Goal: Information Seeking & Learning: Find specific fact

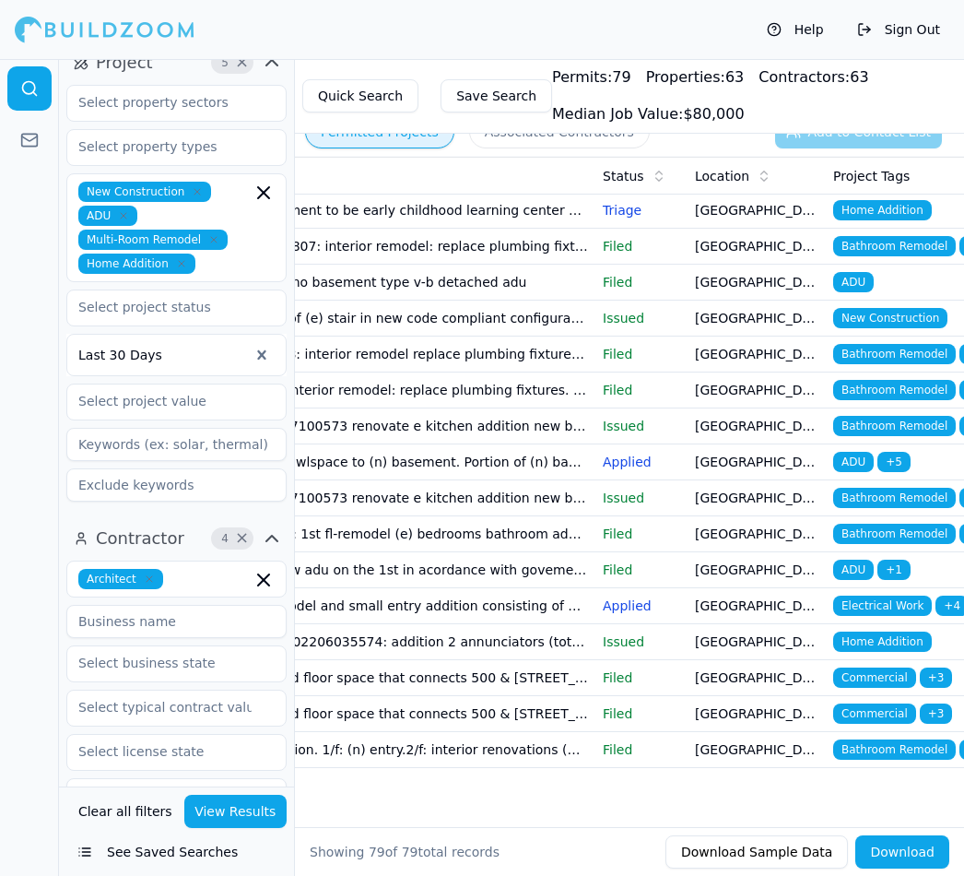
scroll to position [336, 0]
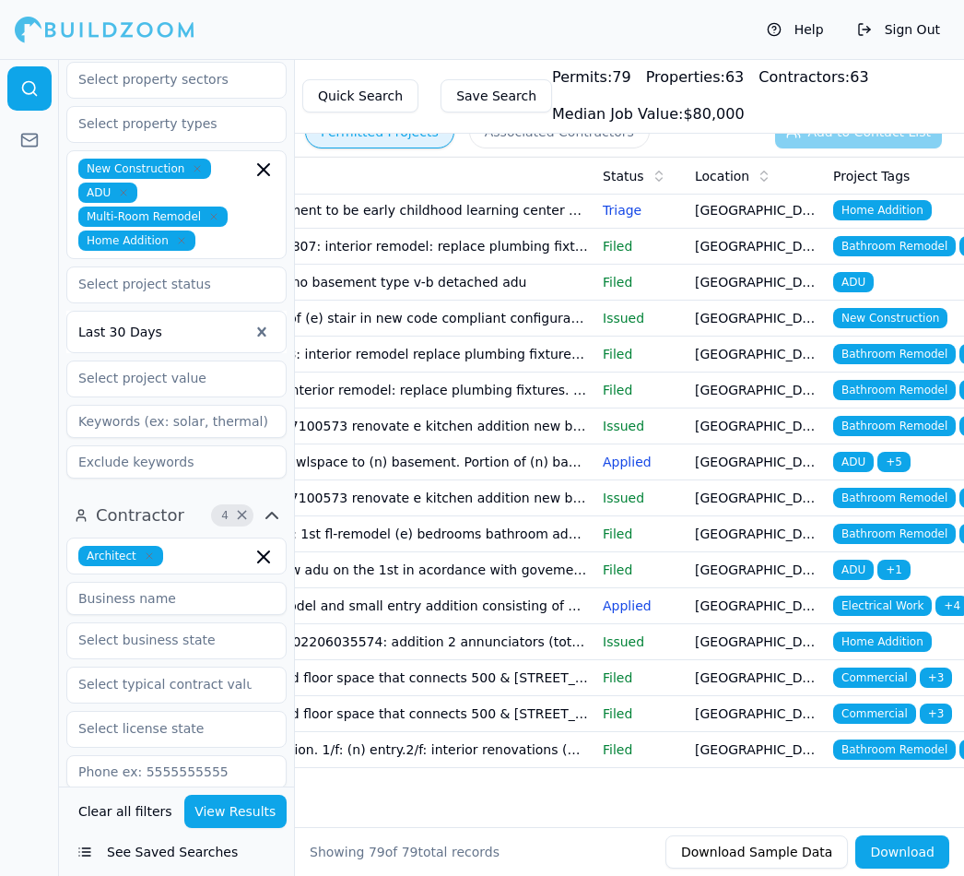
click at [152, 550] on icon "button" at bounding box center [149, 555] width 11 height 11
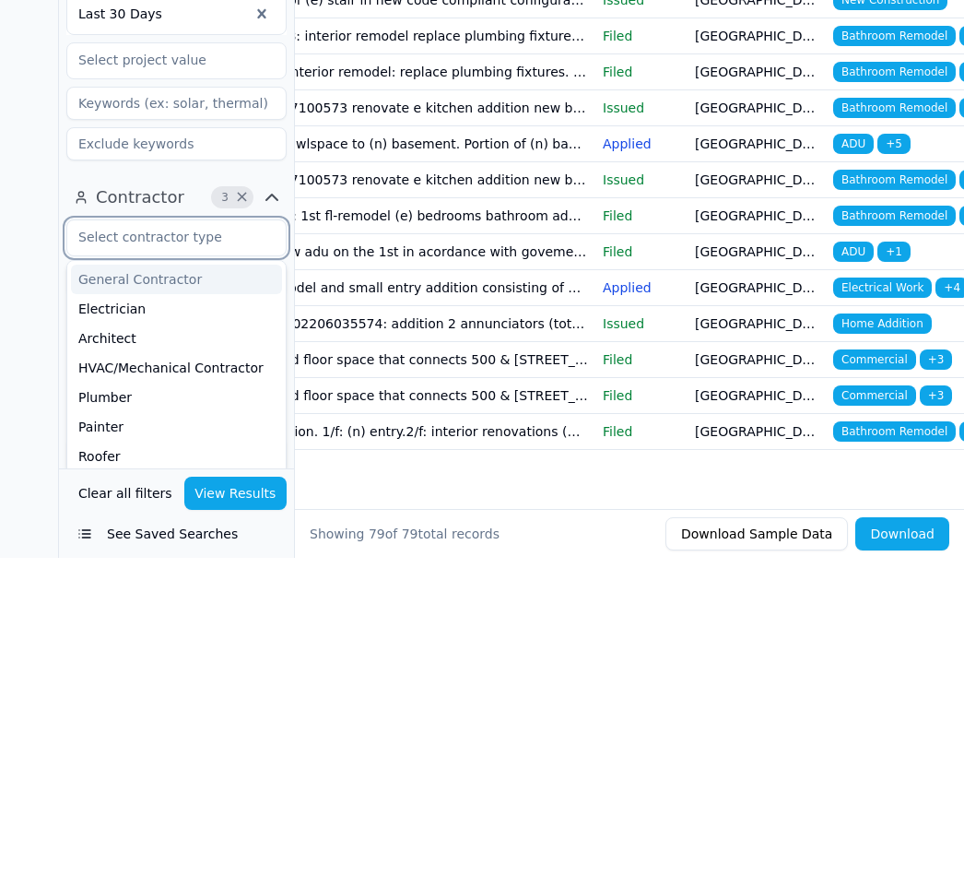
type input "D"
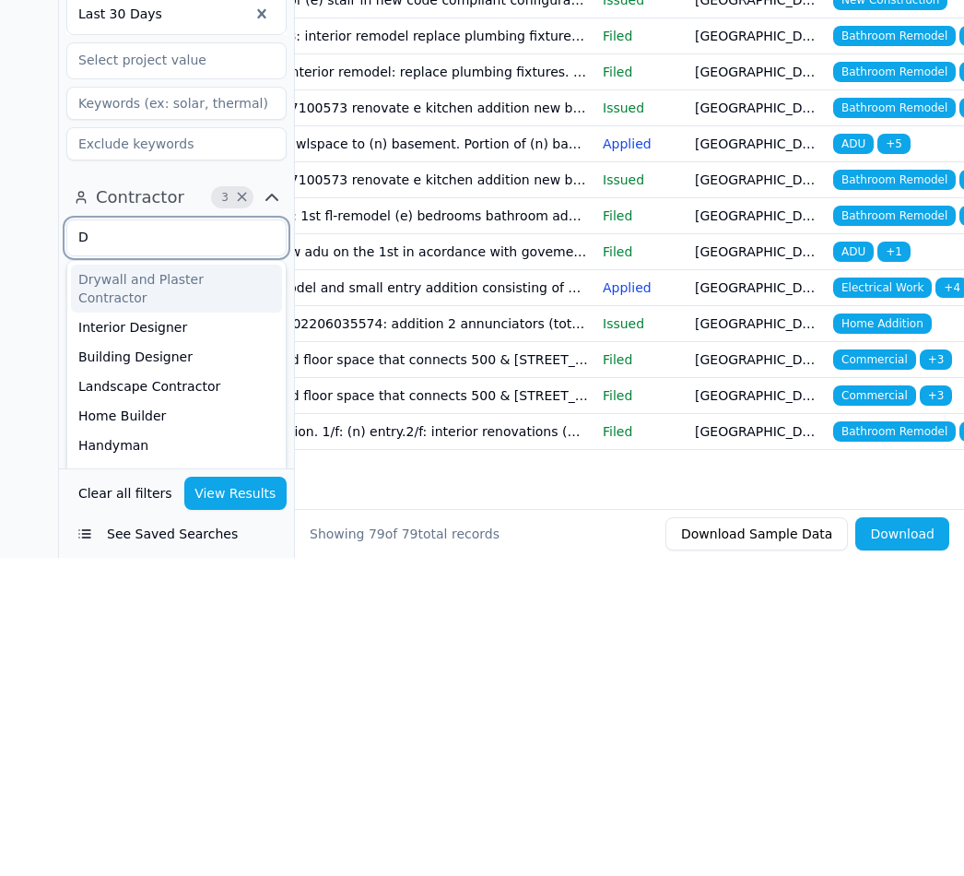
click at [162, 630] on div "Interior Designer" at bounding box center [176, 644] width 211 height 29
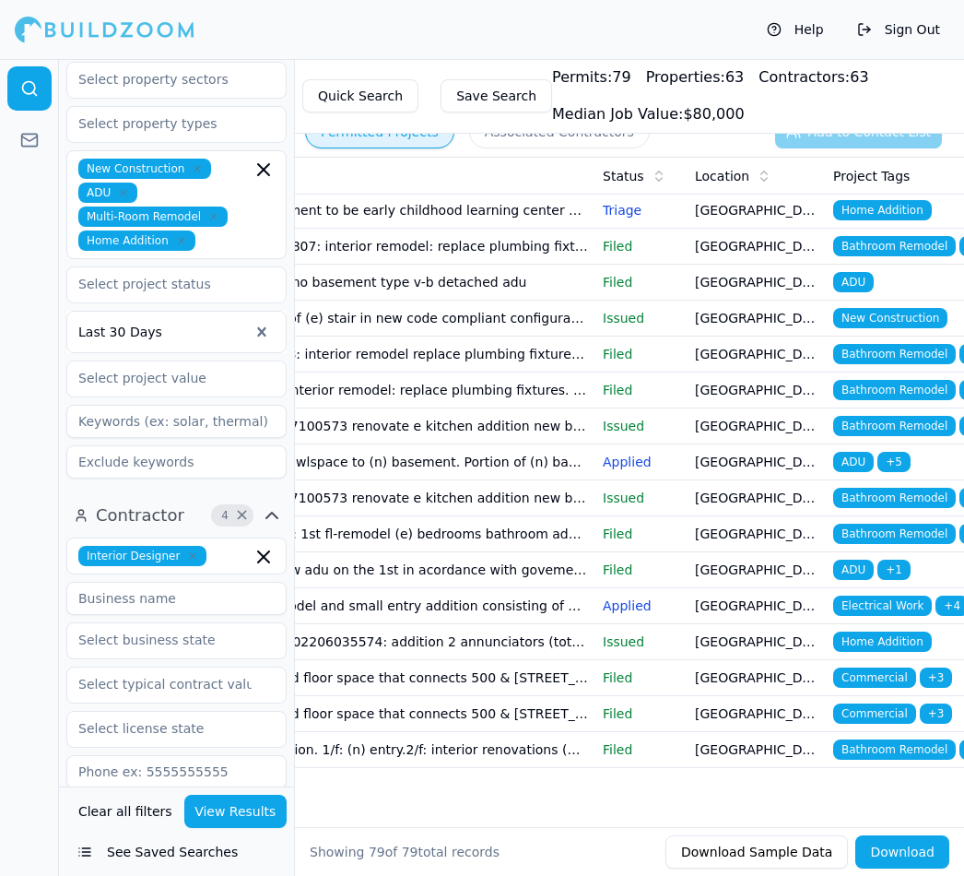
click at [231, 828] on button "View Results" at bounding box center [235, 811] width 103 height 33
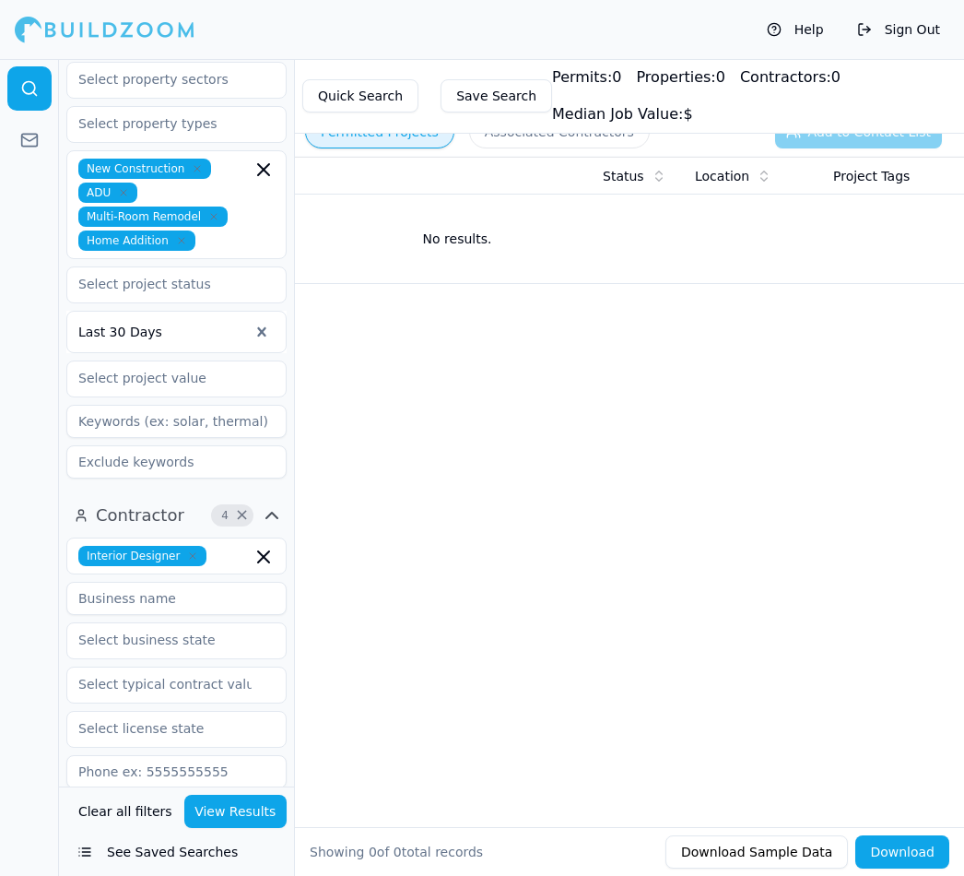
click at [193, 550] on icon "button" at bounding box center [192, 555] width 11 height 11
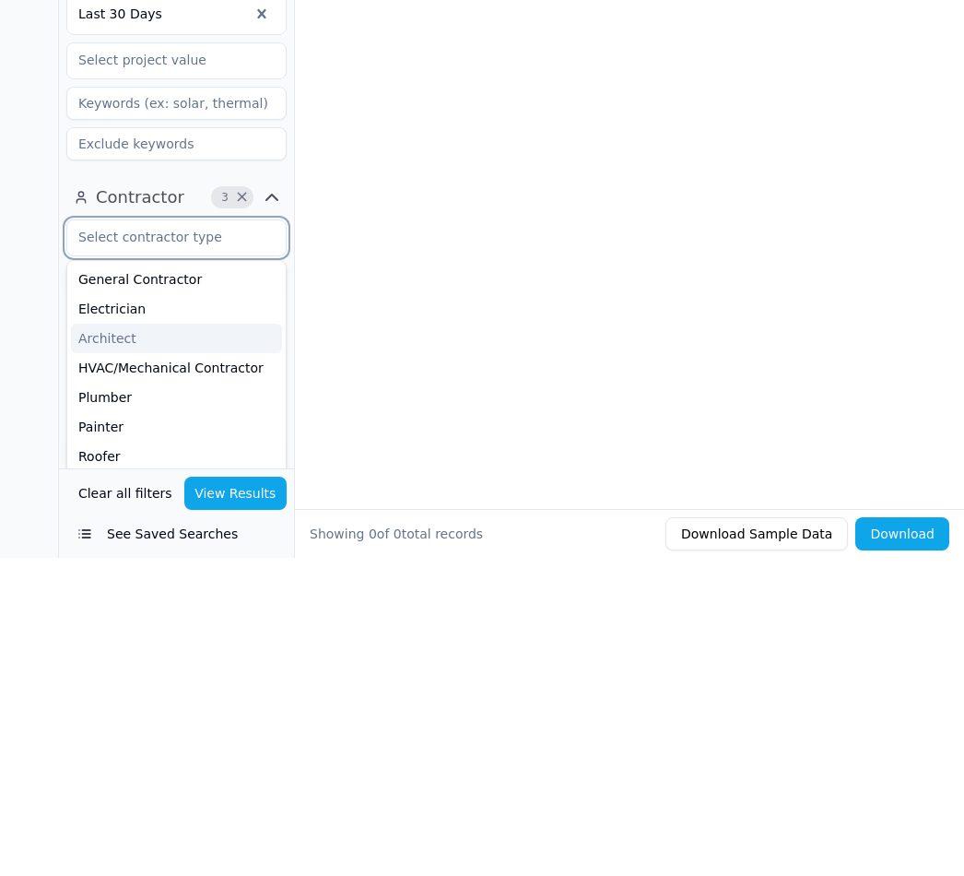
click at [101, 642] on div "Architect" at bounding box center [176, 656] width 211 height 29
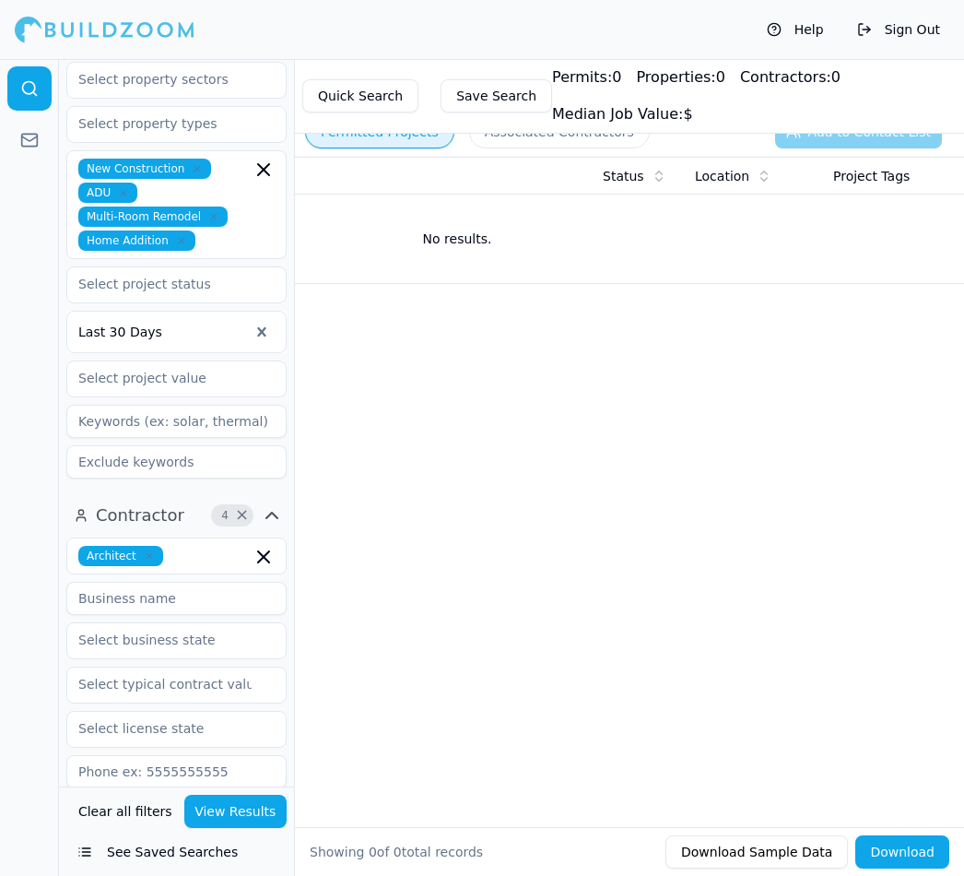
click at [245, 828] on button "View Results" at bounding box center [235, 811] width 103 height 33
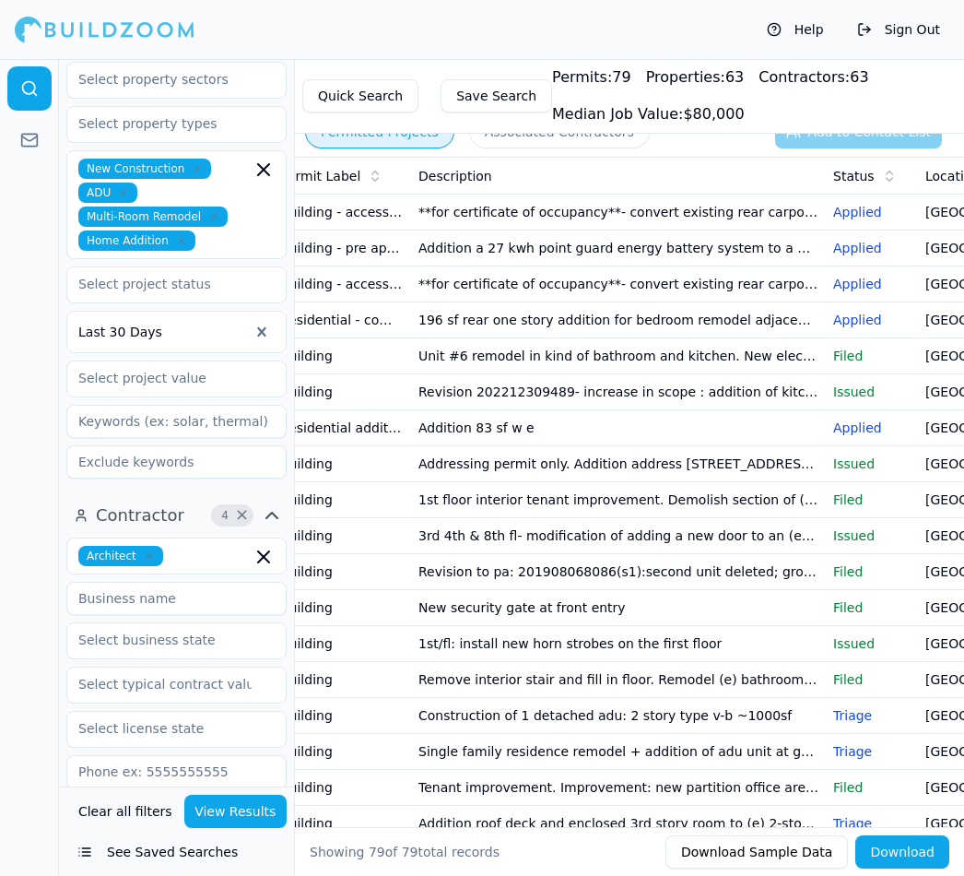
scroll to position [0, 115]
click at [858, 277] on p "Applied" at bounding box center [870, 284] width 77 height 18
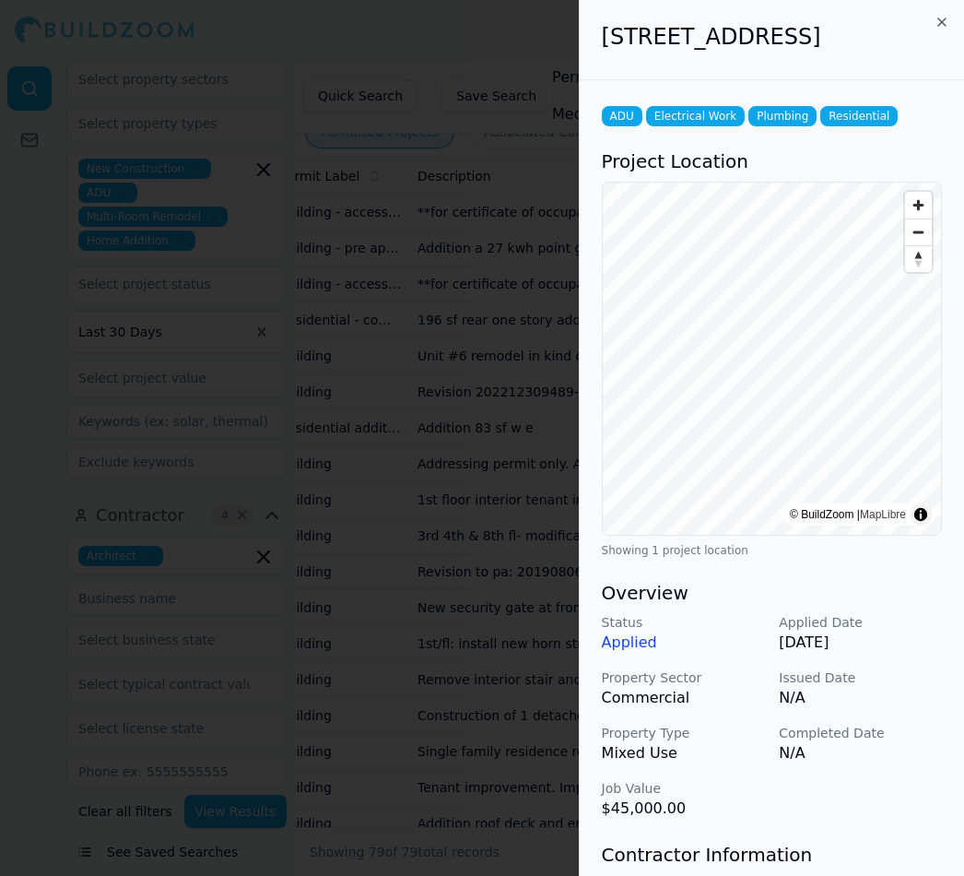
click at [619, 38] on h2 "925 Central Ave, Alameda, CA, 94501" at bounding box center [772, 36] width 340 height 29
click at [627, 41] on h2 "925 Central Ave, Alameda, CA, 94501" at bounding box center [772, 36] width 340 height 29
copy h2 "925 Central Ave, Alameda, CA, 94501"
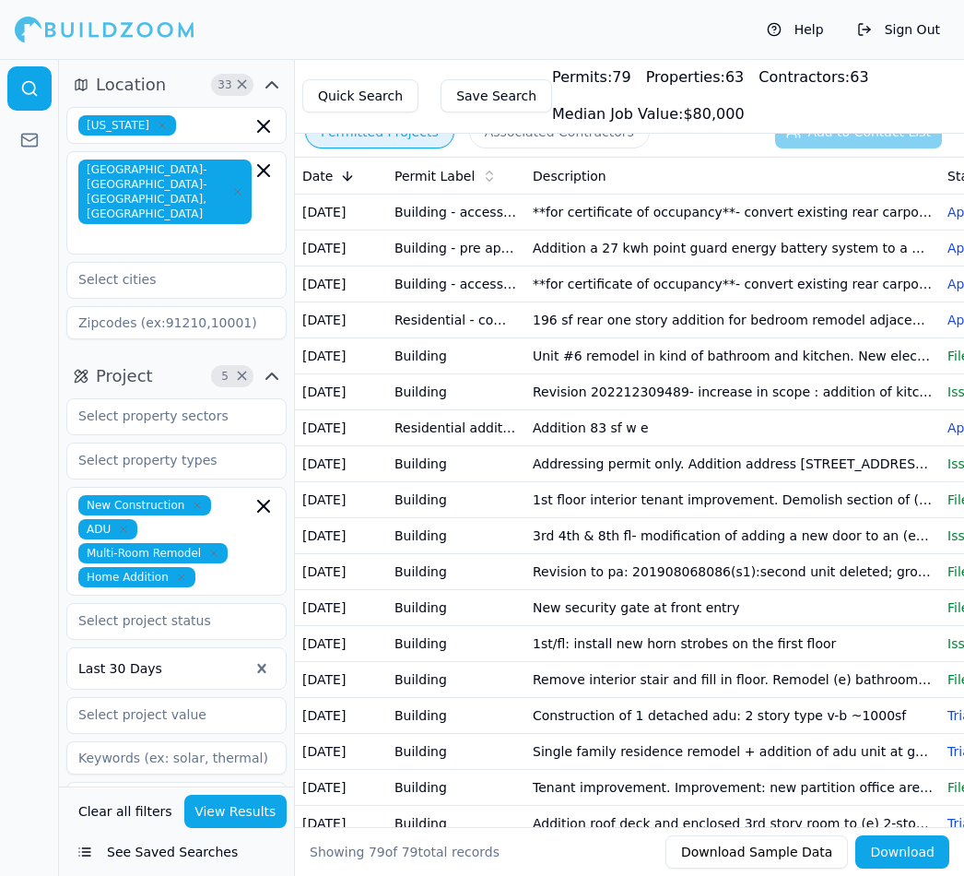
scroll to position [0, 0]
click at [616, 284] on td "**for certificate of occupancy**- convert existing rear carport to adu 330 sq f…" at bounding box center [732, 284] width 415 height 36
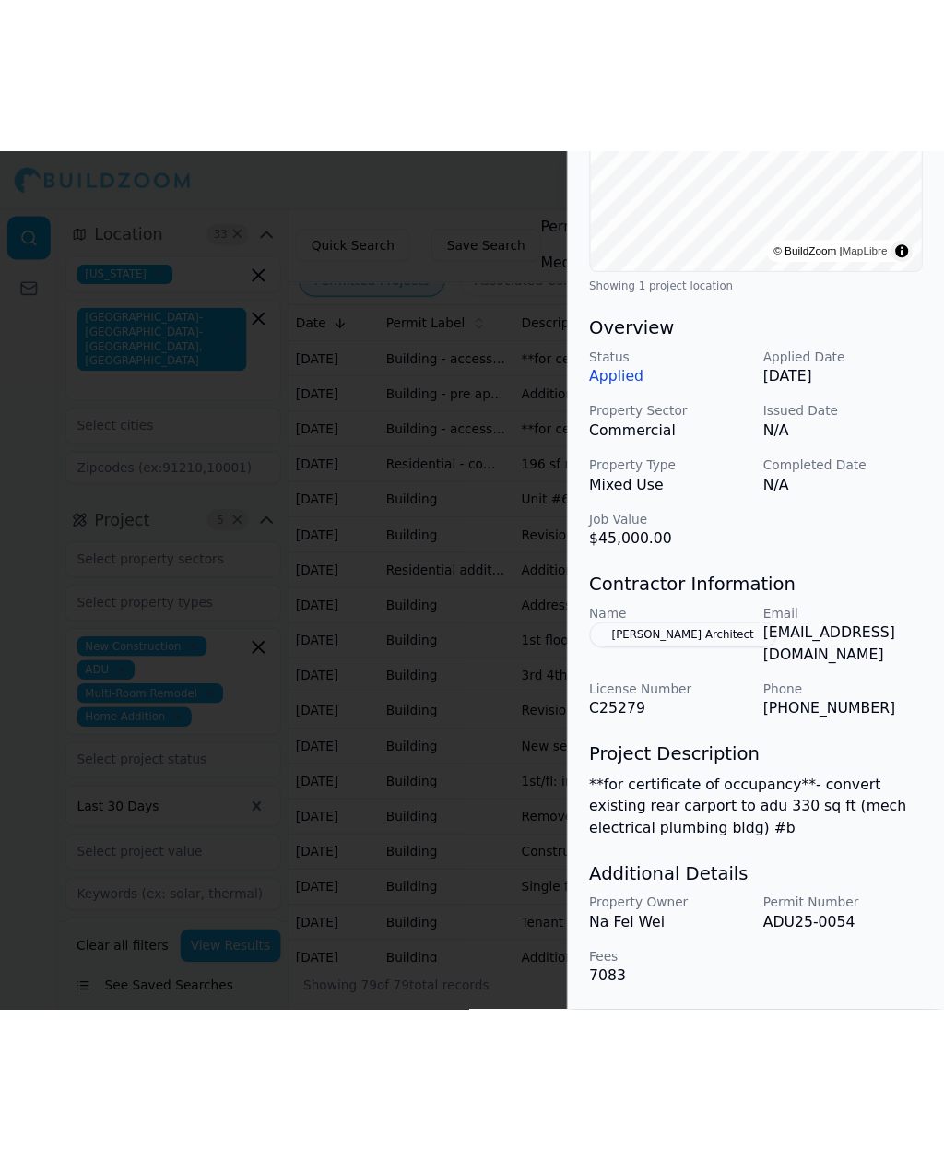
scroll to position [423, 0]
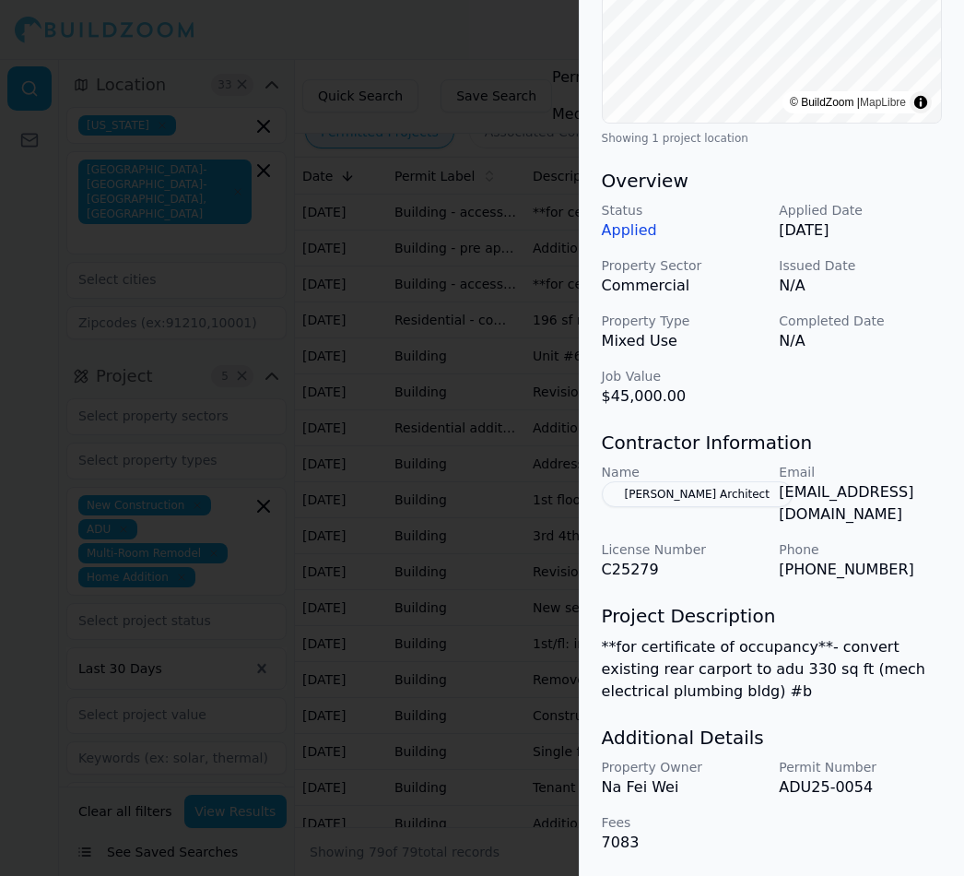
click at [848, 513] on p "jasonchan16988@gmail.com" at bounding box center [860, 503] width 163 height 44
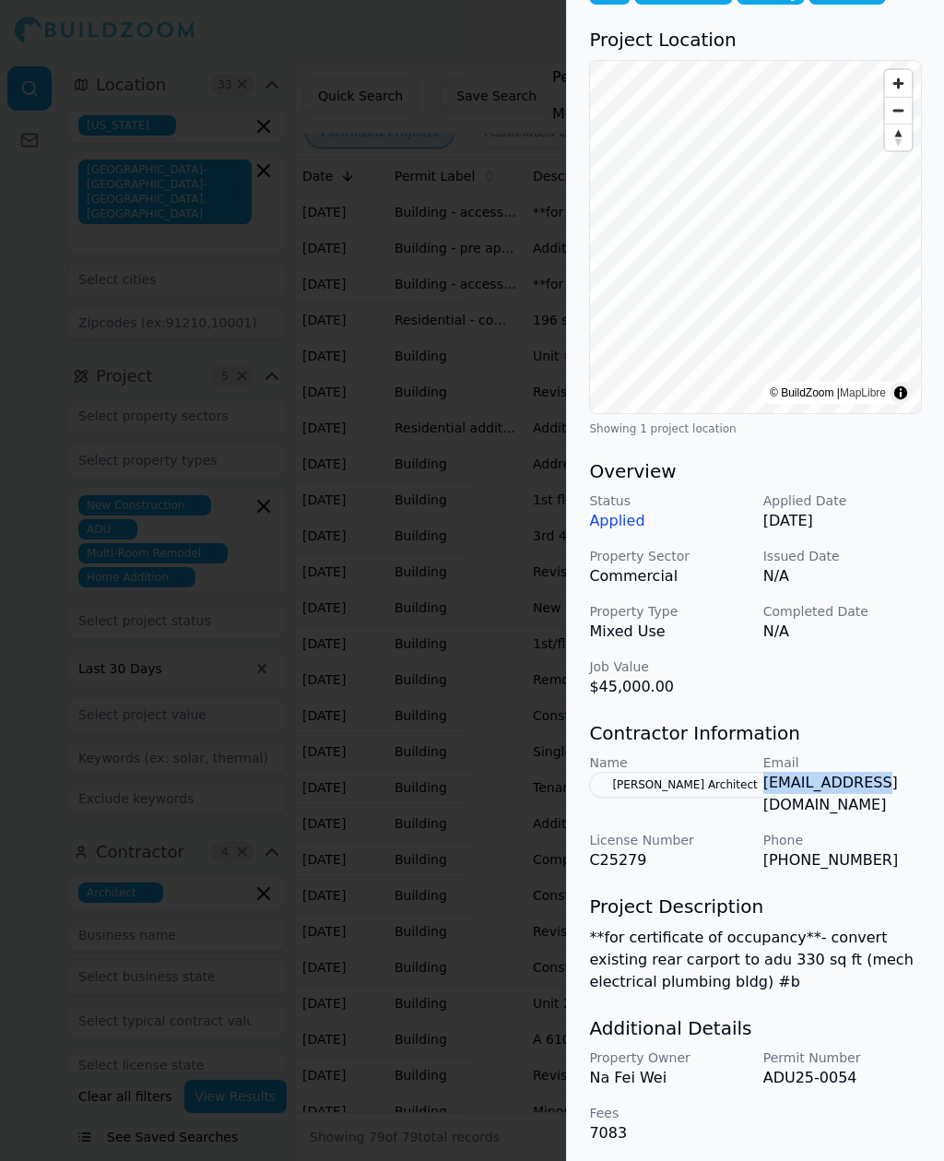
scroll to position [122, 20]
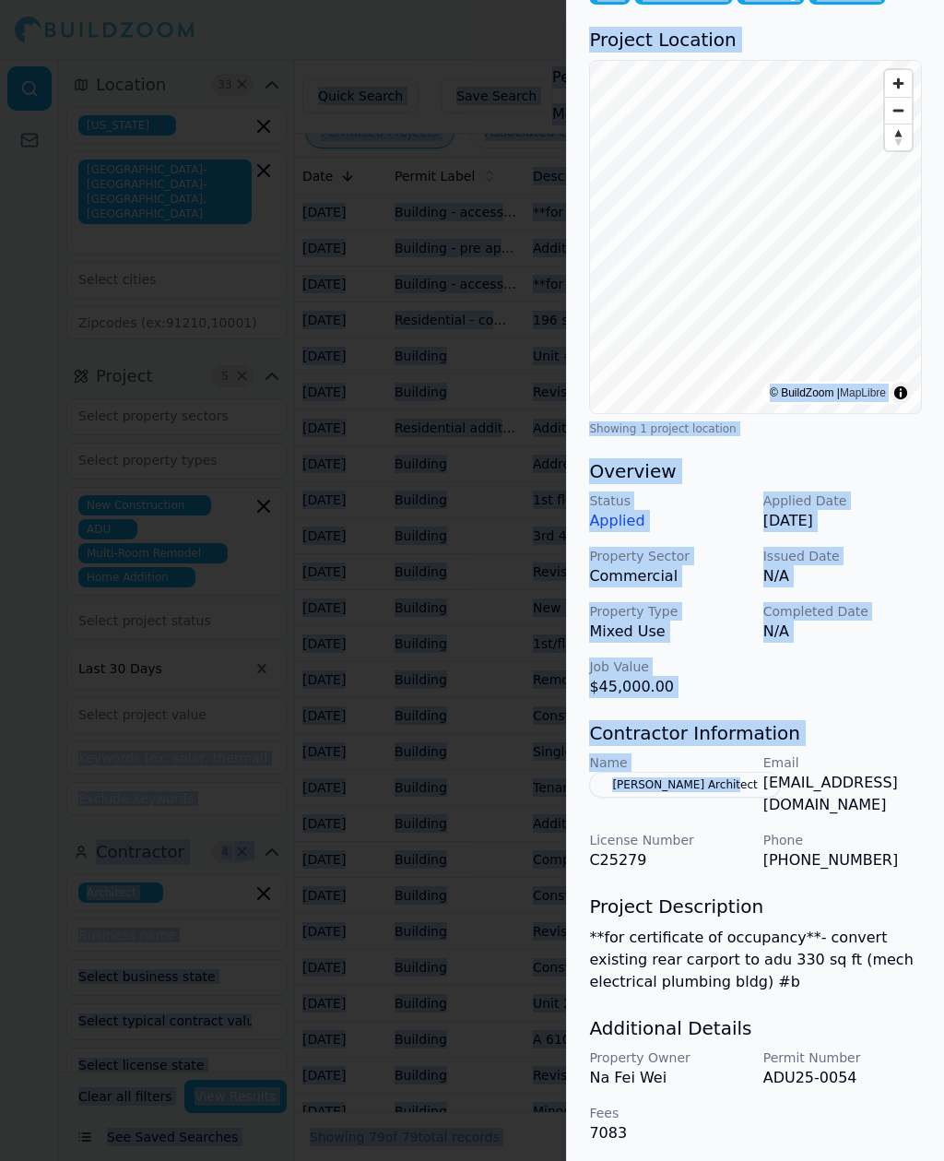
click at [833, 827] on div "Name Jason Chan Architect Email jasonchan16988@gmail.com License Number C25279 …" at bounding box center [755, 812] width 333 height 118
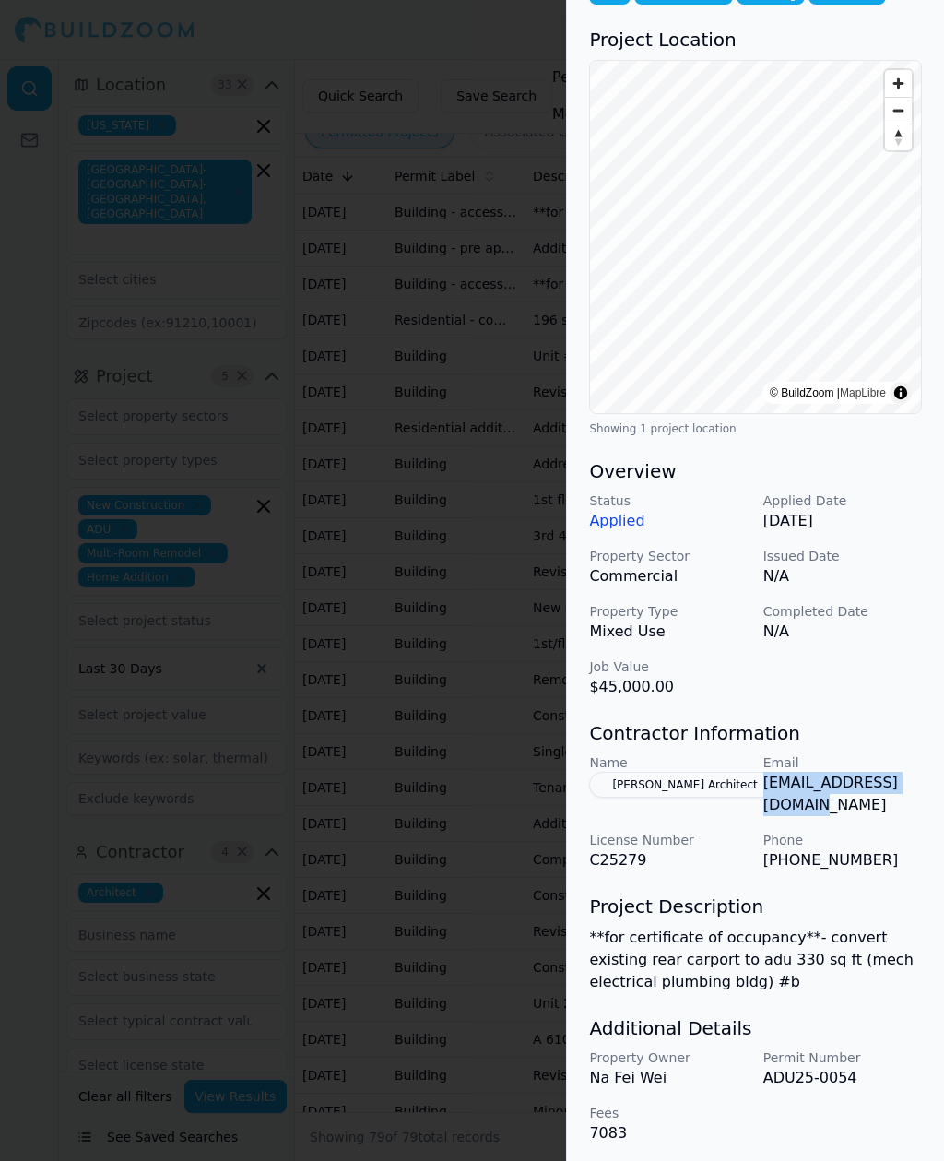
copy p "jasonchan16988@gmail.c"
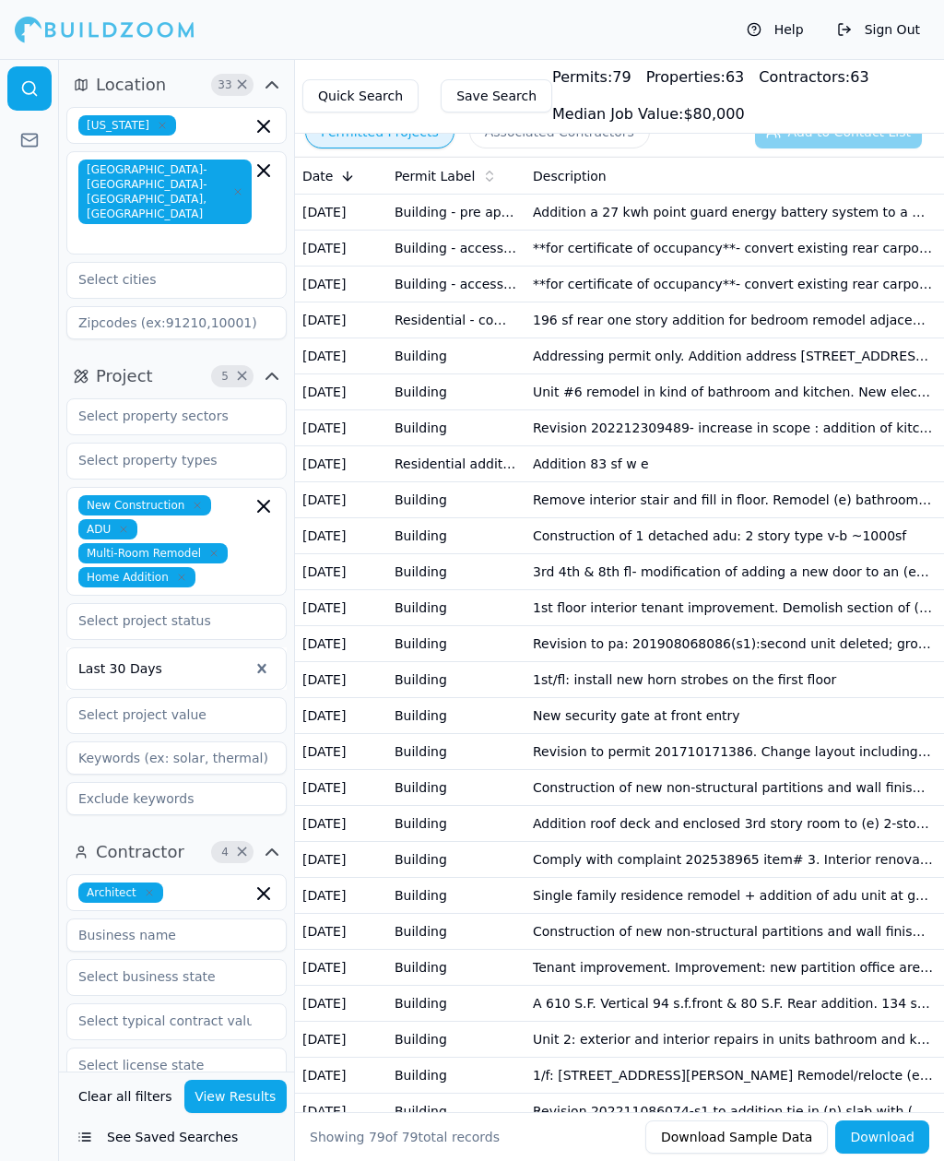
click at [615, 296] on td "**for certificate of occupancy**- convert existing rear carport to adu 330 sq f…" at bounding box center [732, 284] width 415 height 36
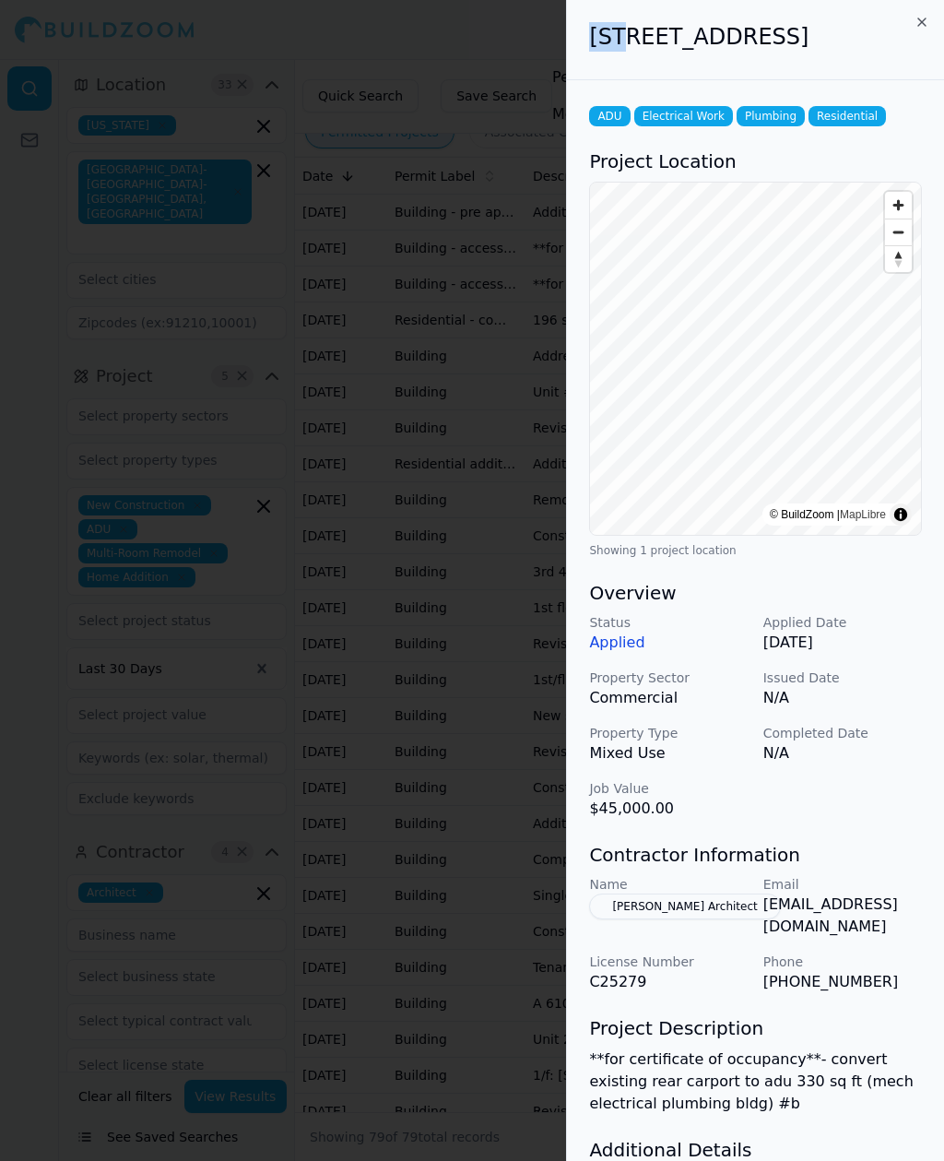
click at [742, 80] on div "925 Central Ave, Alameda, CA, 94501" at bounding box center [755, 40] width 377 height 80
copy h2 "925 Central Ave, Alameda, CA,"
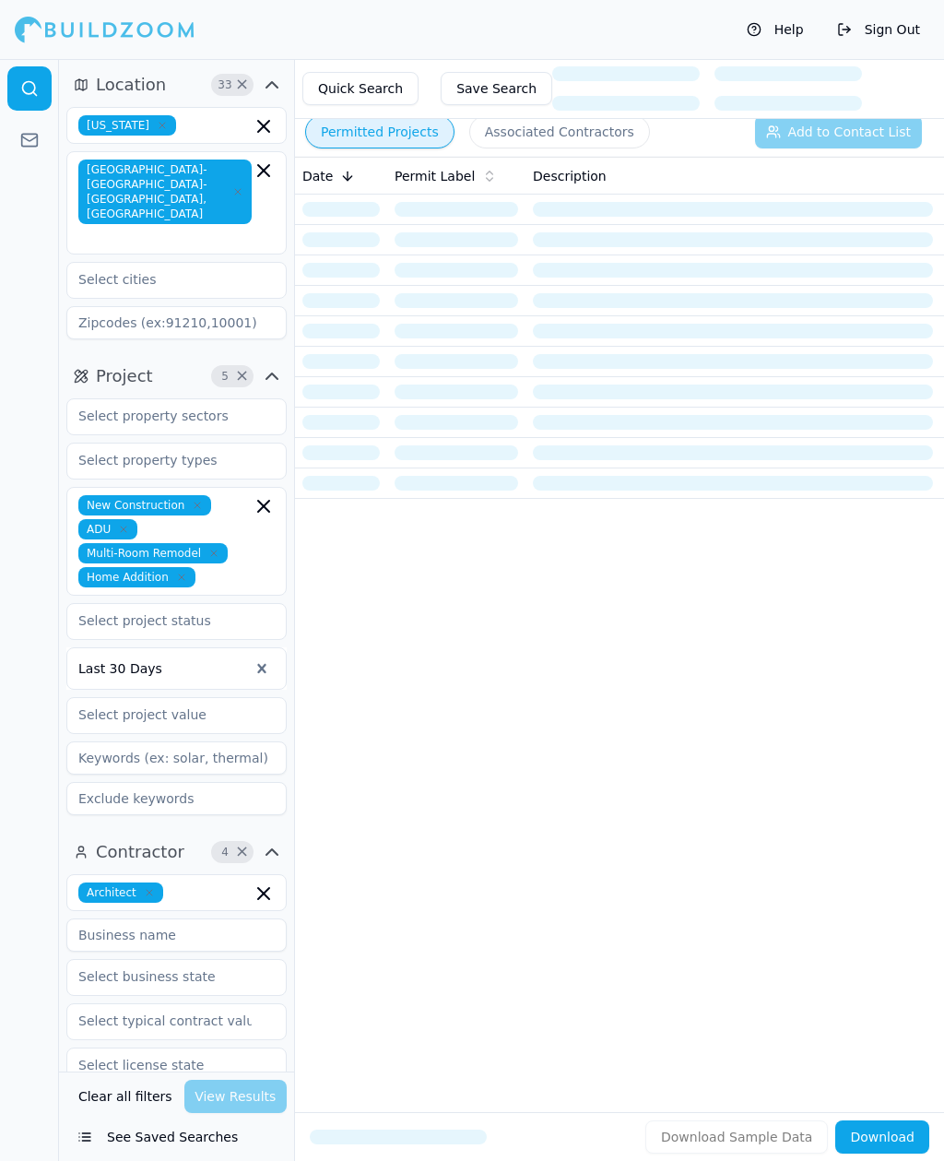
click at [235, 1113] on div "Clear all filters View Results" at bounding box center [176, 1095] width 220 height 33
click at [258, 882] on icon "button" at bounding box center [264, 893] width 22 height 22
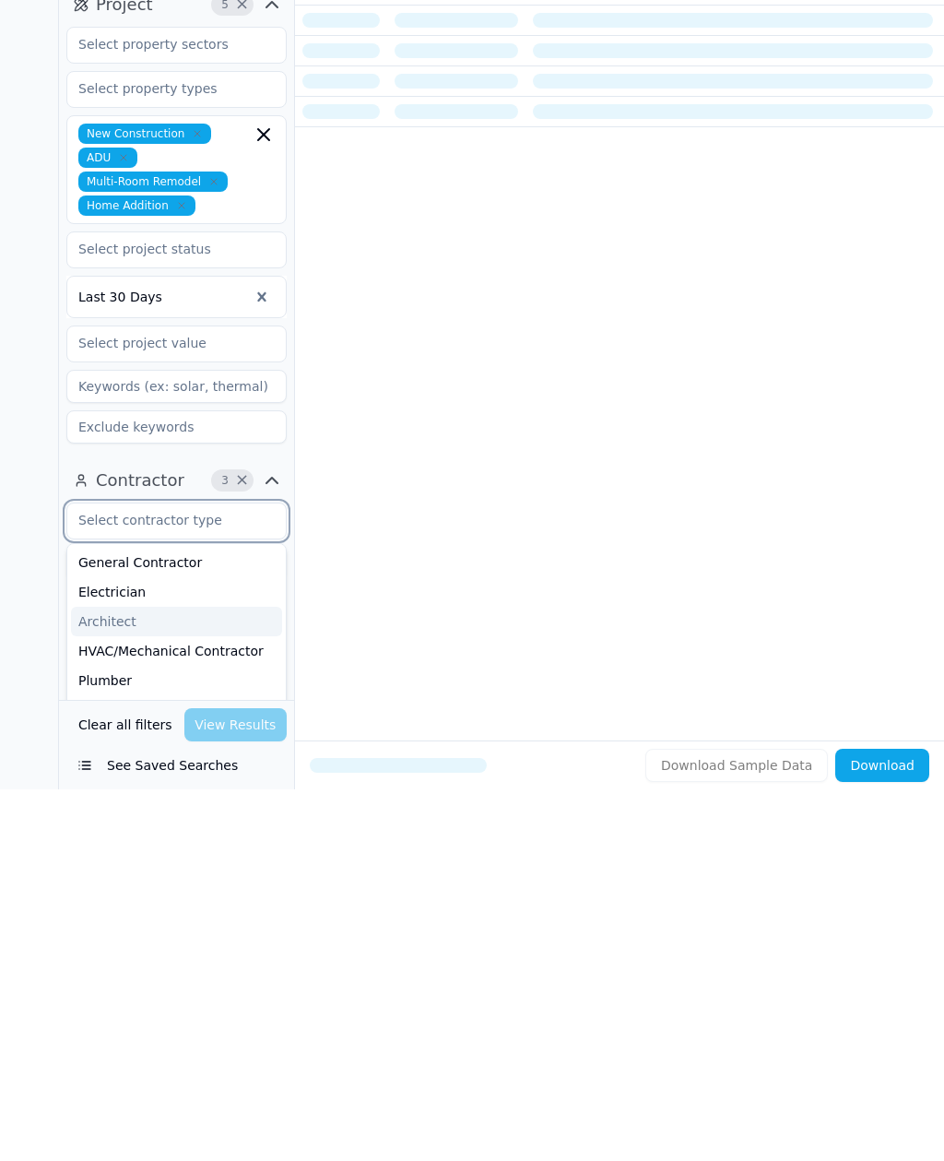
click at [119, 978] on div "Architect" at bounding box center [176, 992] width 211 height 29
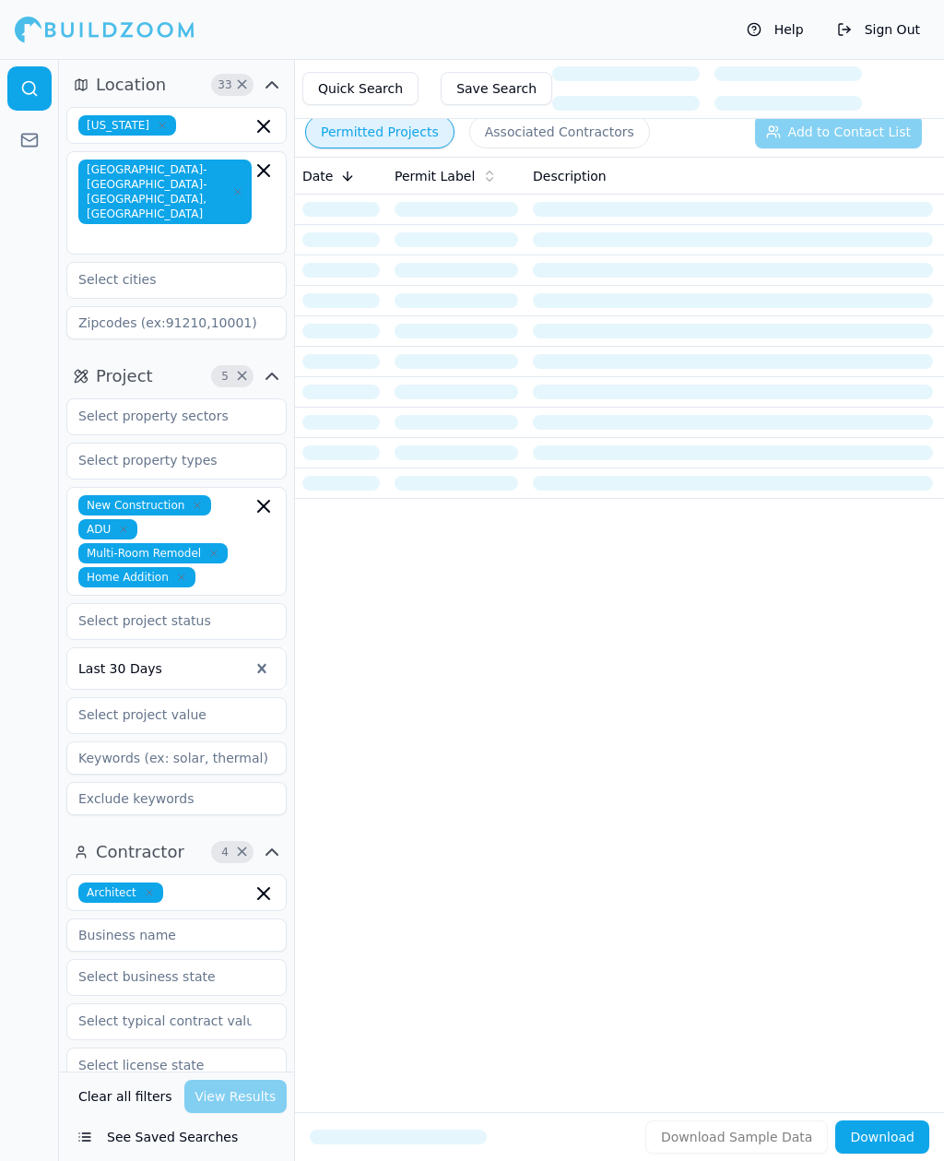
click at [231, 1113] on div "Clear all filters View Results" at bounding box center [176, 1095] width 220 height 33
click at [243, 1113] on div "Clear all filters View Results" at bounding box center [176, 1095] width 220 height 33
click at [242, 1113] on div "Clear all filters View Results" at bounding box center [176, 1095] width 220 height 33
click at [256, 1113] on div "Clear all filters View Results" at bounding box center [176, 1095] width 220 height 33
click at [131, 263] on input "text" at bounding box center [164, 279] width 195 height 33
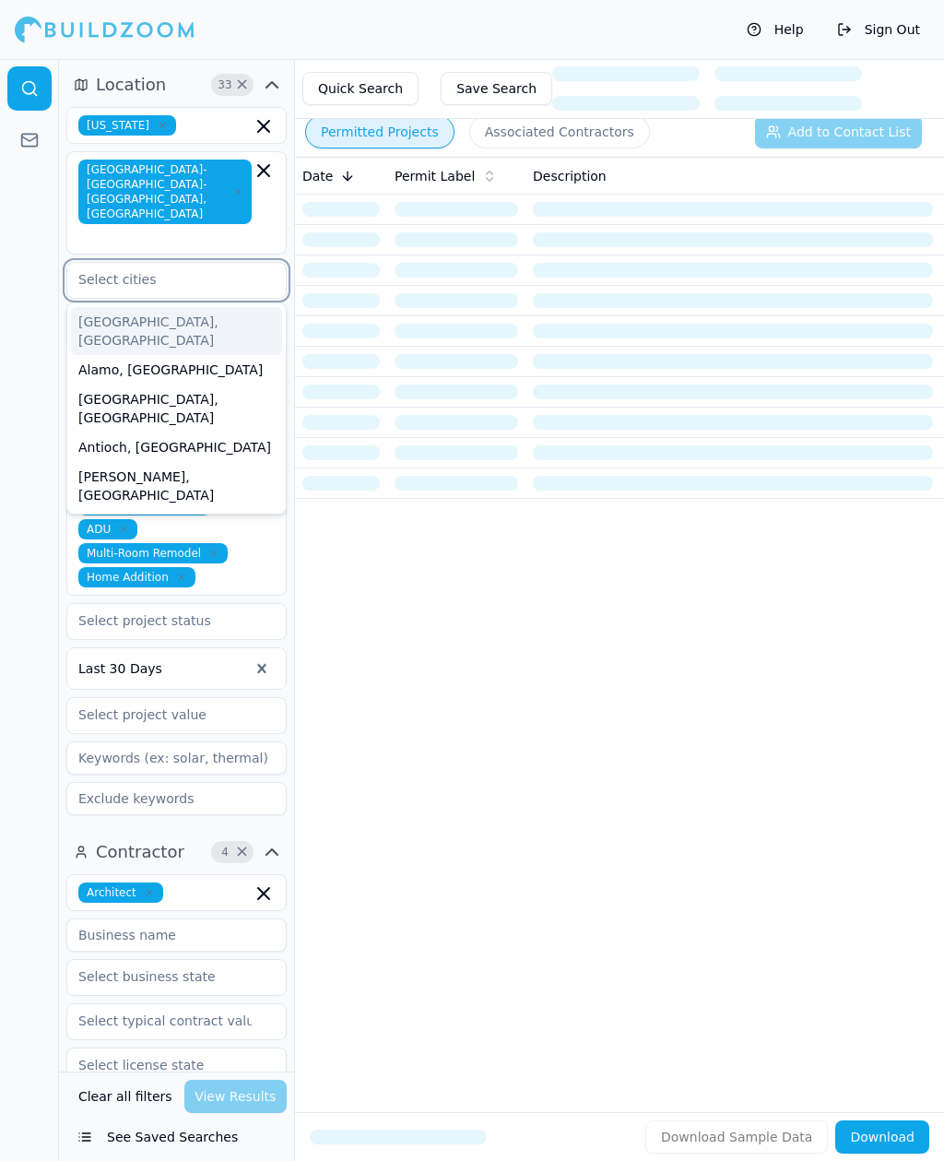
type input "W"
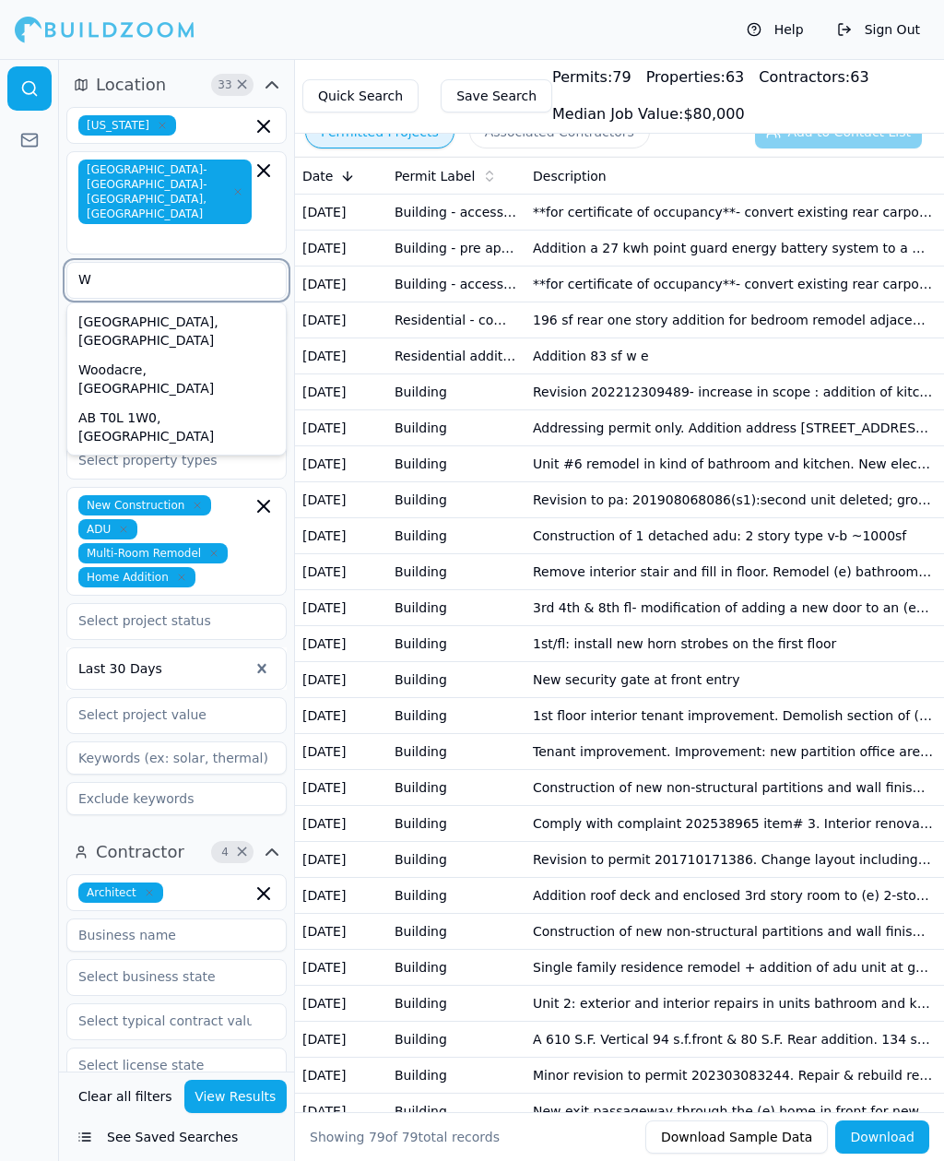
click at [144, 307] on div "Walnut Creek, CA" at bounding box center [176, 331] width 211 height 48
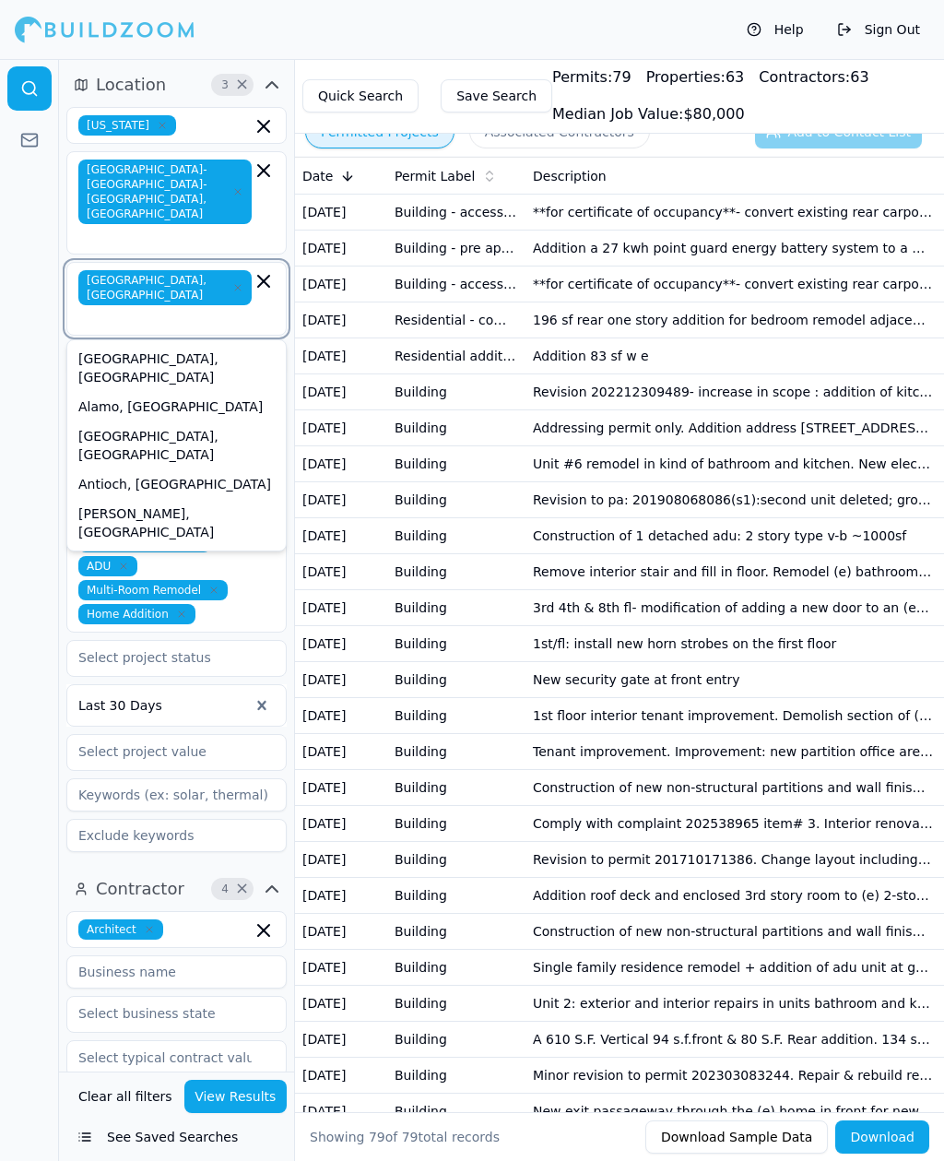
type input "E"
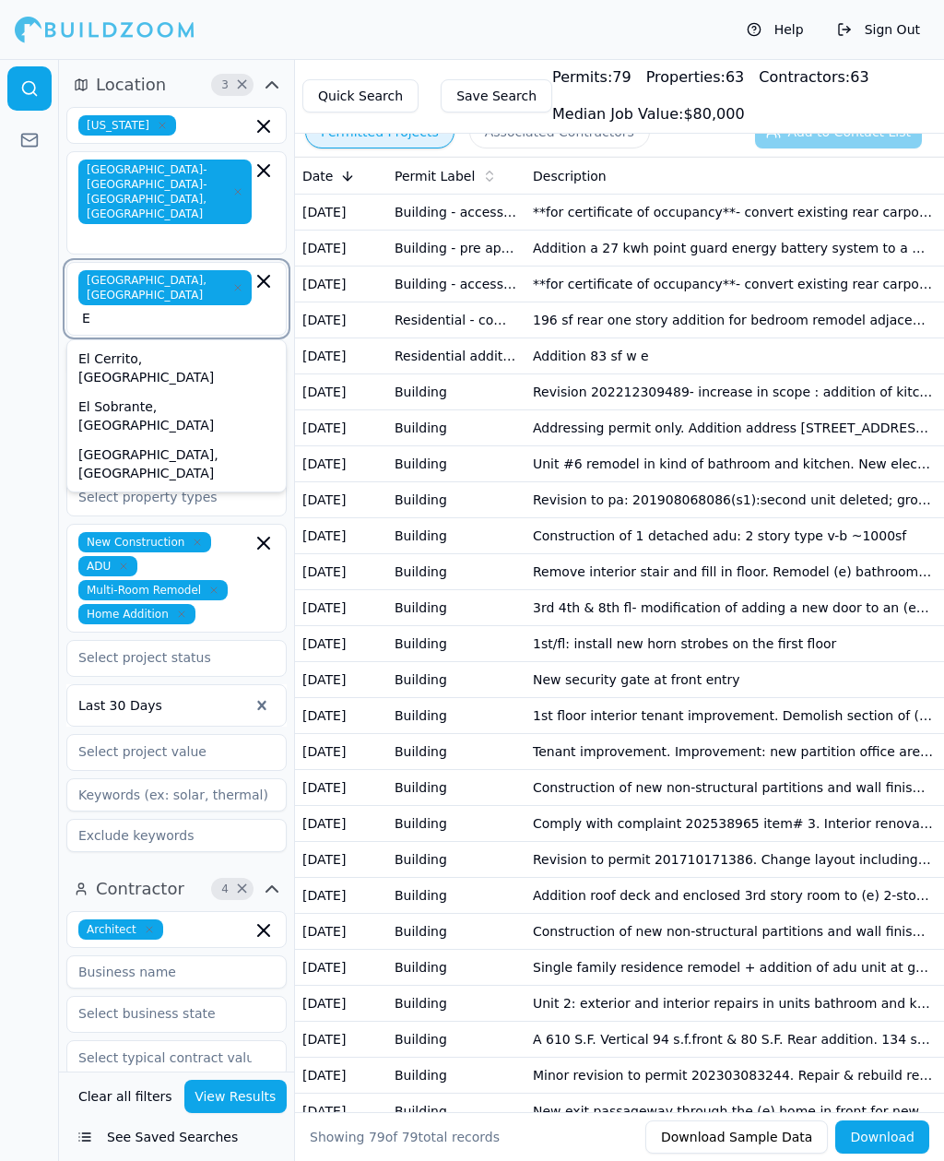
click at [131, 440] on div "Emeryville, CA" at bounding box center [176, 464] width 211 height 48
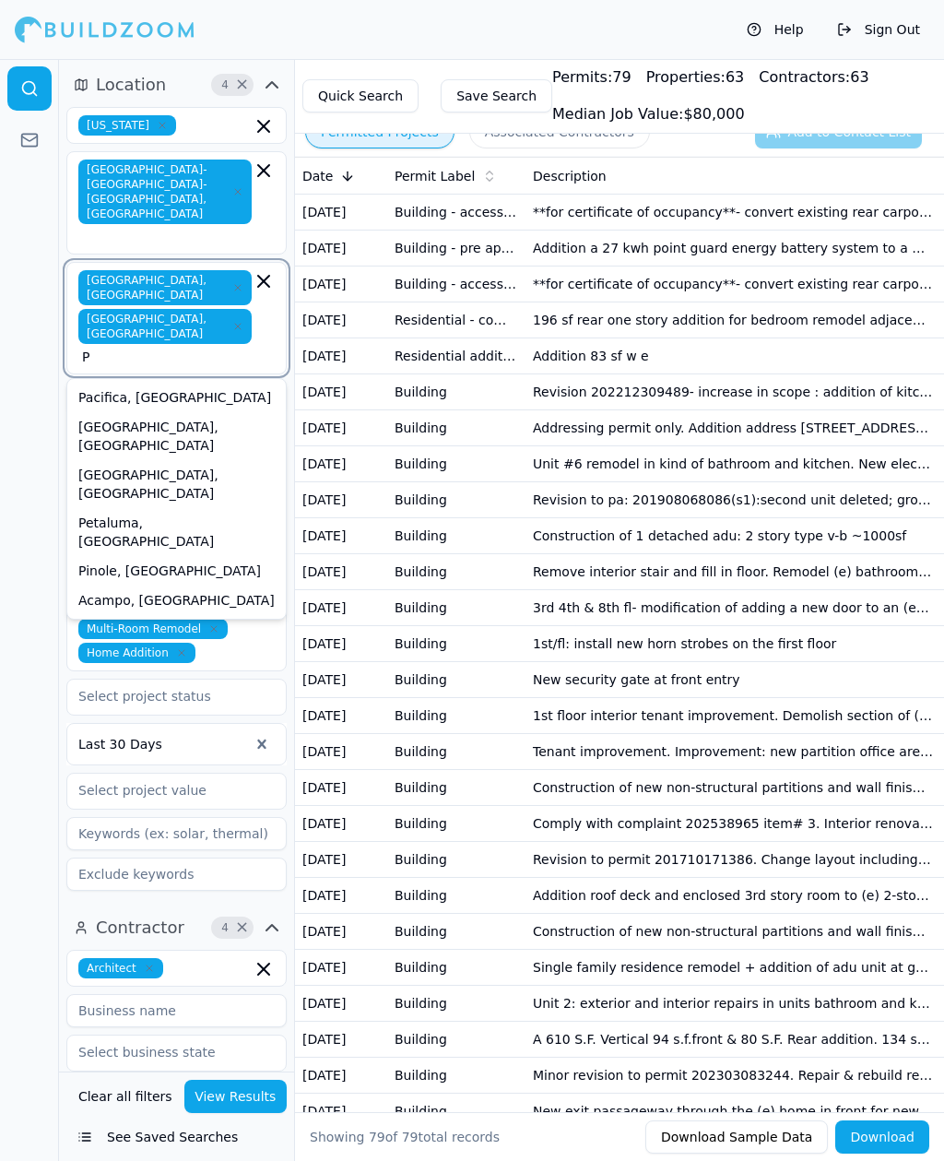
type input "Pi"
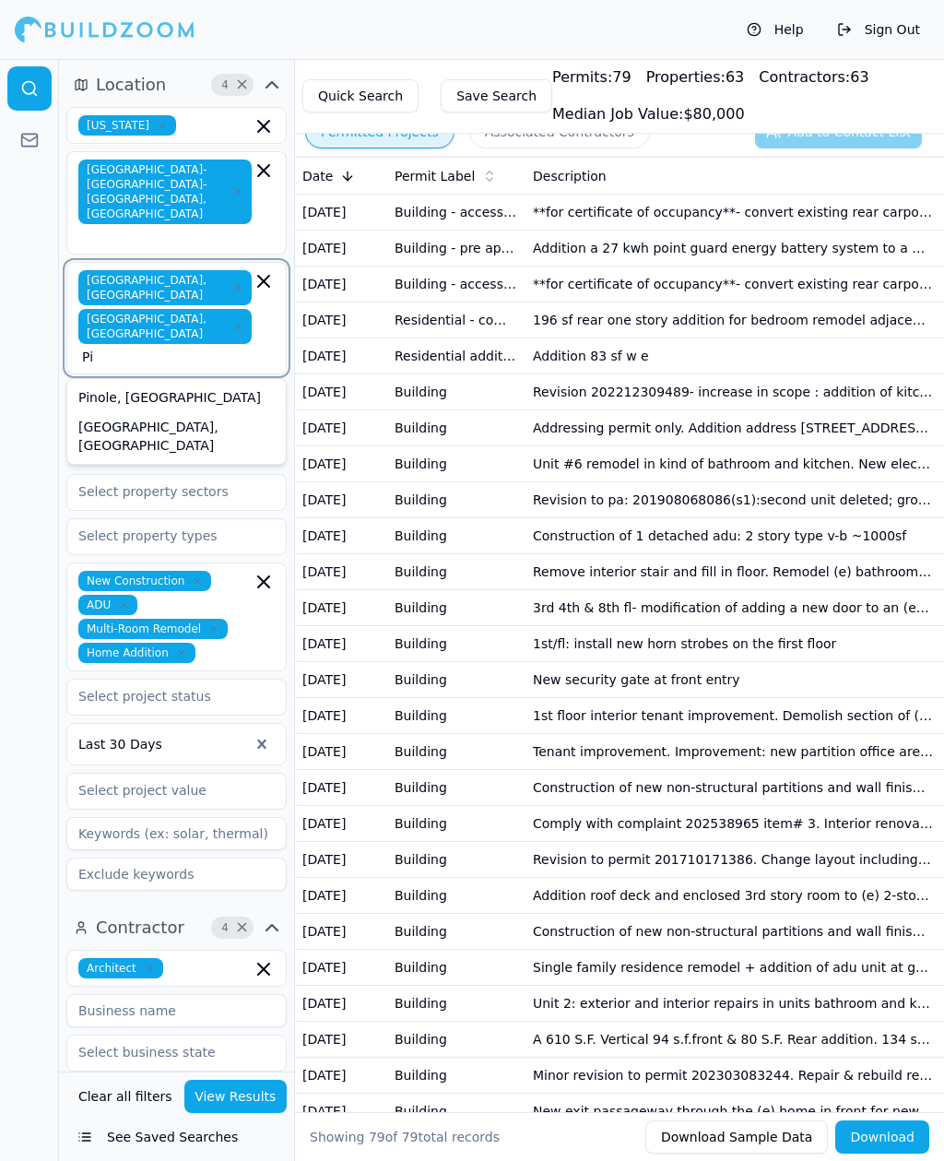
click at [121, 412] on div "Pittsburg, CA" at bounding box center [176, 436] width 211 height 48
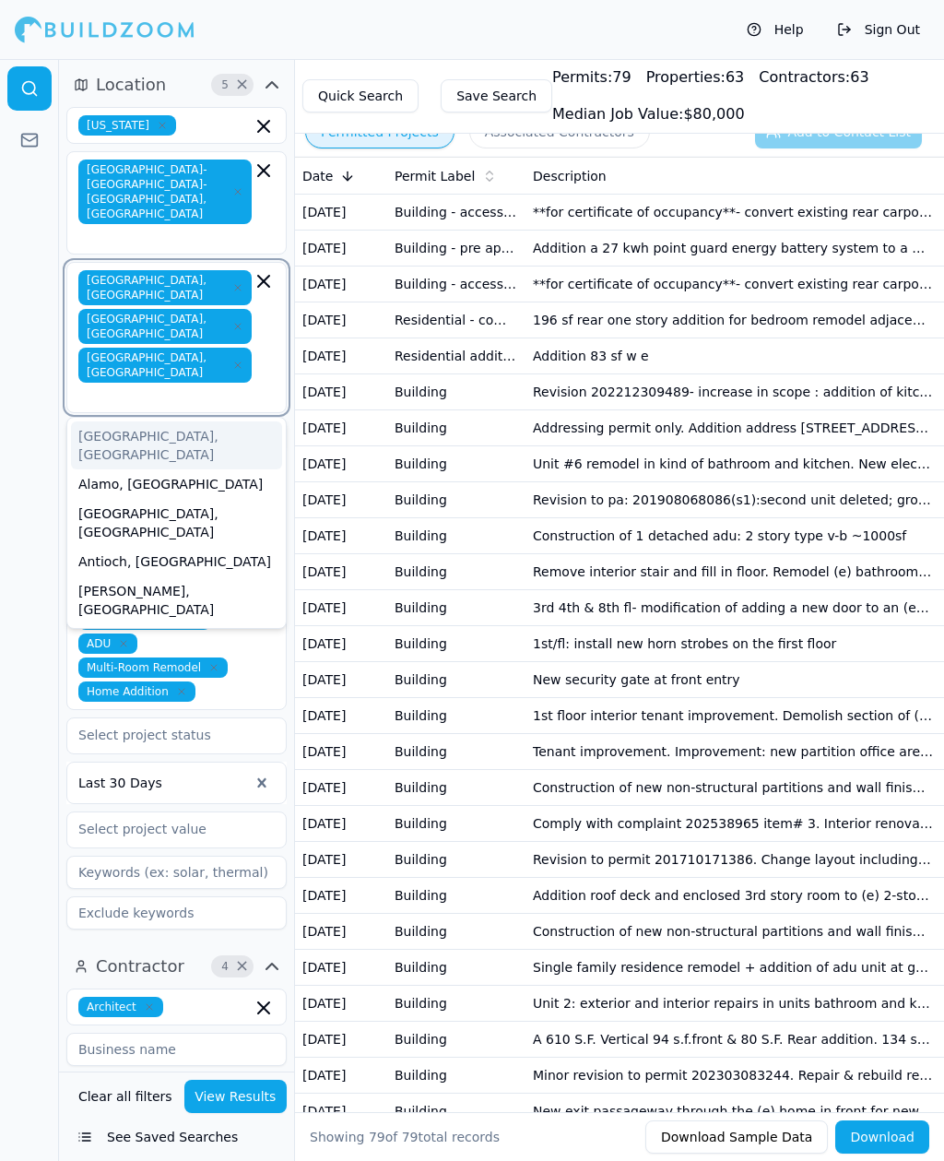
click at [94, 469] on div "Alamo, [GEOGRAPHIC_DATA]" at bounding box center [176, 483] width 211 height 29
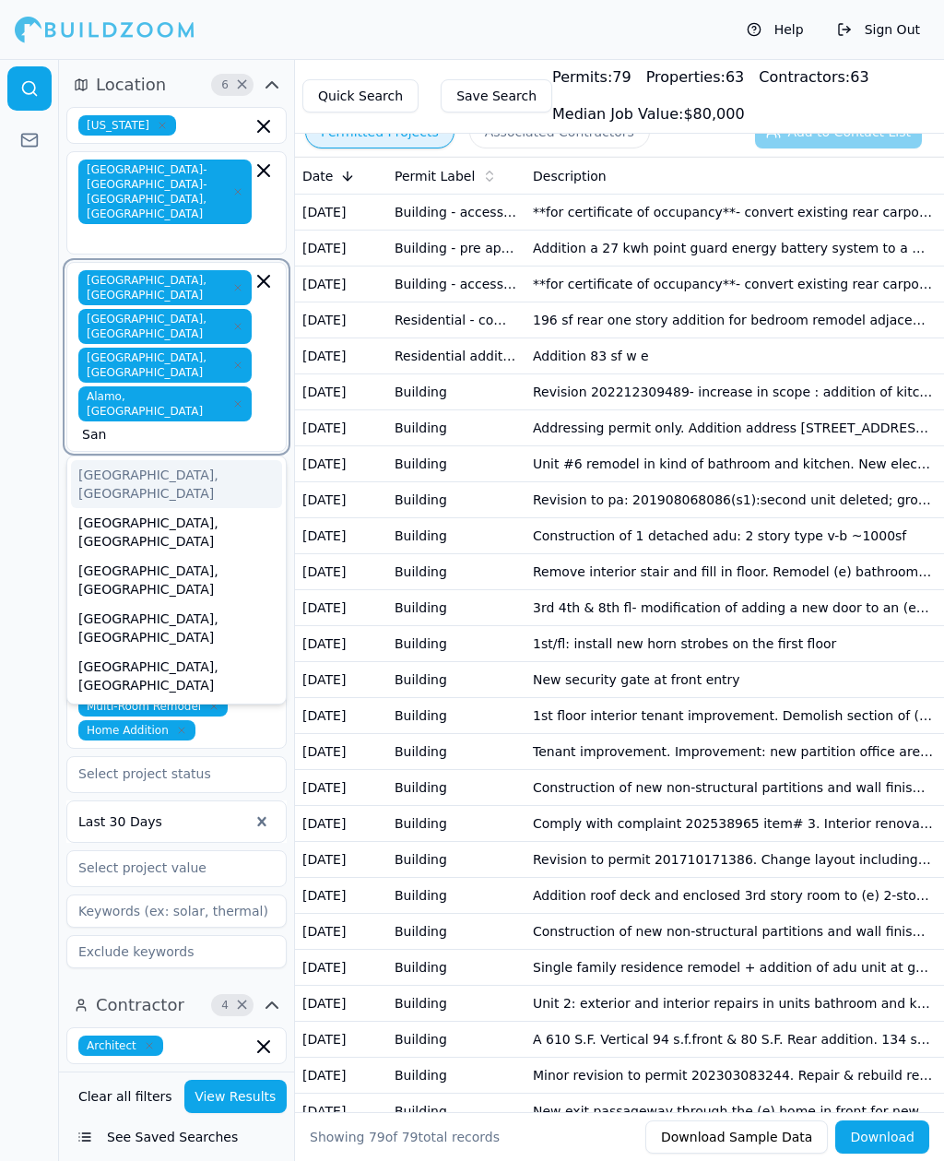
type input "San r"
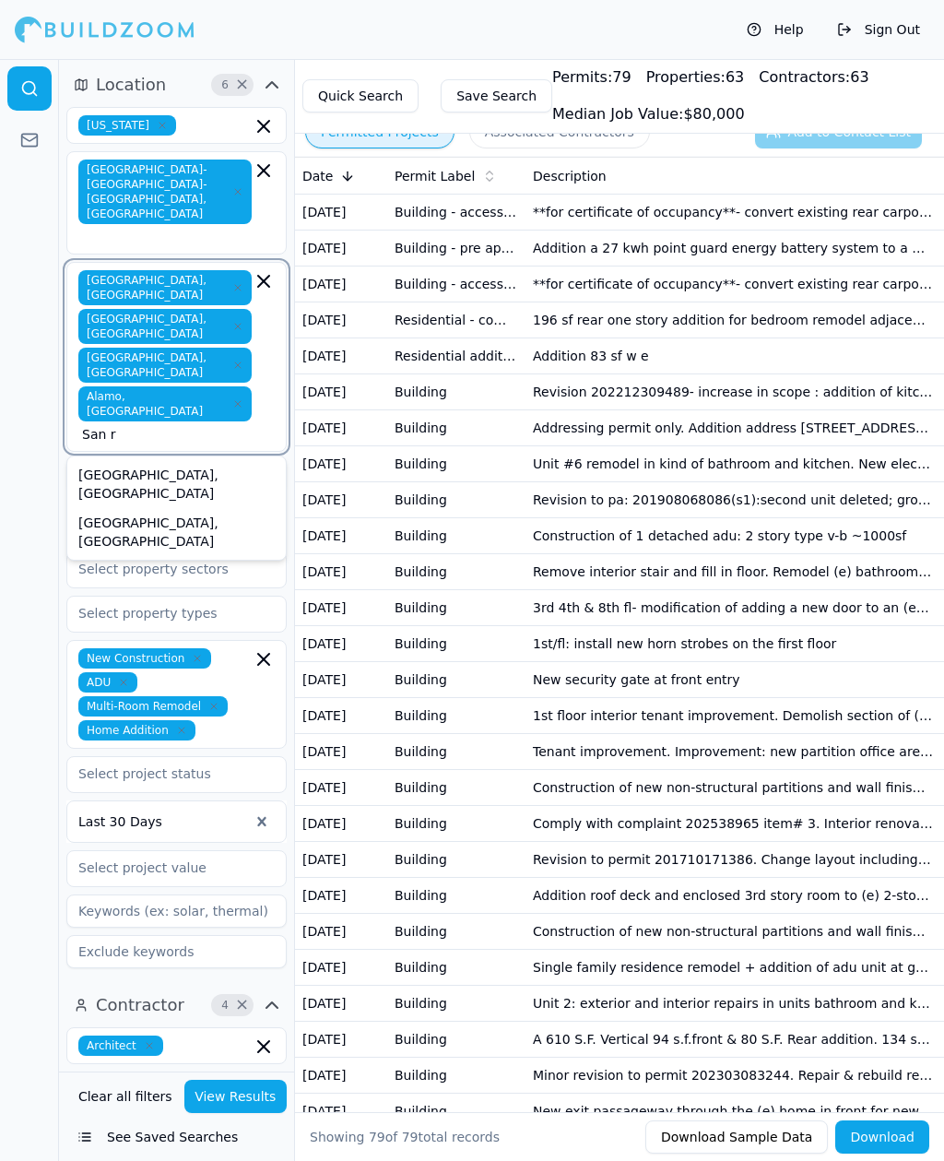
click at [121, 508] on div "San Ramon, CA" at bounding box center [176, 532] width 211 height 48
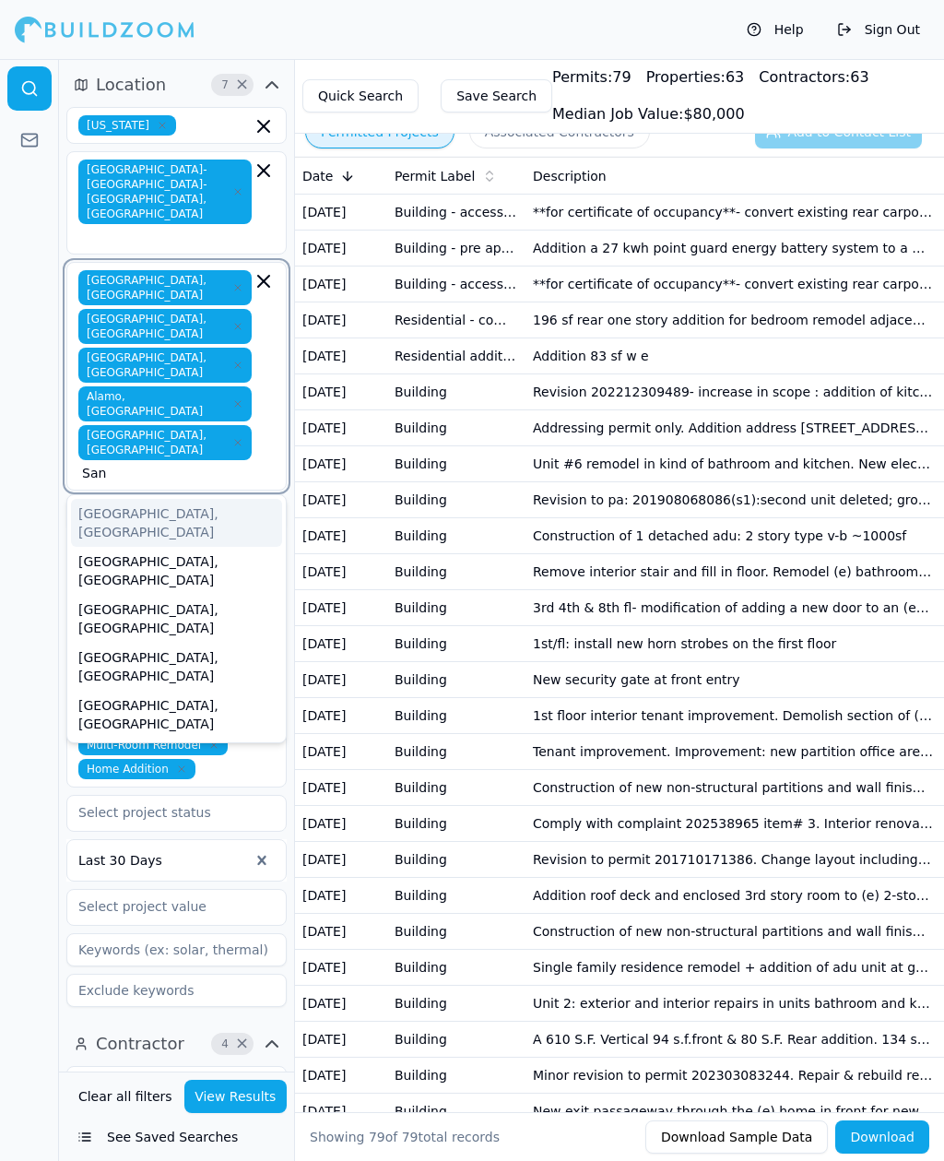
type input "San r"
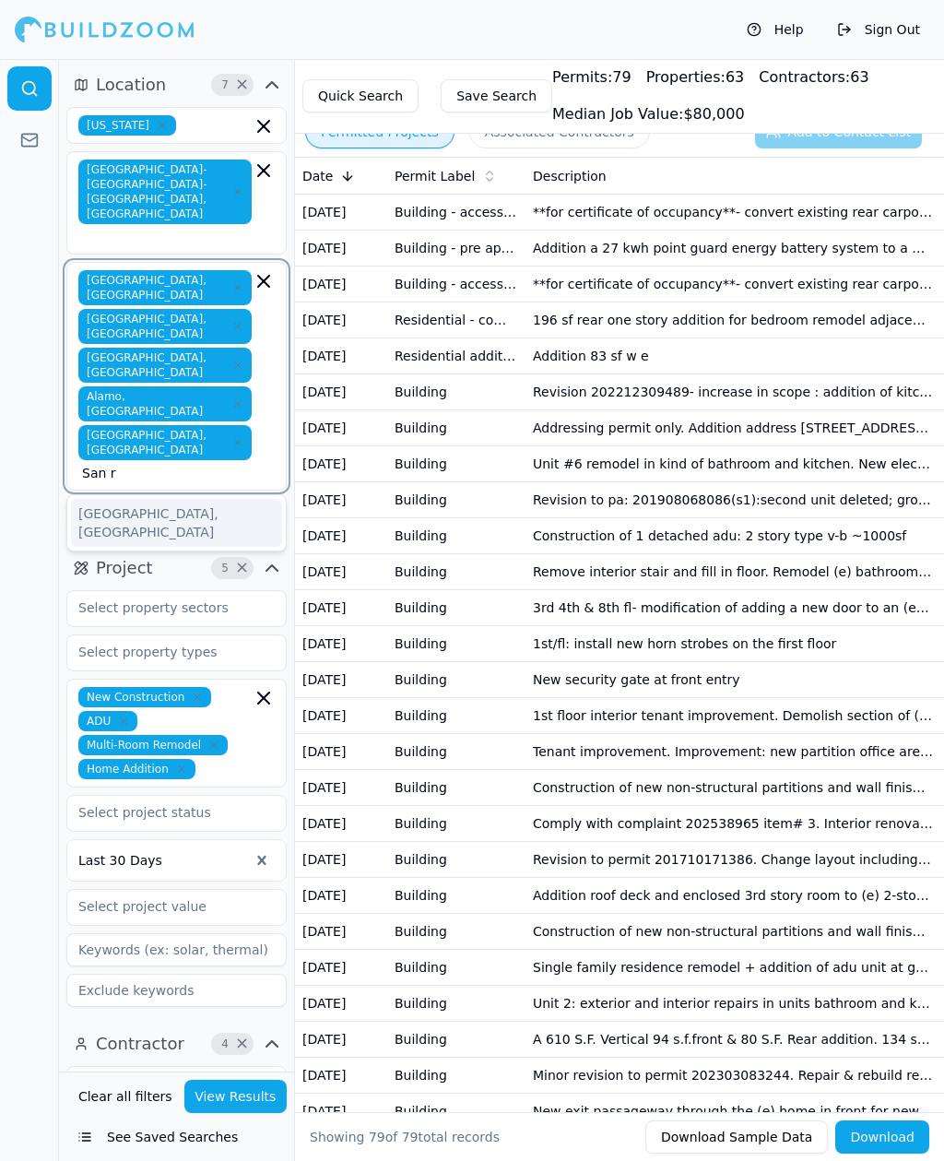
click at [141, 499] on div "San Rafael, CA" at bounding box center [176, 523] width 211 height 48
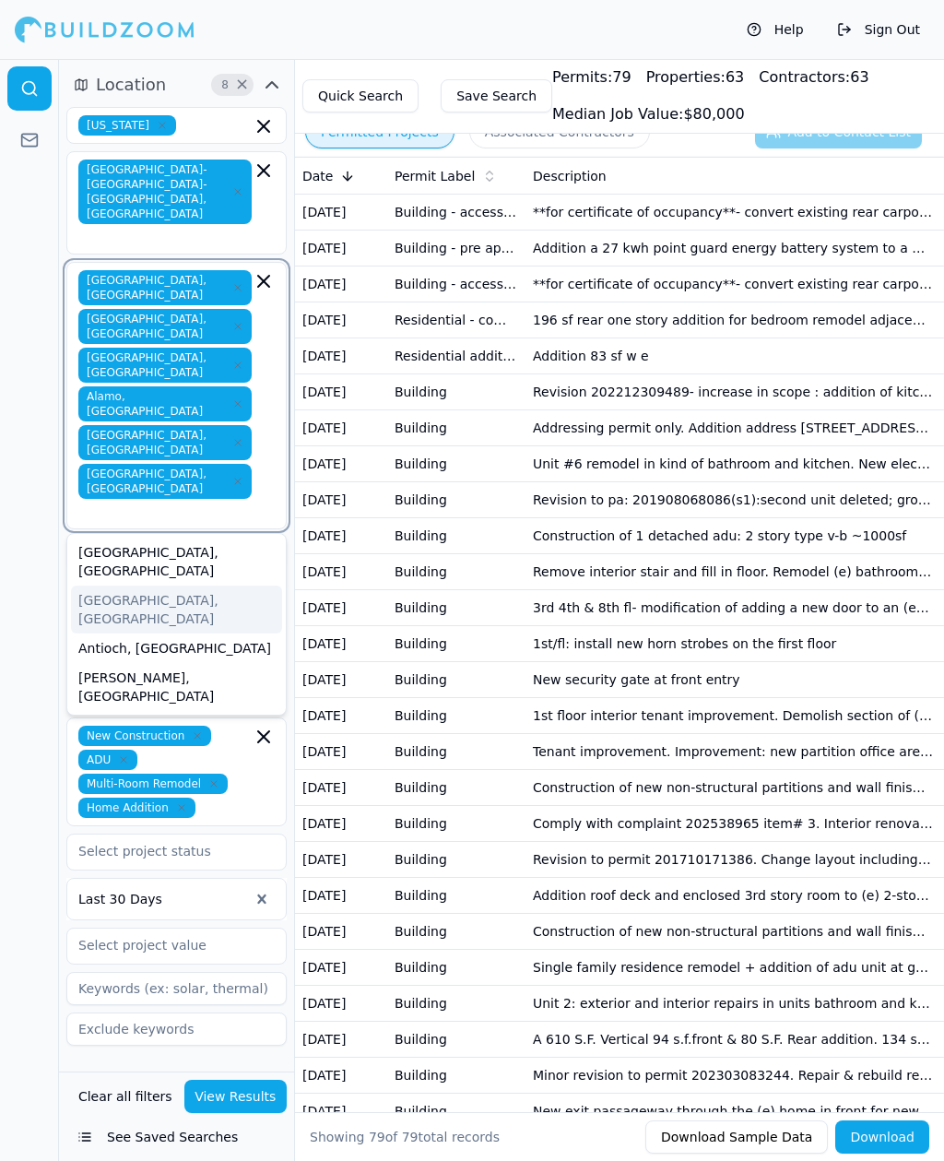
click at [112, 585] on div "[GEOGRAPHIC_DATA], [GEOGRAPHIC_DATA]" at bounding box center [176, 609] width 211 height 48
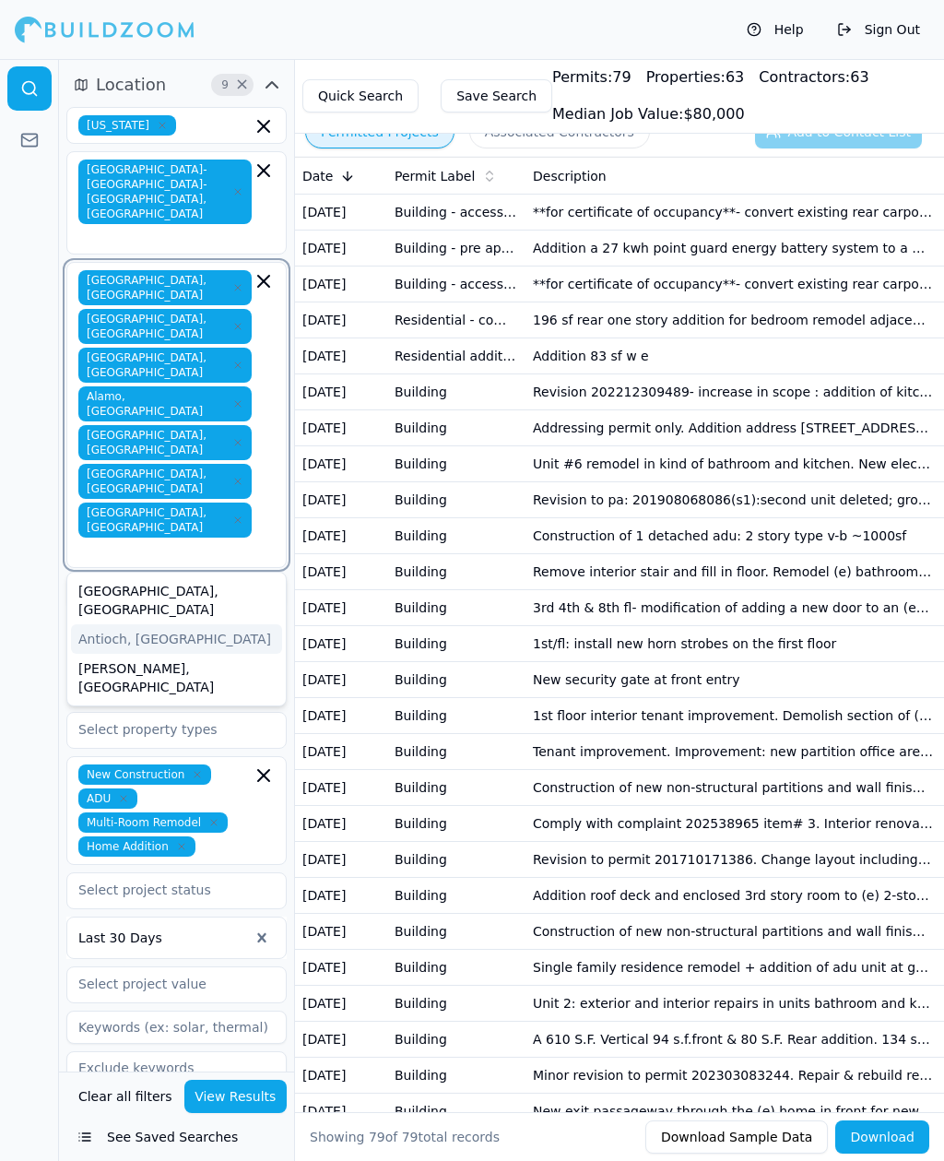
click at [118, 624] on div "Antioch, [GEOGRAPHIC_DATA]" at bounding box center [176, 638] width 211 height 29
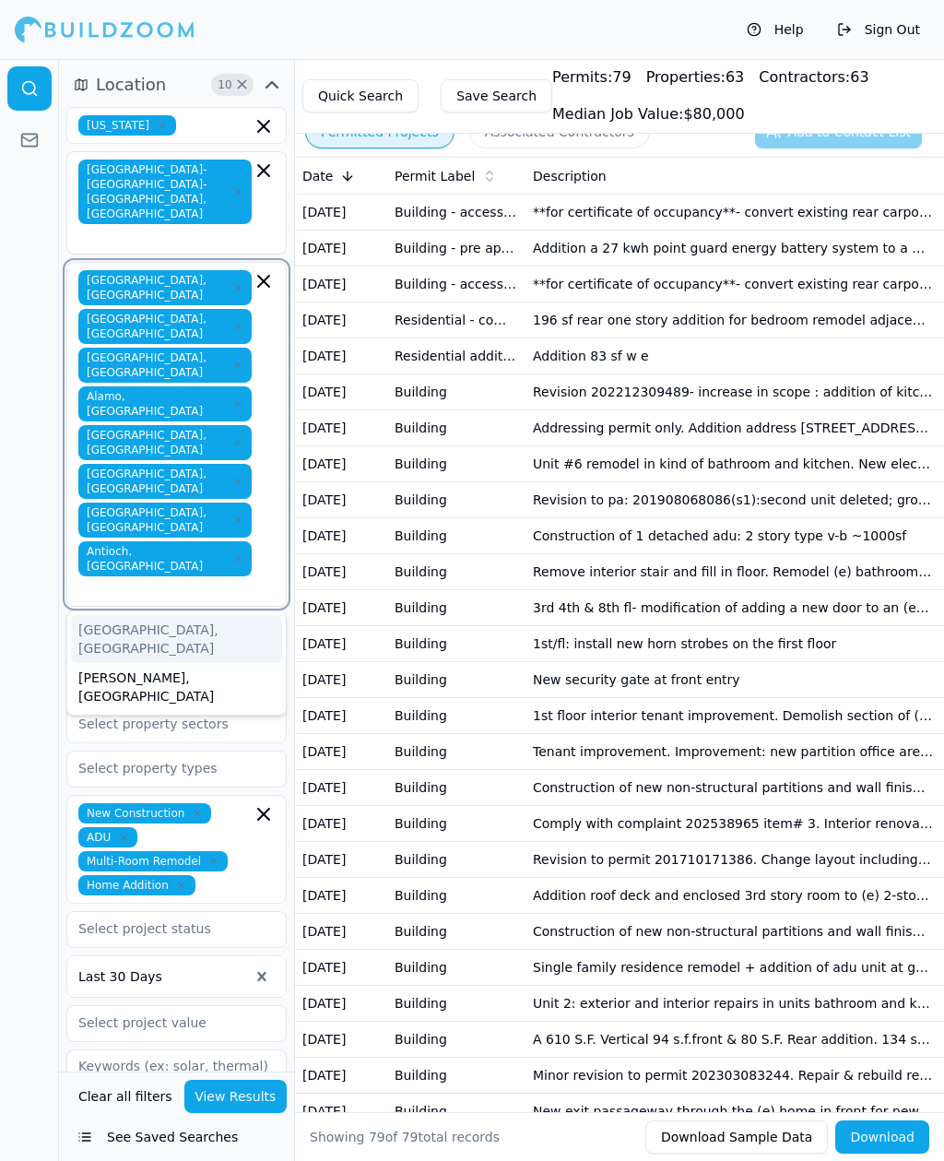
type input "C"
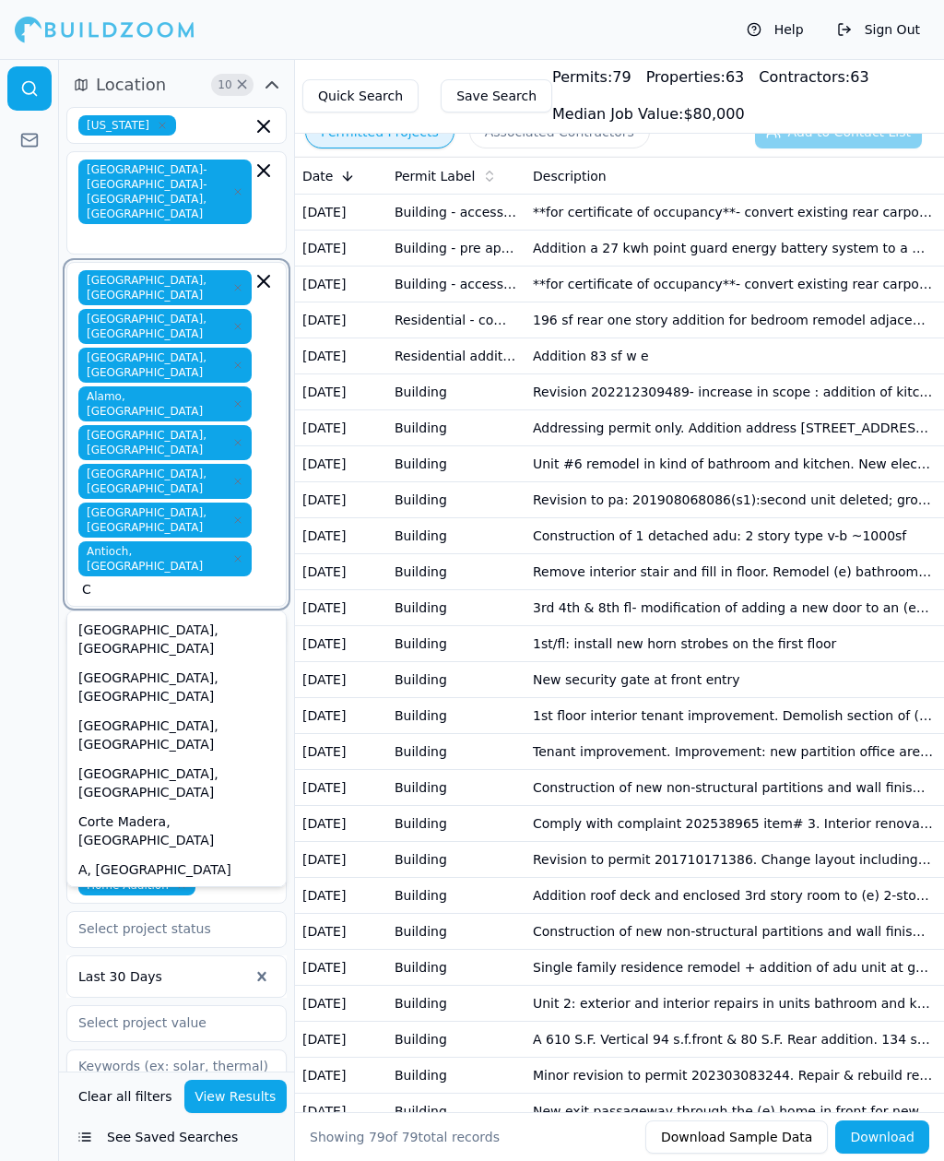
click at [131, 711] on div "Clayton, CA" at bounding box center [176, 735] width 211 height 48
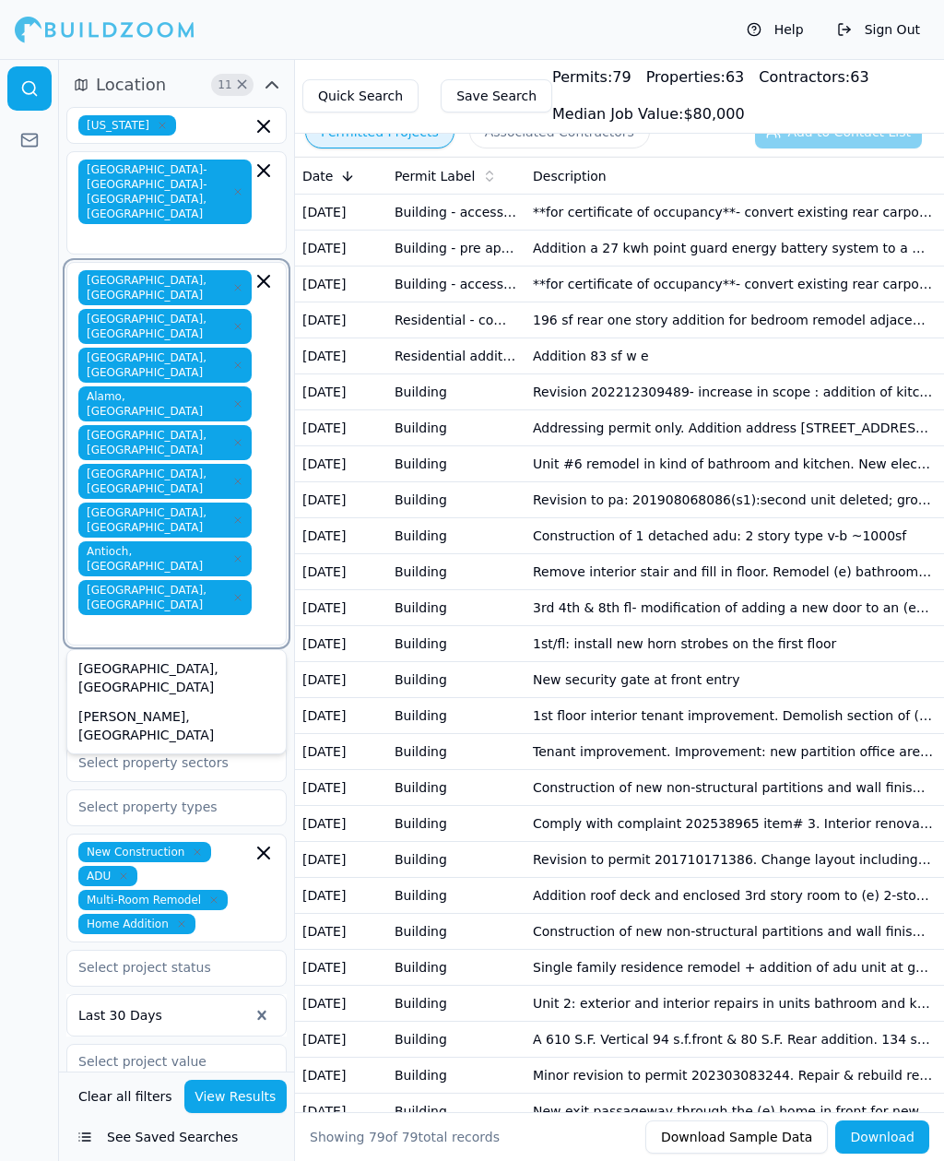
type input "C"
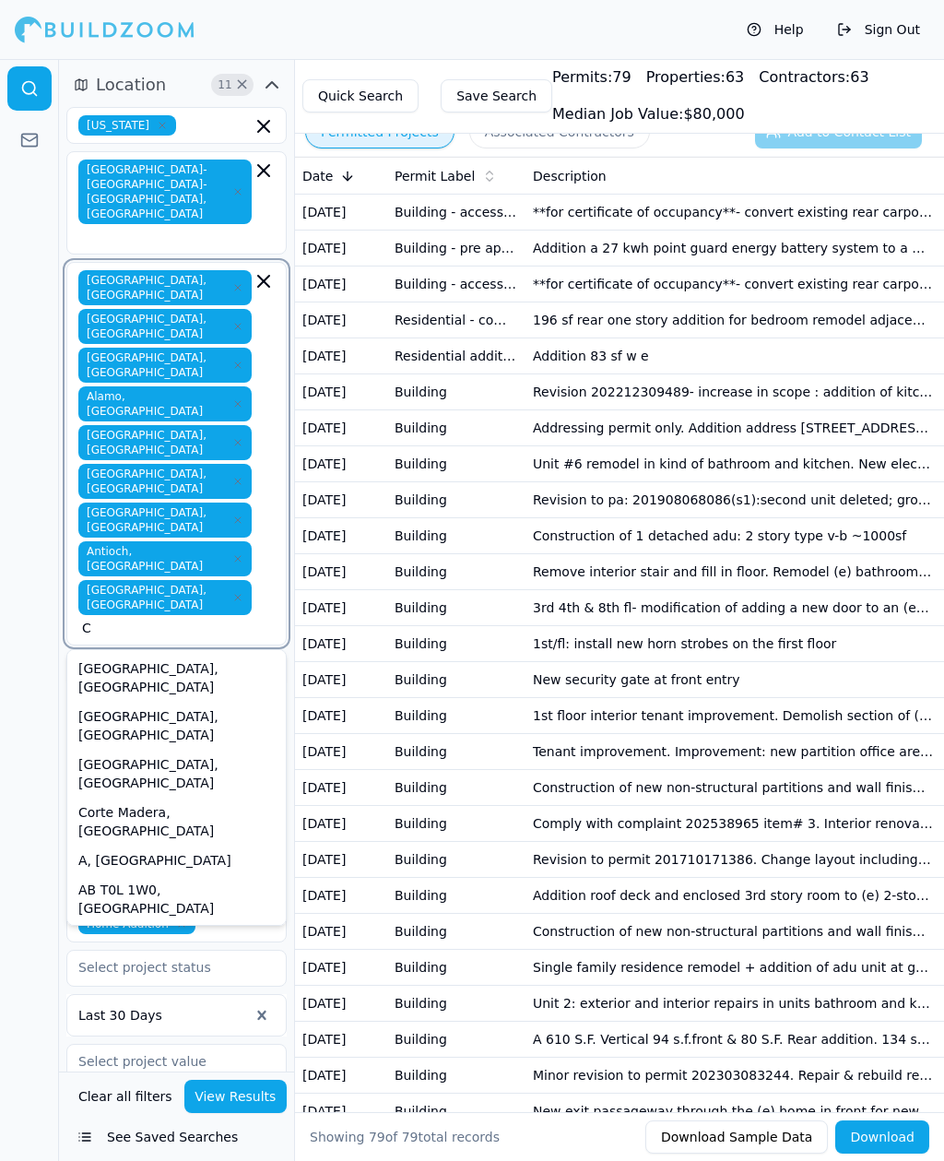
click at [135, 749] on div "Concord, CA" at bounding box center [176, 773] width 211 height 48
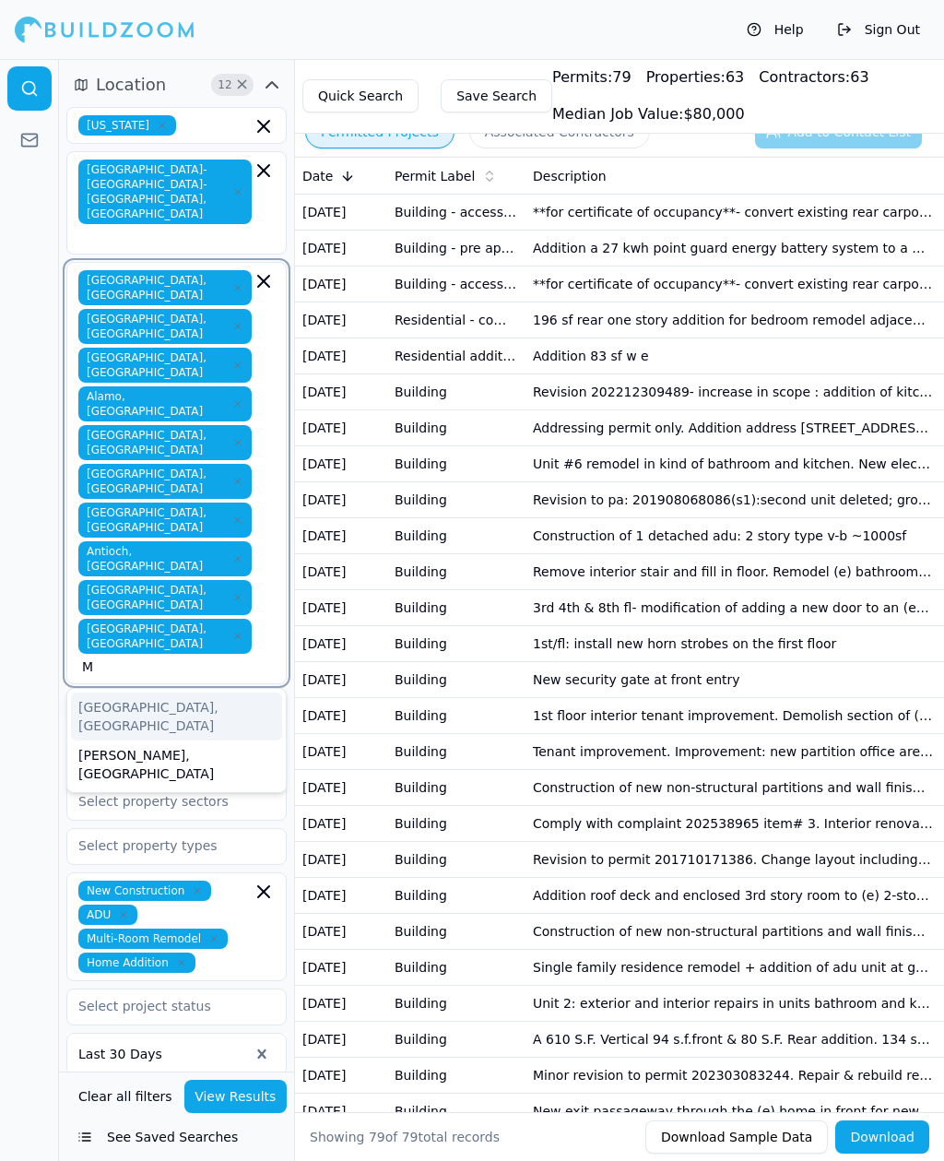
type input "Mo"
click at [127, 740] on div "Moraga, CA" at bounding box center [176, 764] width 211 height 48
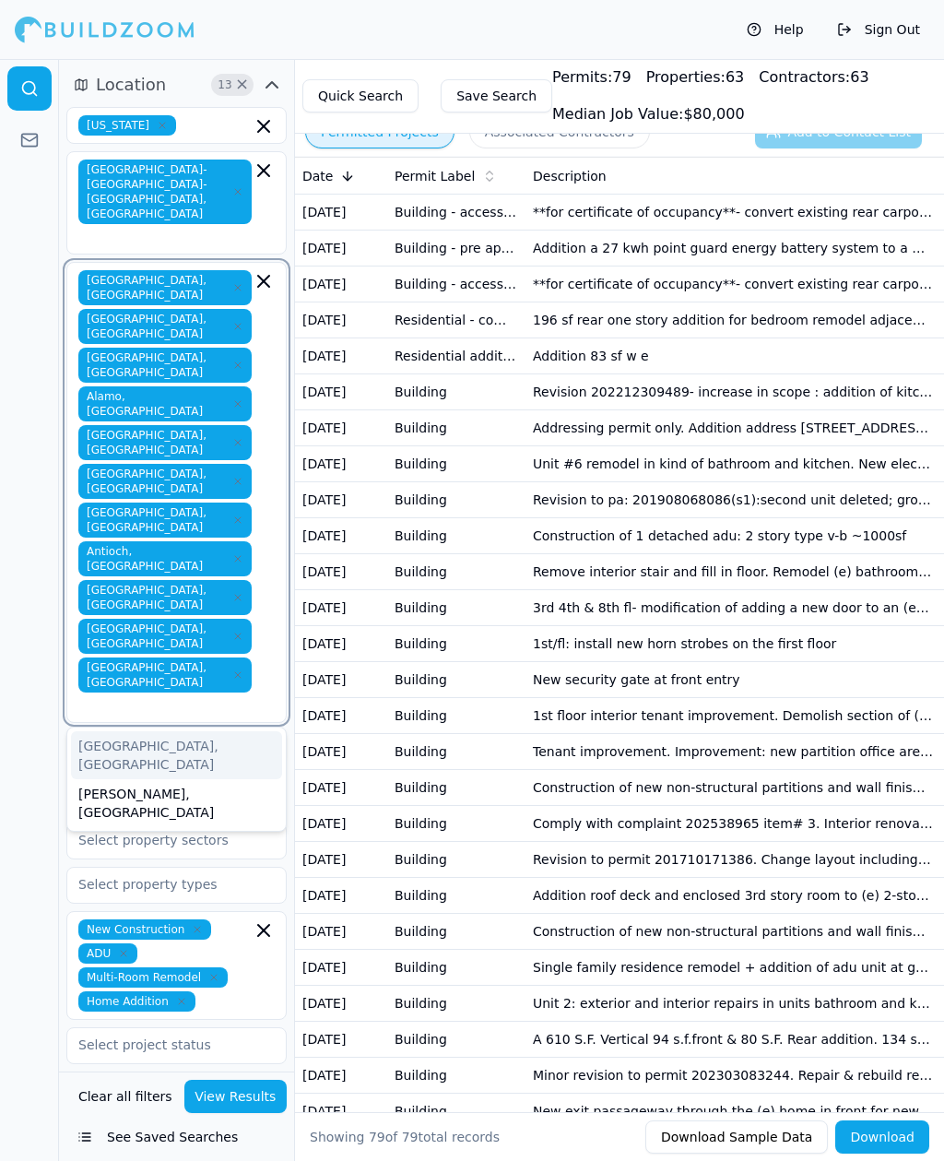
click at [124, 731] on div "[GEOGRAPHIC_DATA], [GEOGRAPHIC_DATA]" at bounding box center [176, 755] width 211 height 48
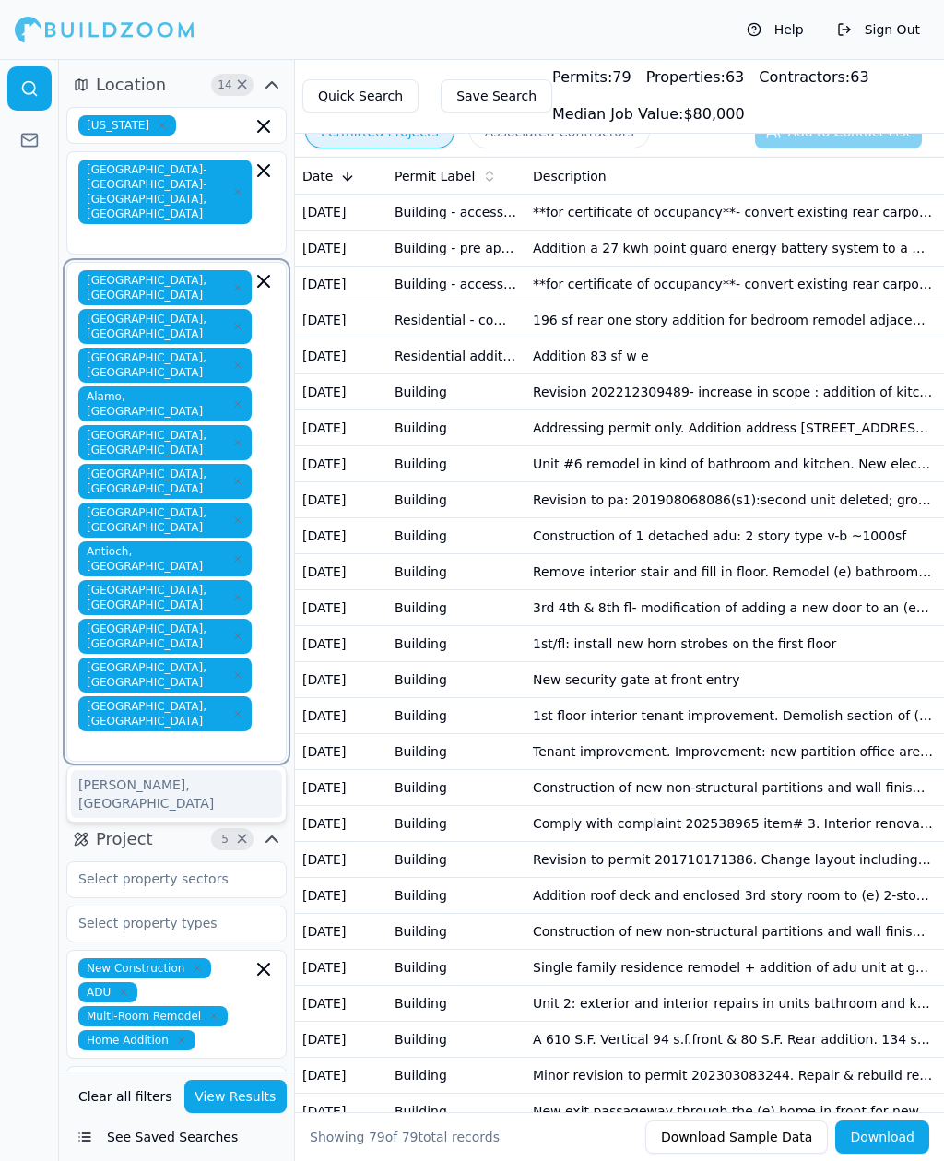
type input "O"
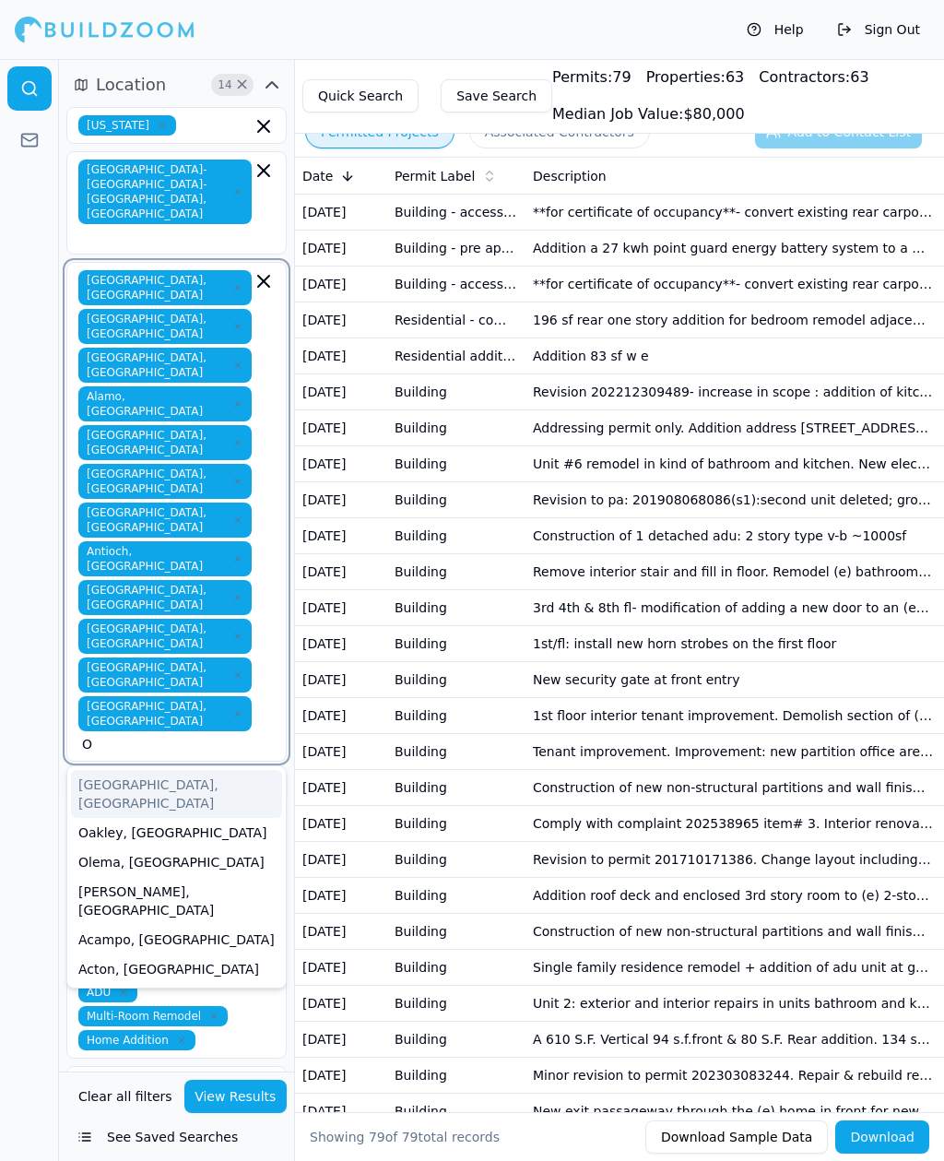
click at [120, 818] on div "Oakley, CA" at bounding box center [176, 832] width 211 height 29
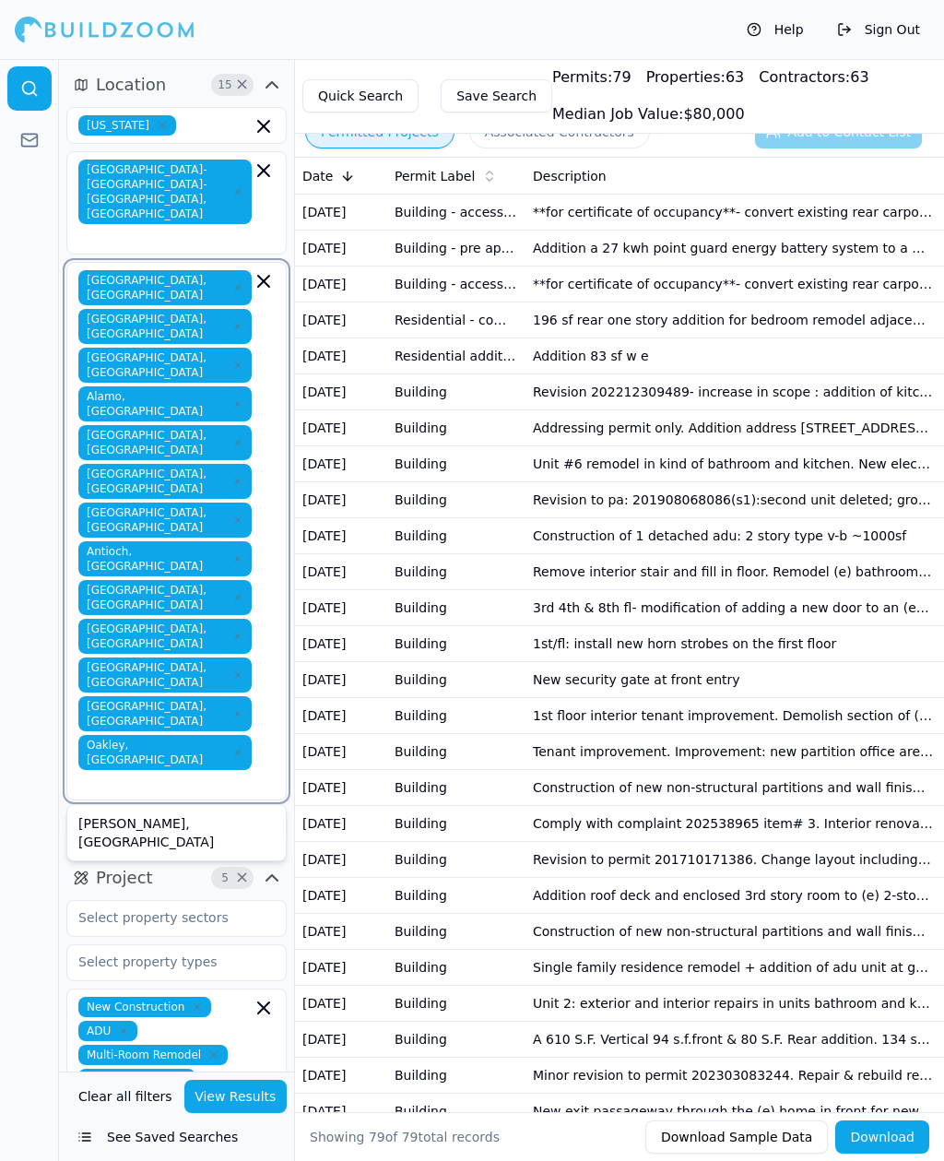
type input "O"
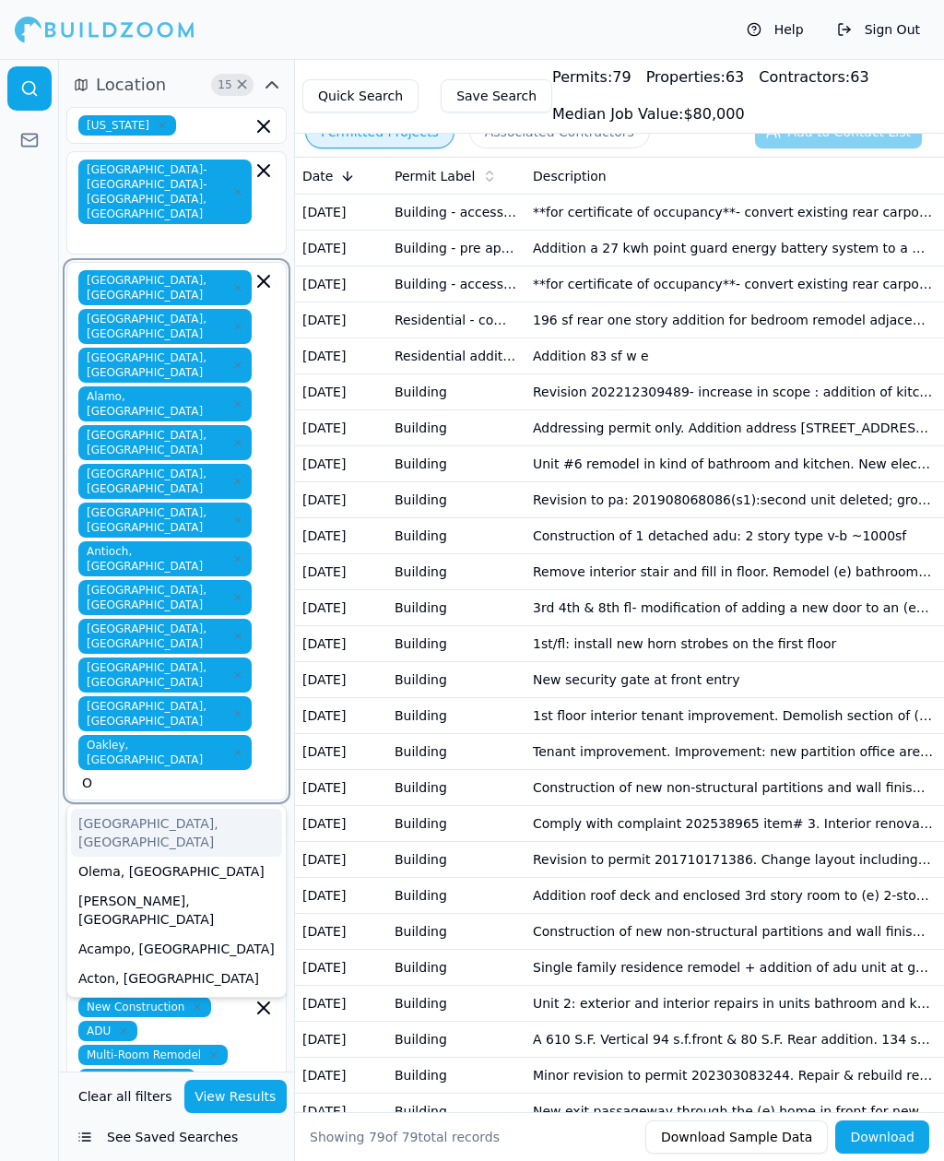
click at [112, 886] on div "Orinda, CA" at bounding box center [176, 910] width 211 height 48
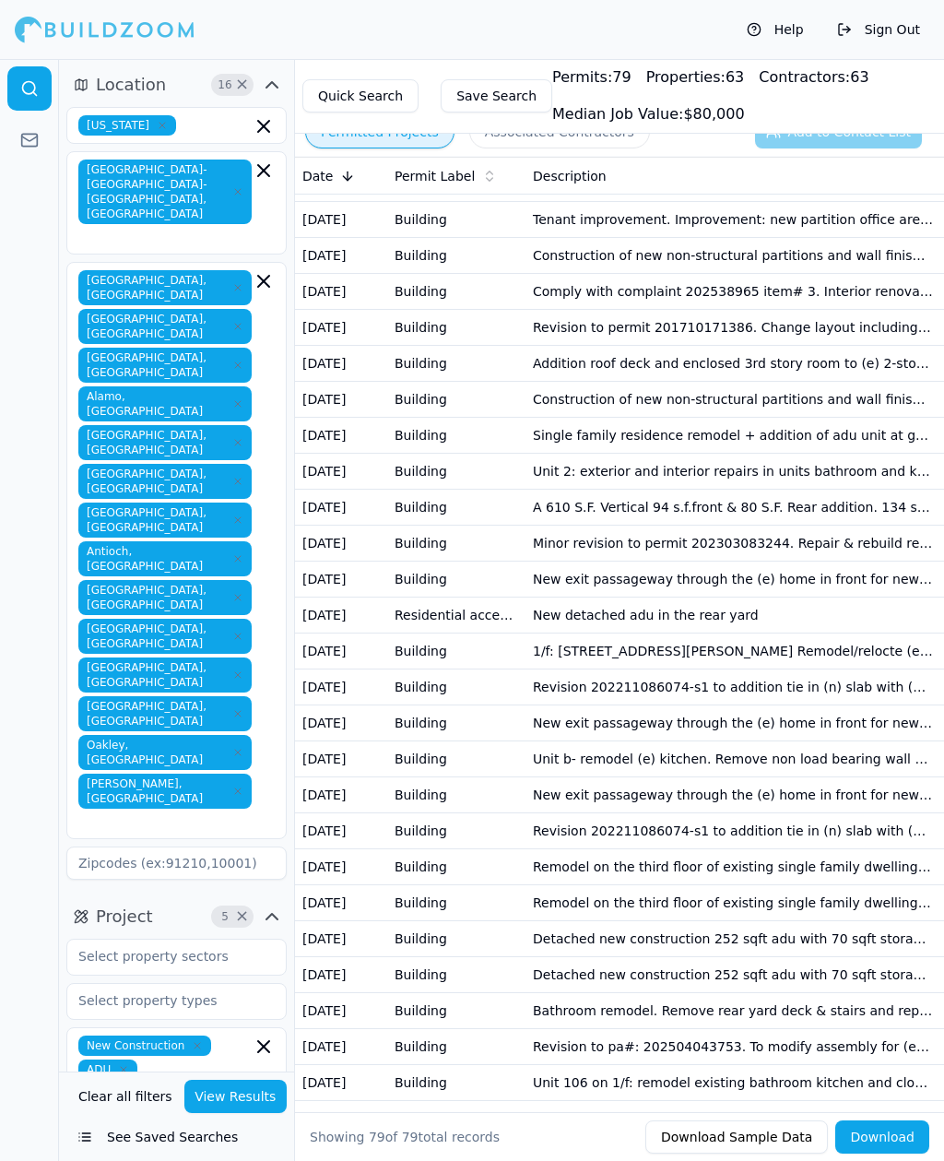
scroll to position [533, 0]
click at [236, 1113] on button "View Results" at bounding box center [235, 1095] width 103 height 33
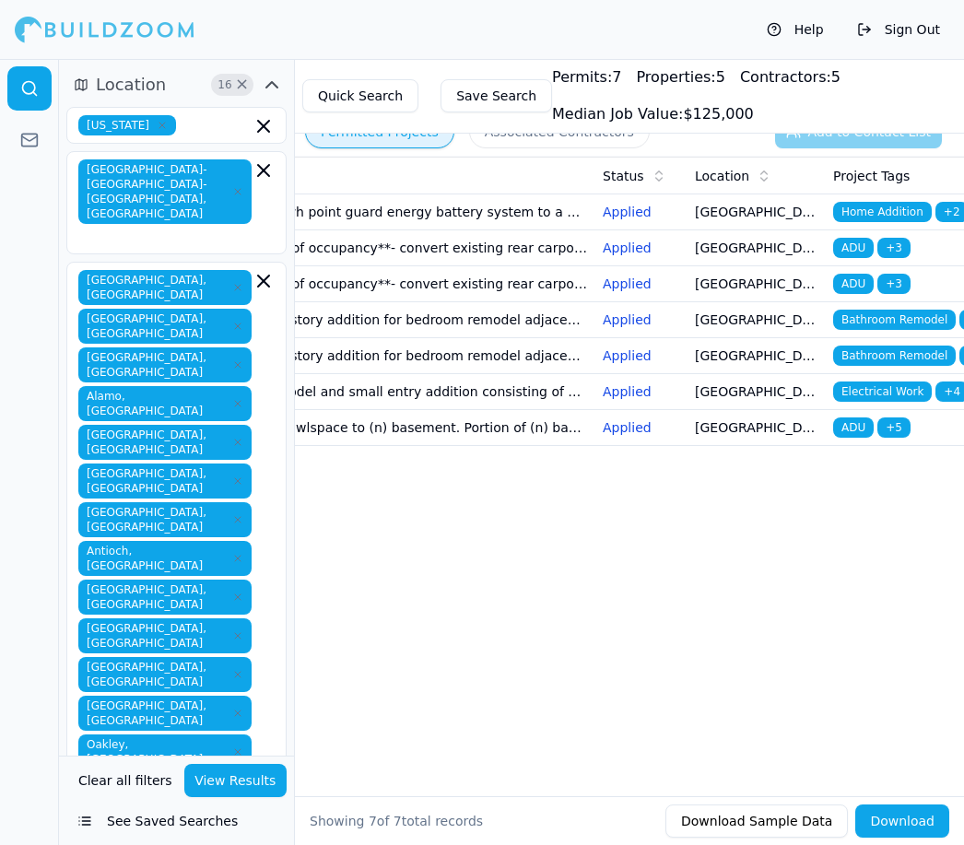
scroll to position [0, 345]
click at [631, 429] on p "Applied" at bounding box center [641, 427] width 77 height 18
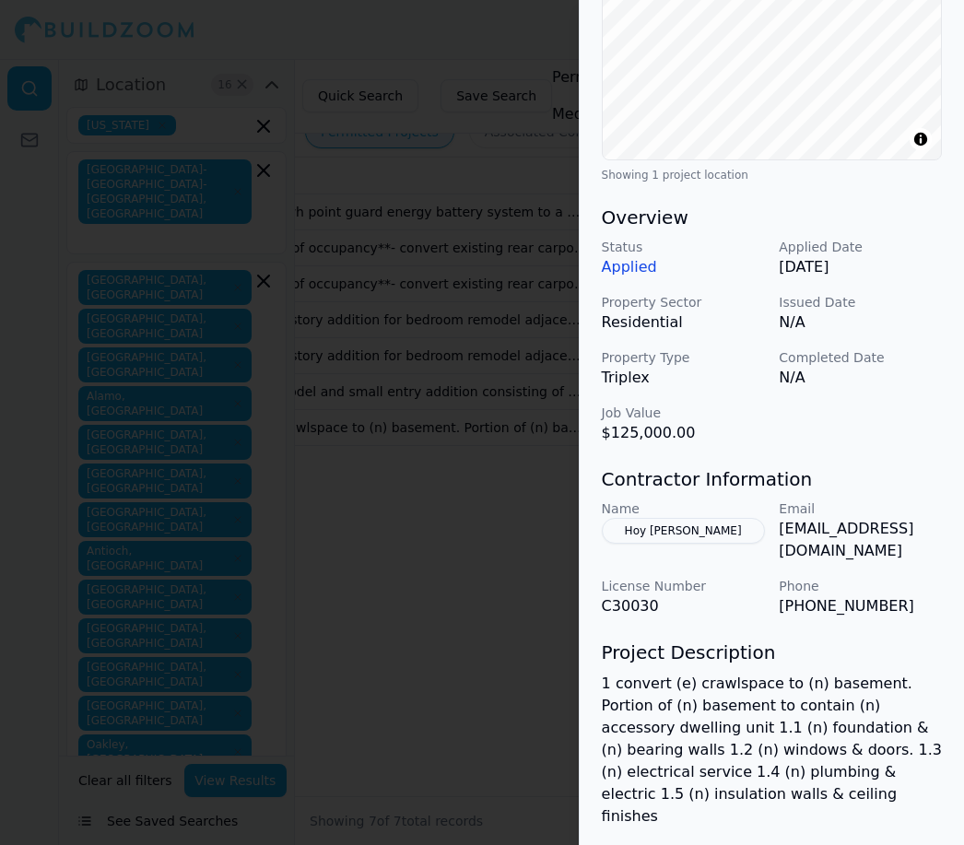
scroll to position [429, 0]
click at [879, 531] on p "[EMAIL_ADDRESS][DOMAIN_NAME]" at bounding box center [860, 540] width 163 height 44
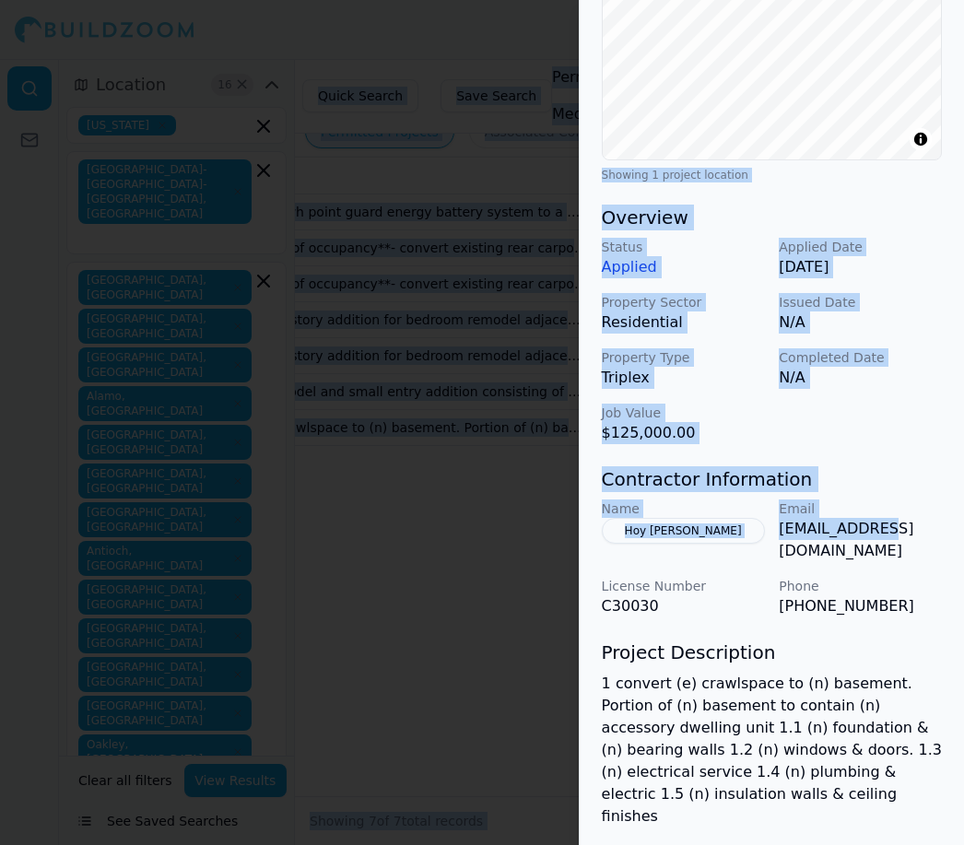
click at [872, 523] on p "[EMAIL_ADDRESS][DOMAIN_NAME]" at bounding box center [860, 540] width 163 height 44
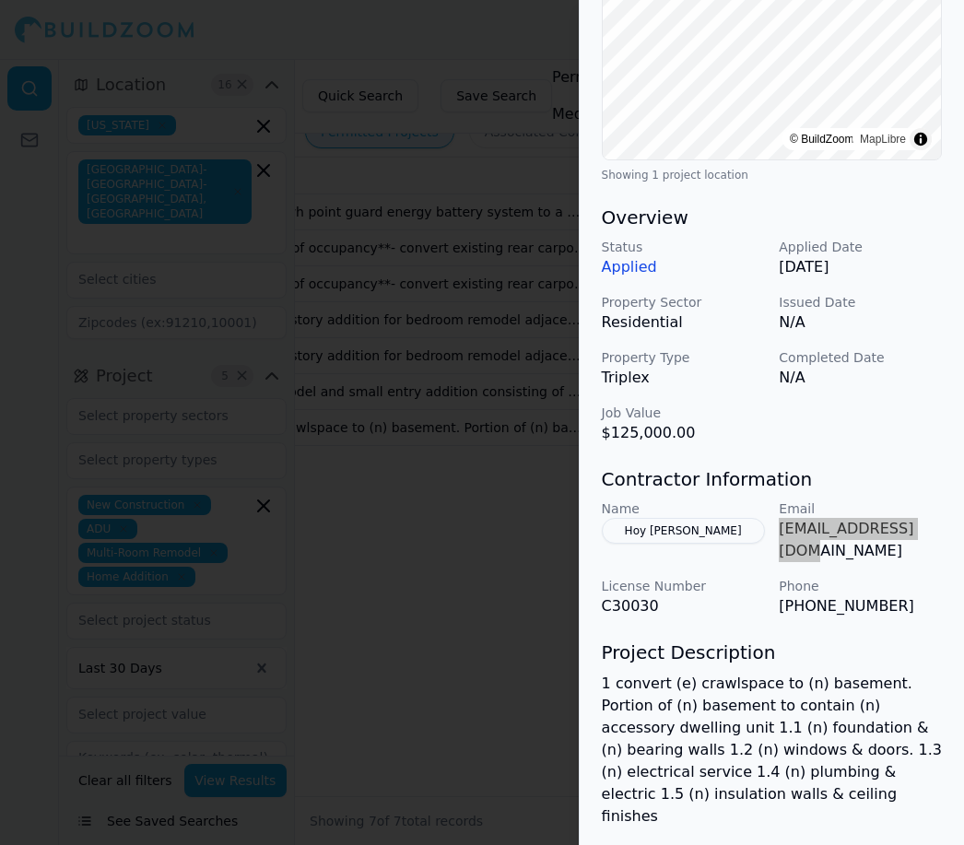
scroll to position [0, 50]
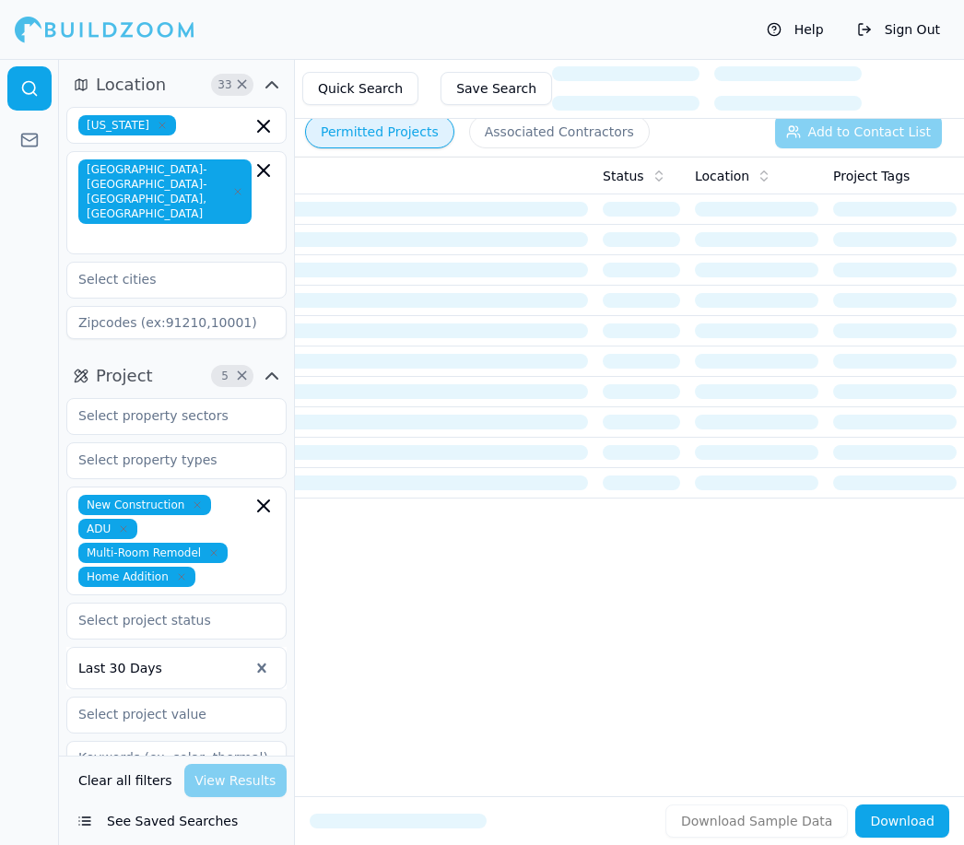
scroll to position [0, 345]
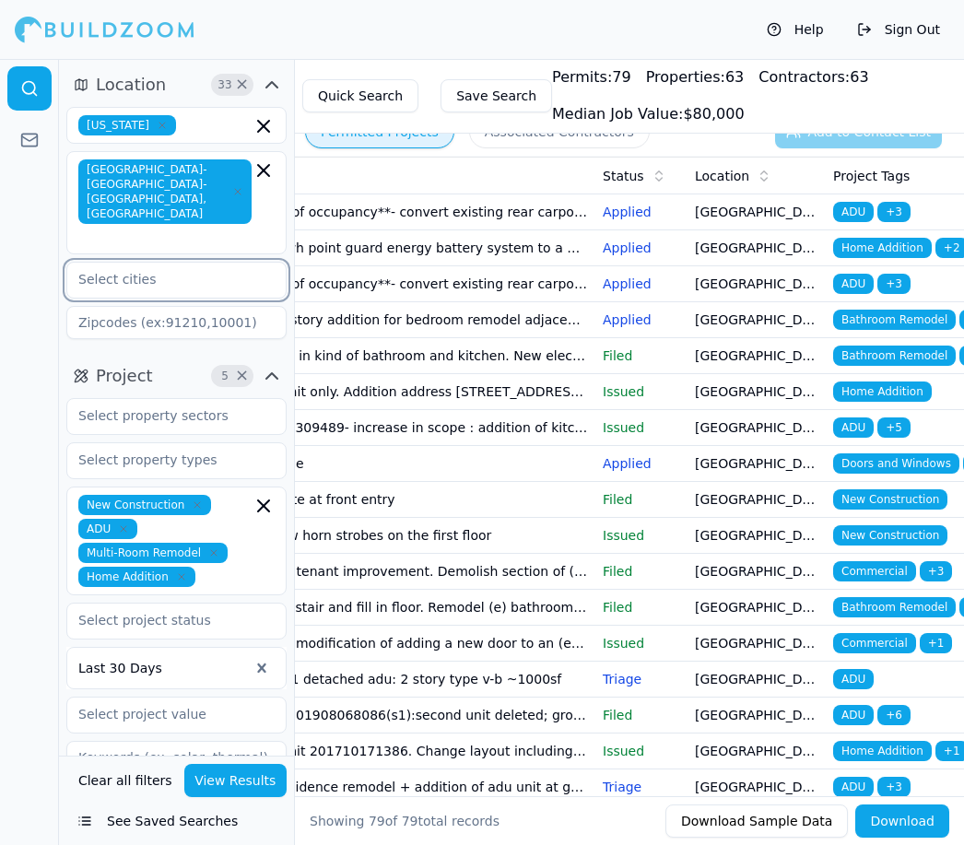
click at [162, 263] on input "text" at bounding box center [164, 279] width 195 height 33
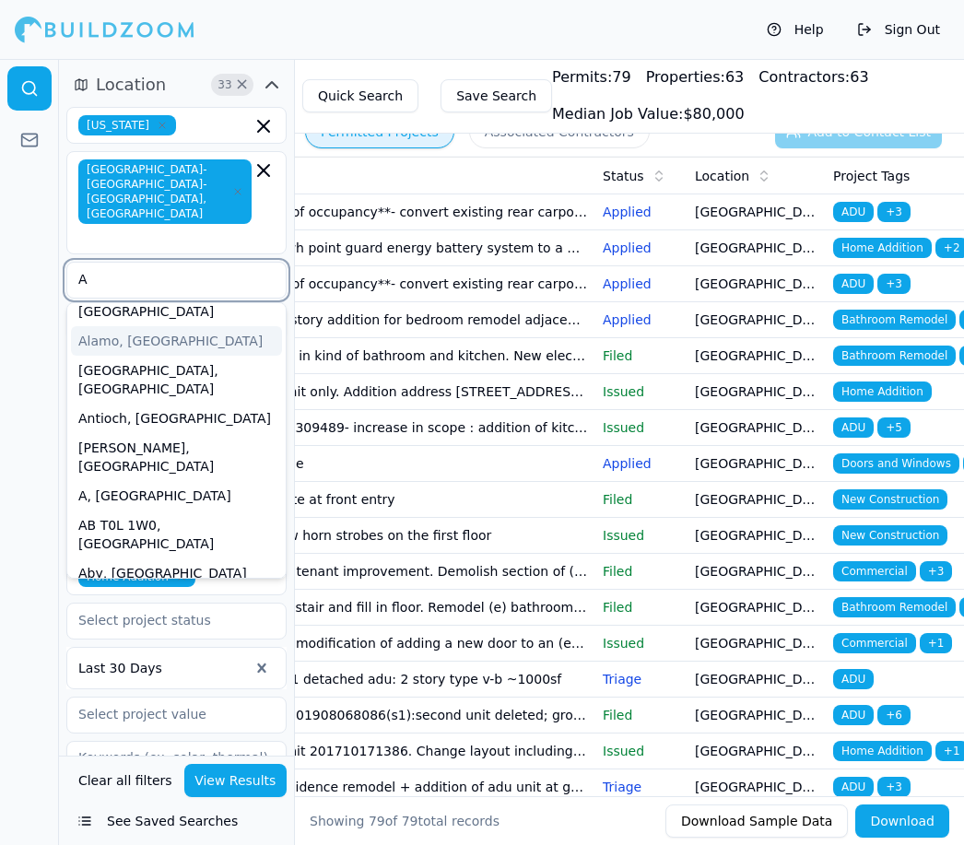
scroll to position [28, 0]
type input "Al"
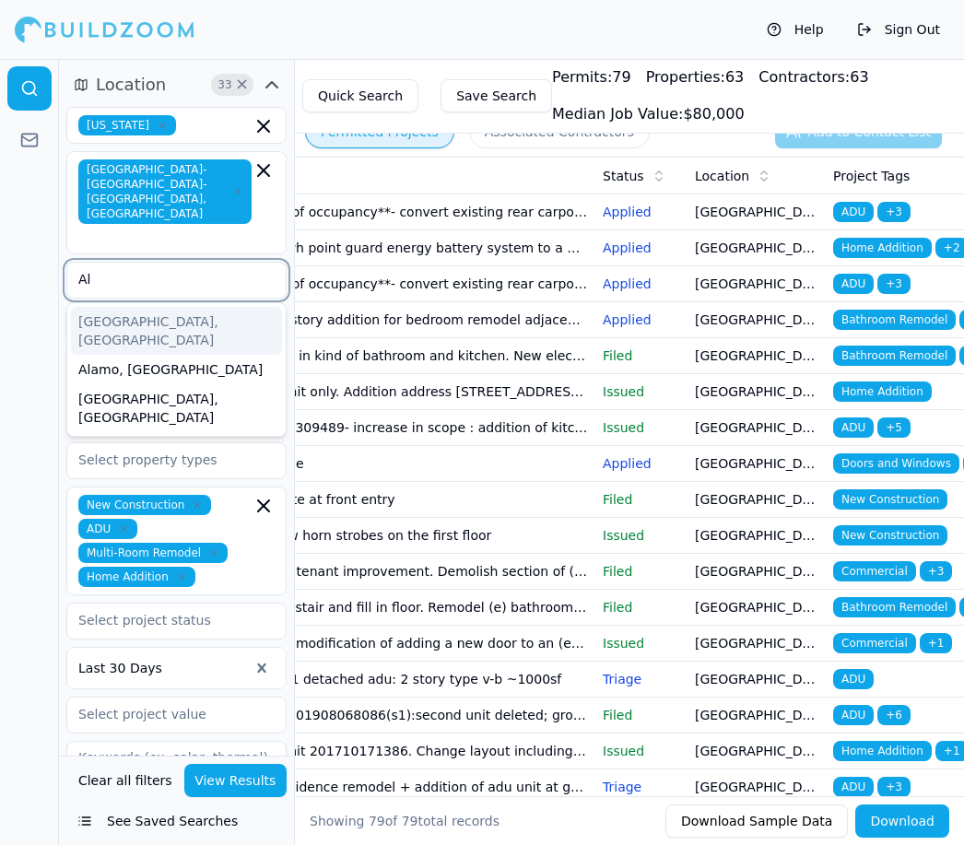
click at [149, 307] on div "[GEOGRAPHIC_DATA], [GEOGRAPHIC_DATA]" at bounding box center [176, 331] width 211 height 48
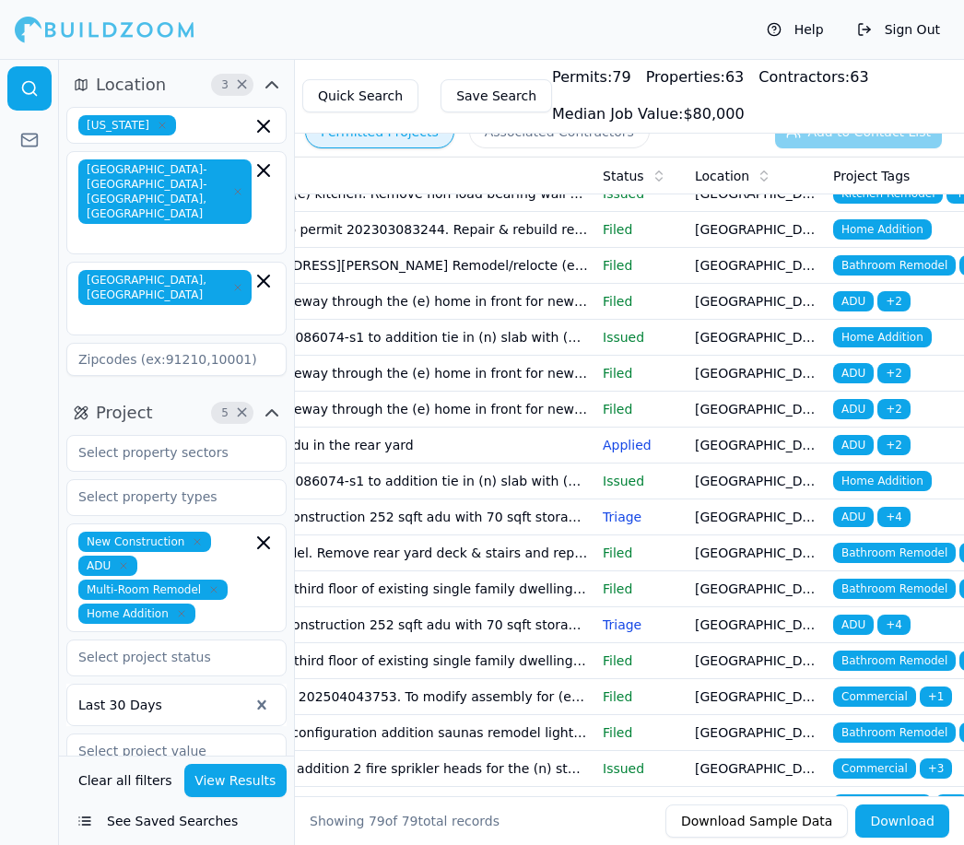
scroll to position [882, 0]
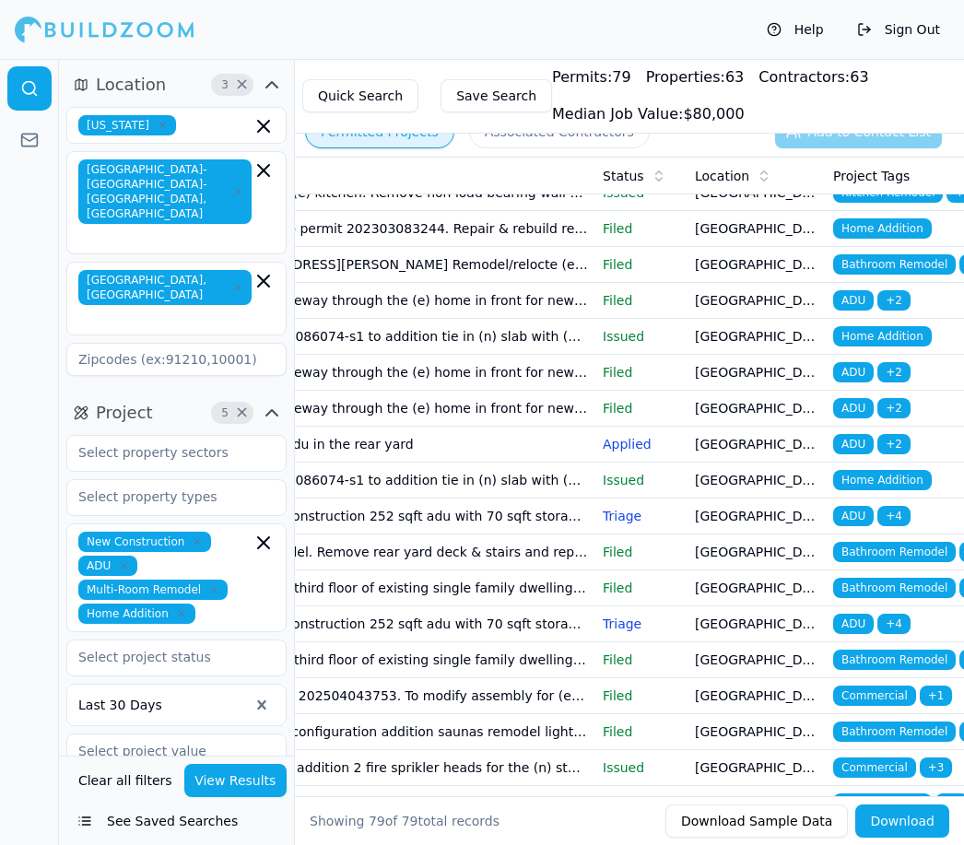
click at [236, 797] on button "View Results" at bounding box center [235, 780] width 103 height 33
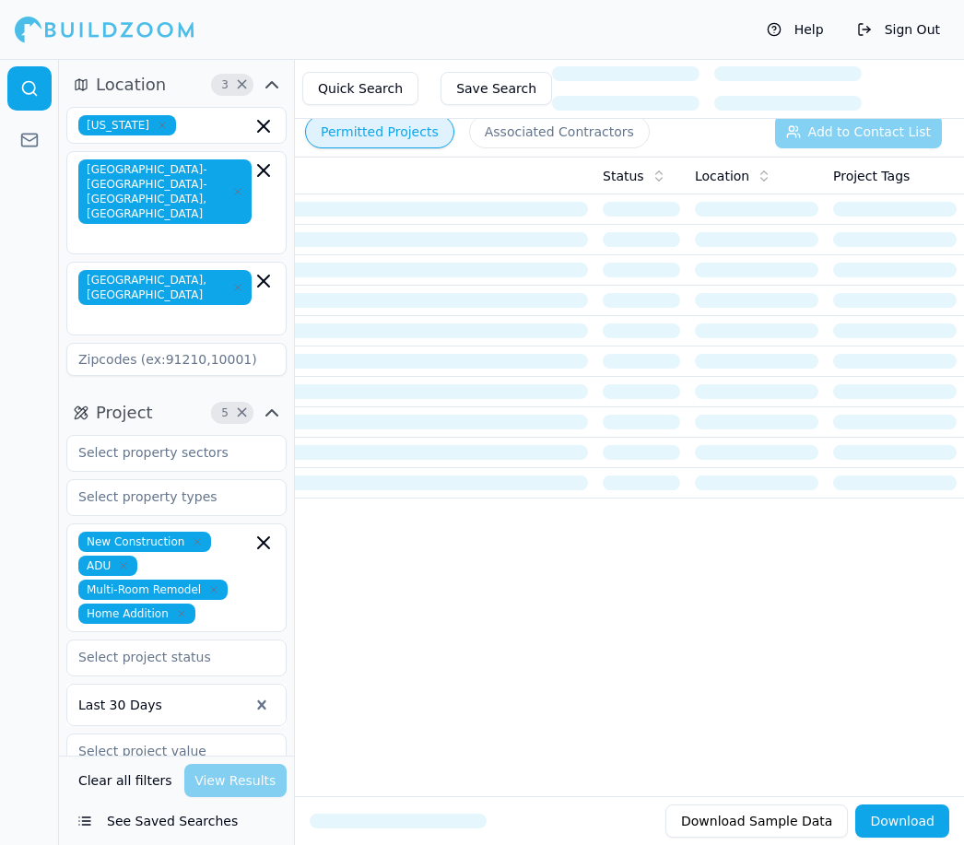
scroll to position [0, 0]
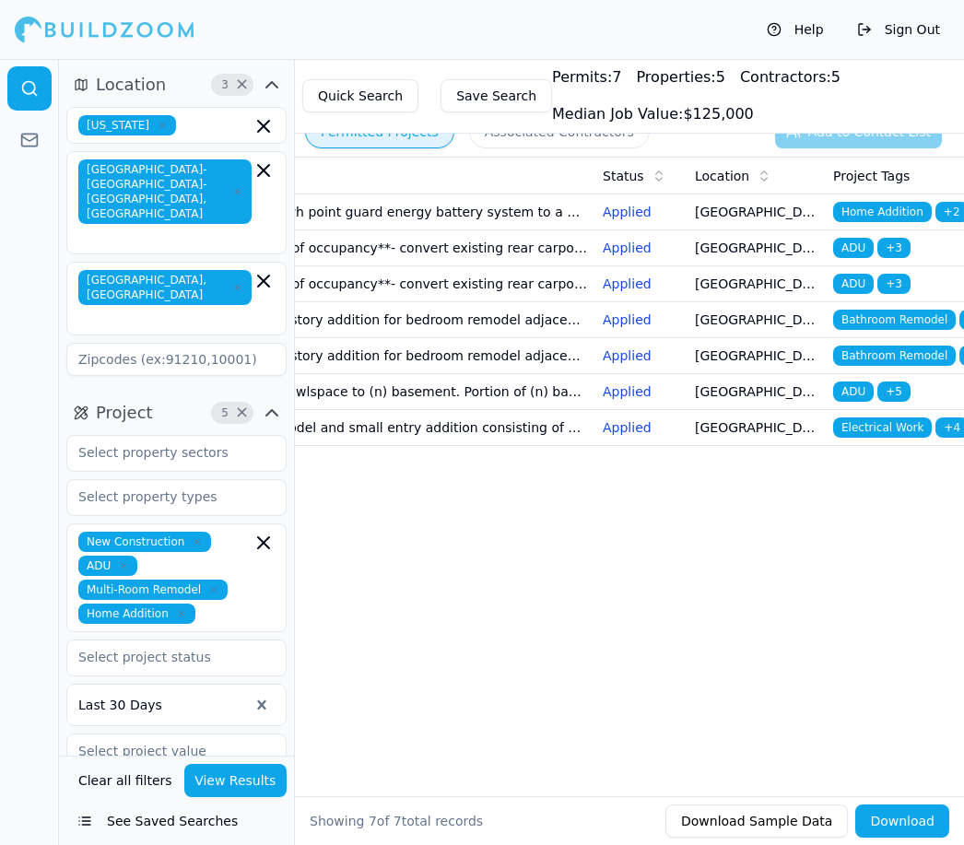
click at [798, 456] on div "Date Permit Label Description Status Location Project Tags Aug 25, 2025 Buildin…" at bounding box center [629, 447] width 669 height 581
click at [472, 291] on td "**for certificate of occupancy**- convert existing rear carport to adu 330 sq f…" at bounding box center [388, 284] width 415 height 36
click at [854, 289] on span "ADU" at bounding box center [853, 284] width 41 height 20
click at [854, 250] on span "ADU" at bounding box center [853, 248] width 41 height 20
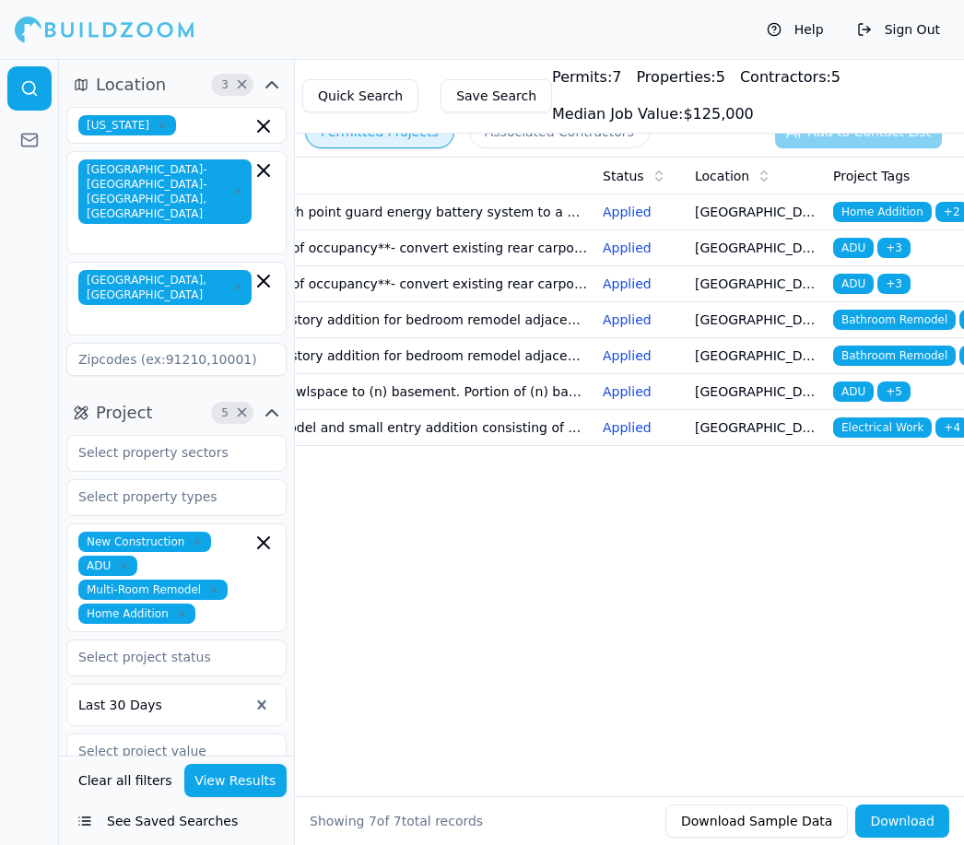
click at [862, 395] on span "ADU" at bounding box center [853, 392] width 41 height 20
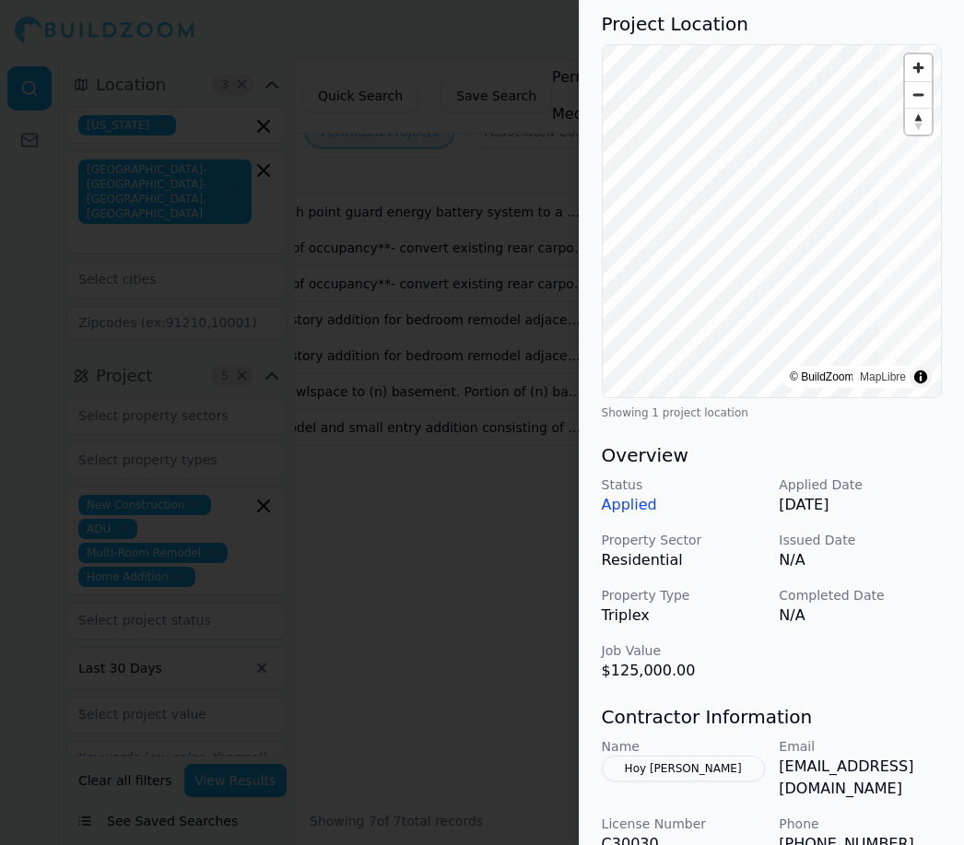
scroll to position [0, 50]
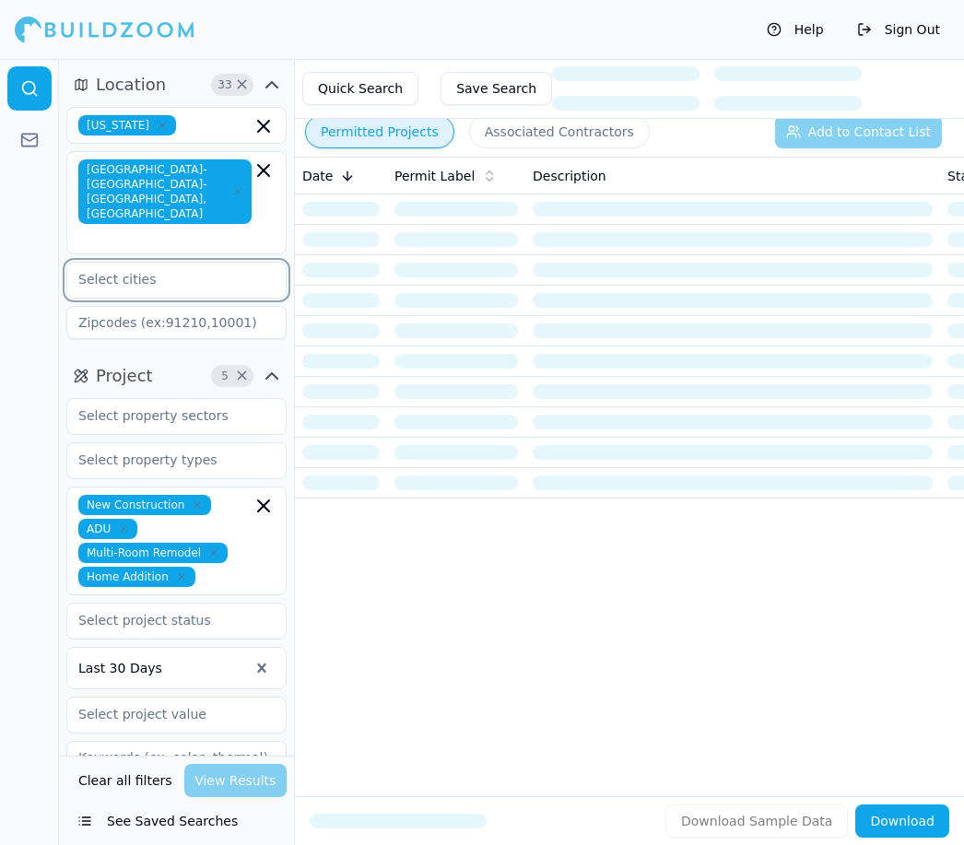
click at [130, 263] on input "text" at bounding box center [164, 279] width 195 height 33
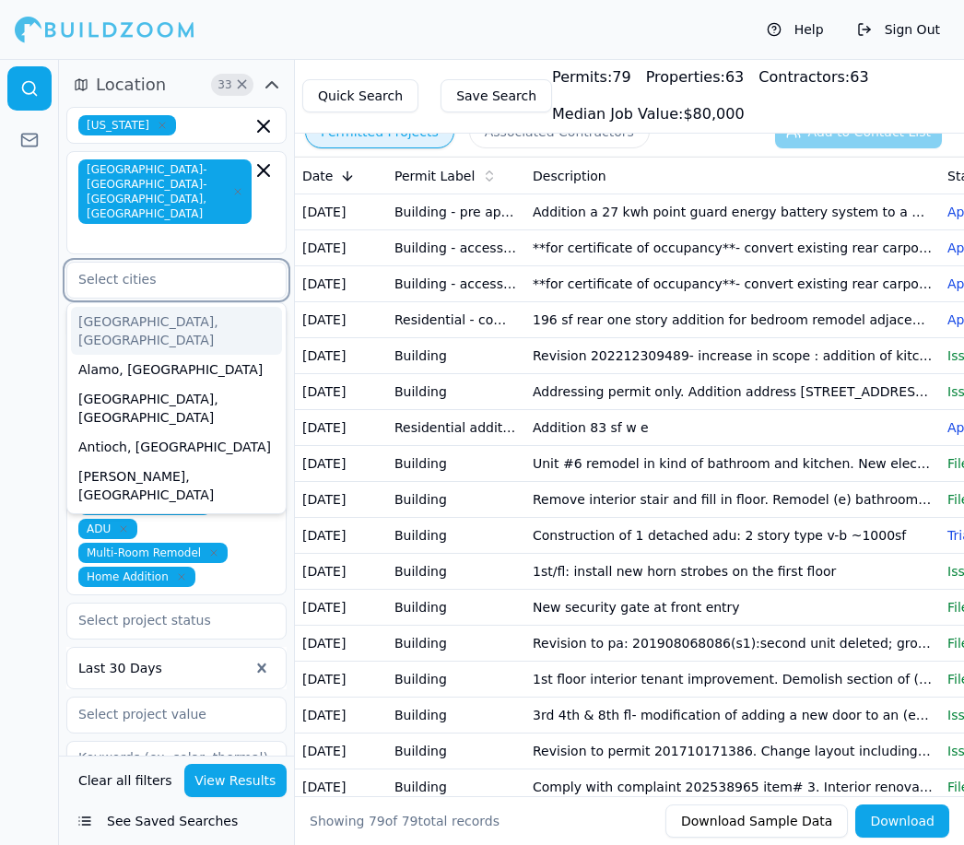
click at [184, 384] on div "[GEOGRAPHIC_DATA], [GEOGRAPHIC_DATA]" at bounding box center [176, 408] width 211 height 48
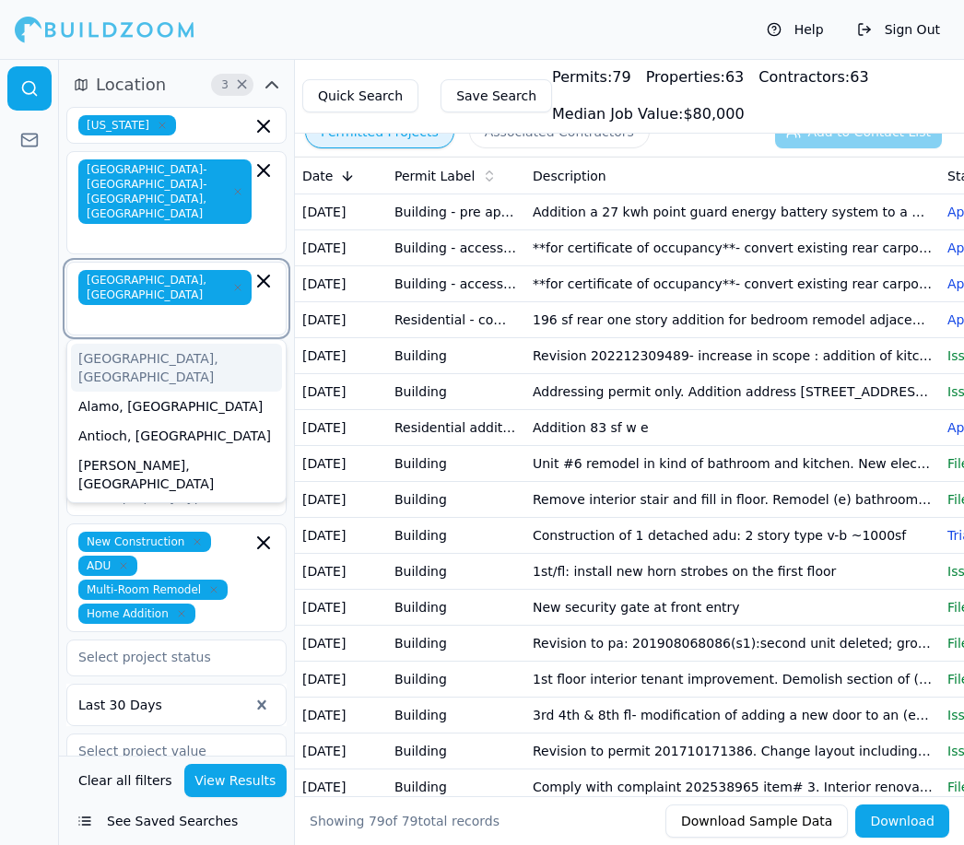
click at [174, 344] on div "[GEOGRAPHIC_DATA], [GEOGRAPHIC_DATA]" at bounding box center [176, 368] width 211 height 48
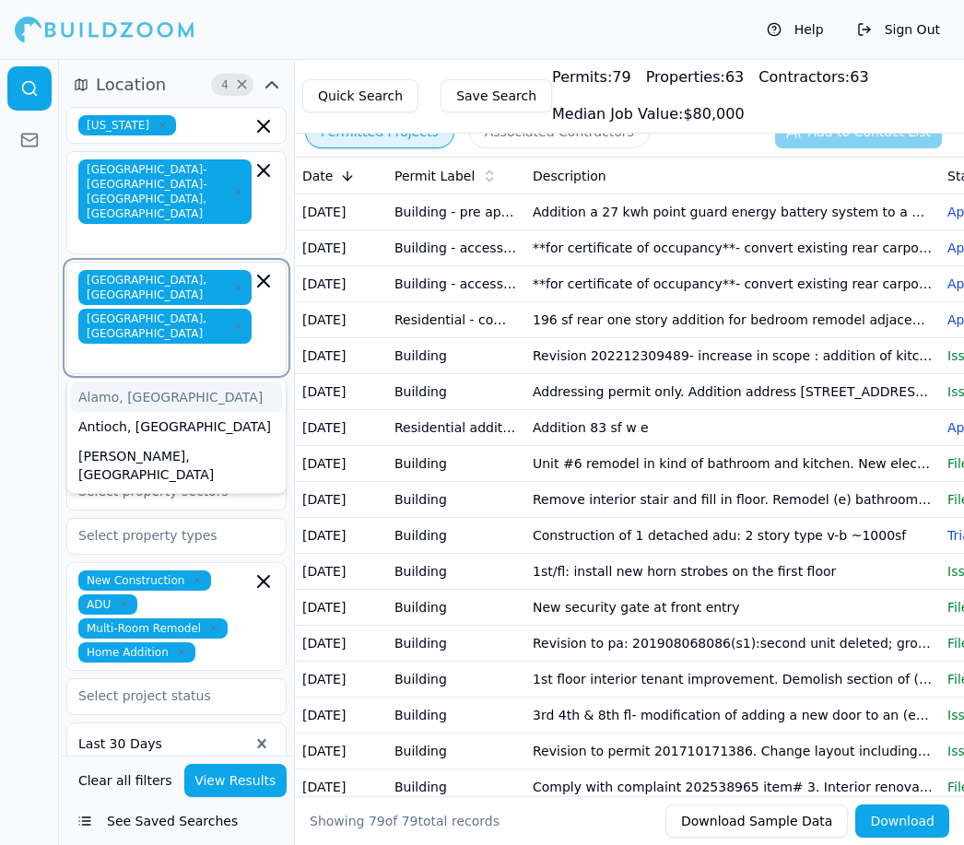
click at [232, 282] on icon "button" at bounding box center [237, 287] width 11 height 11
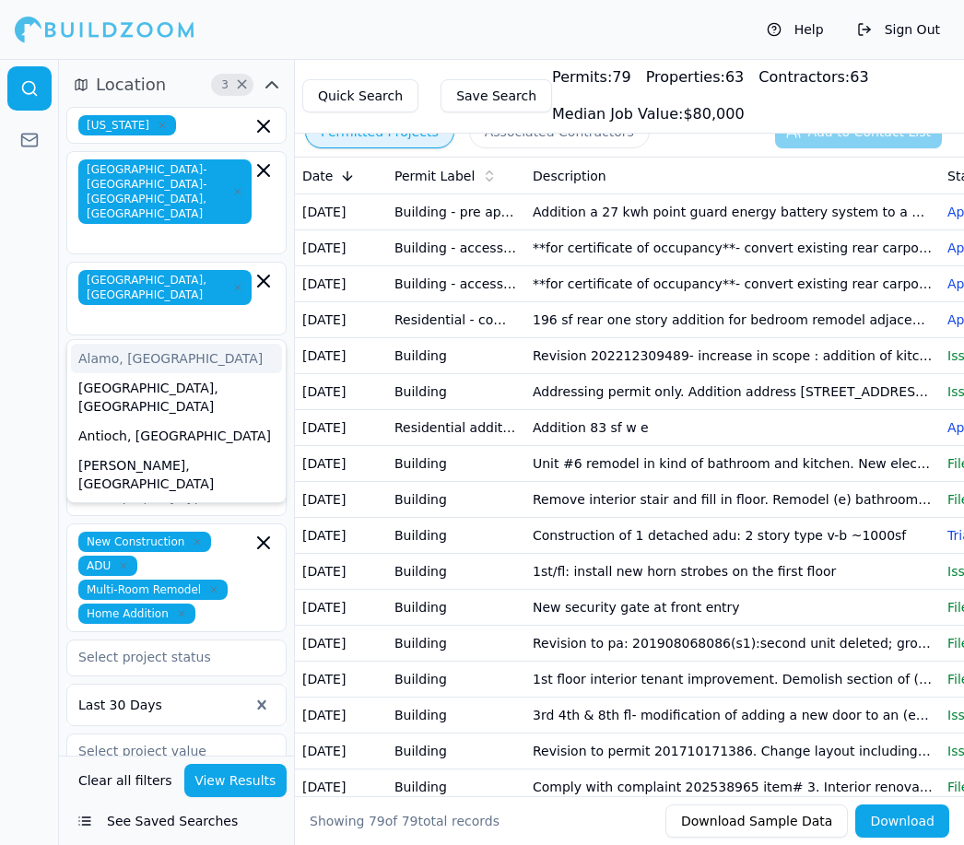
click at [282, 402] on icon "button" at bounding box center [272, 413] width 22 height 22
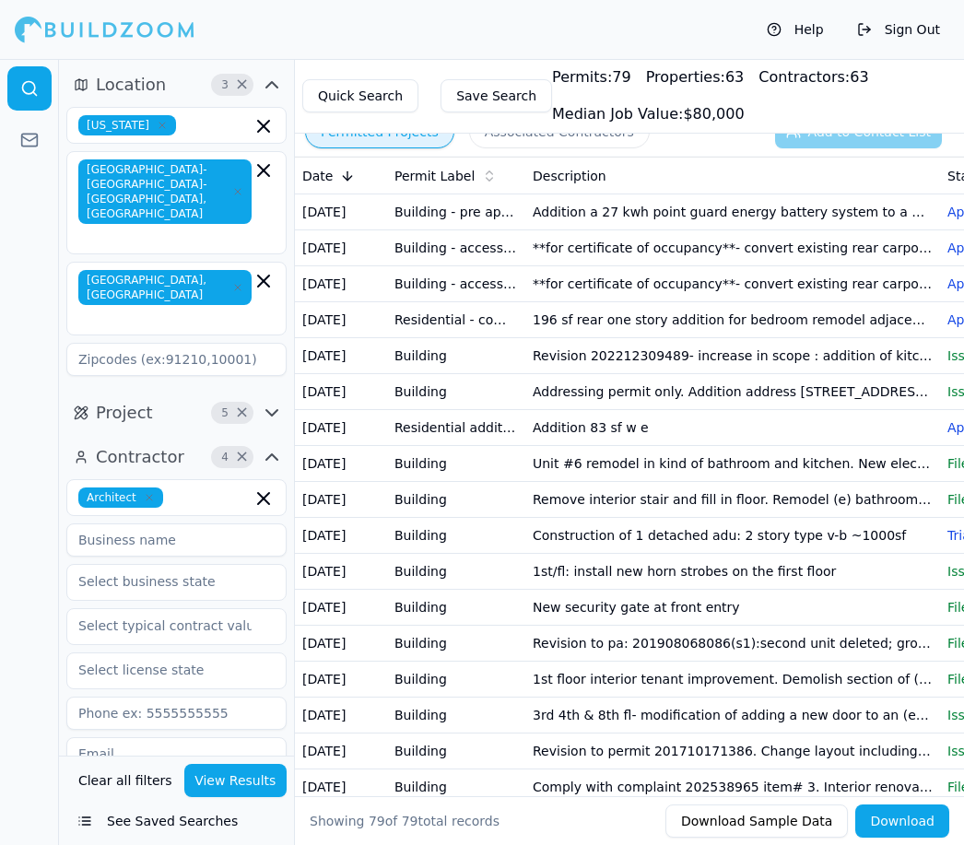
click at [243, 797] on button "View Results" at bounding box center [235, 780] width 103 height 33
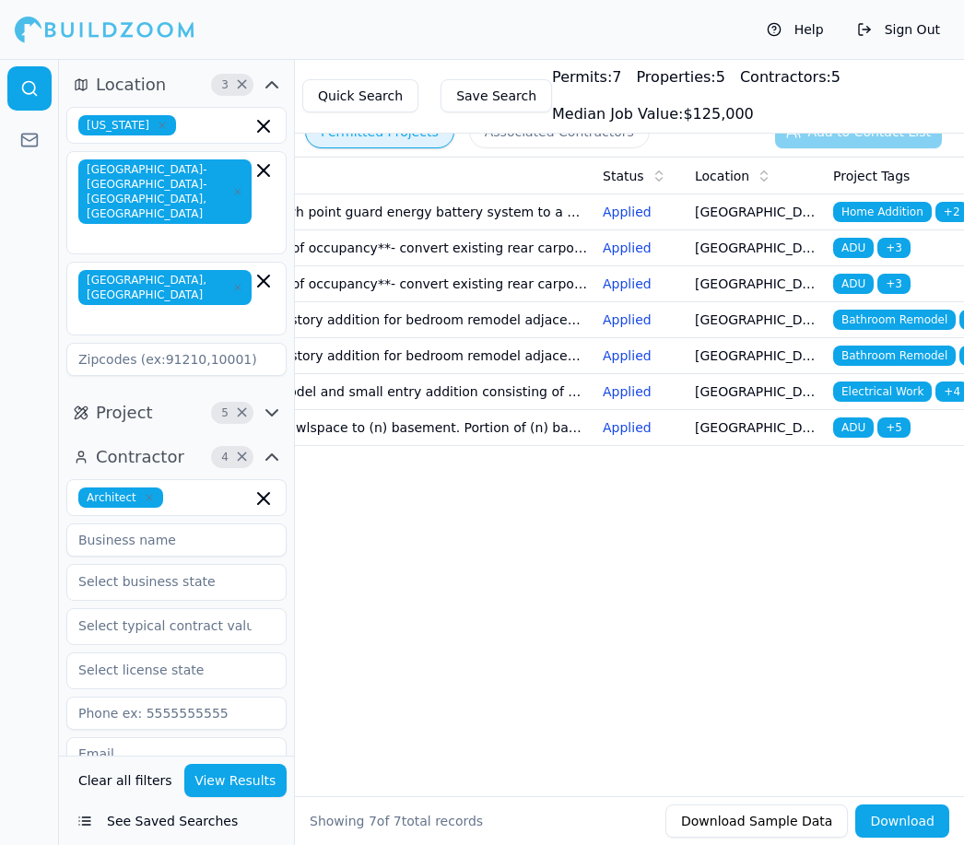
scroll to position [0, 345]
click at [628, 393] on p "Applied" at bounding box center [641, 392] width 77 height 18
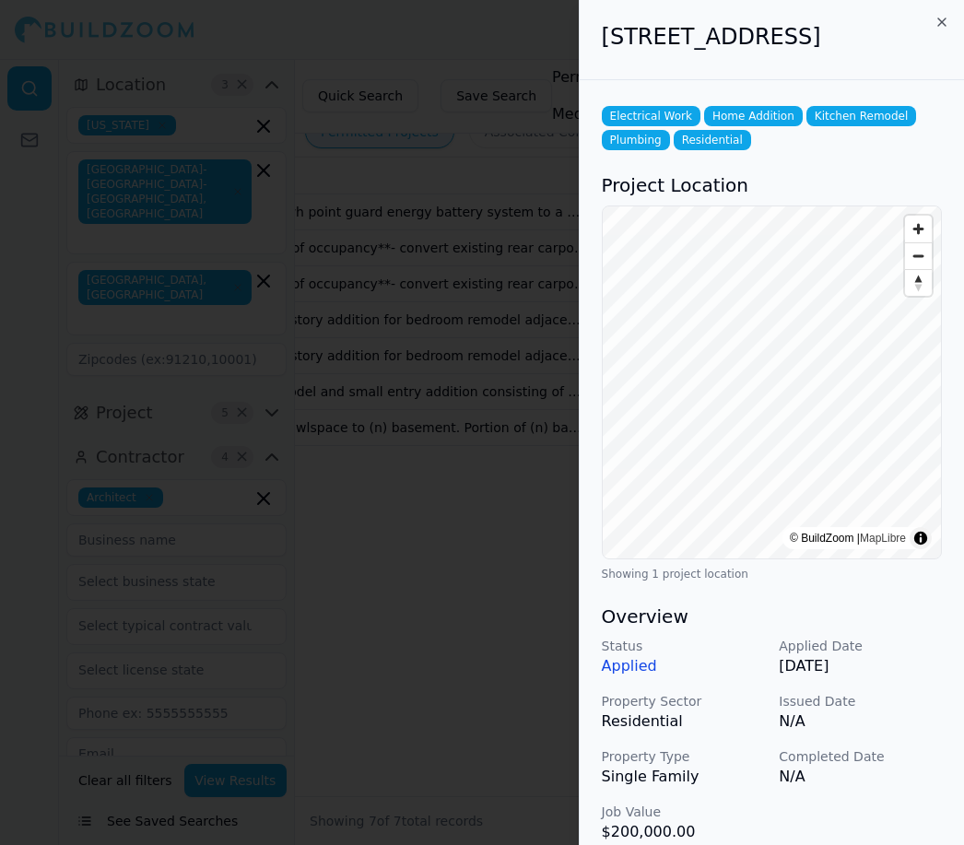
scroll to position [0, 0]
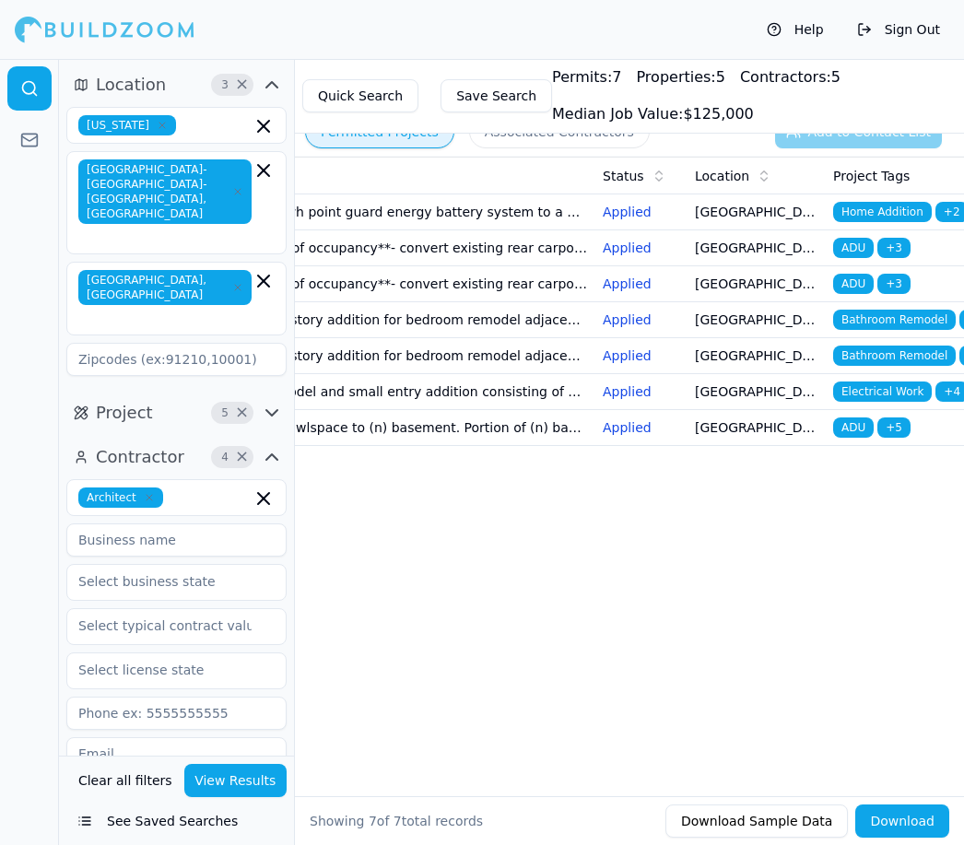
click at [858, 430] on span "ADU" at bounding box center [853, 428] width 41 height 20
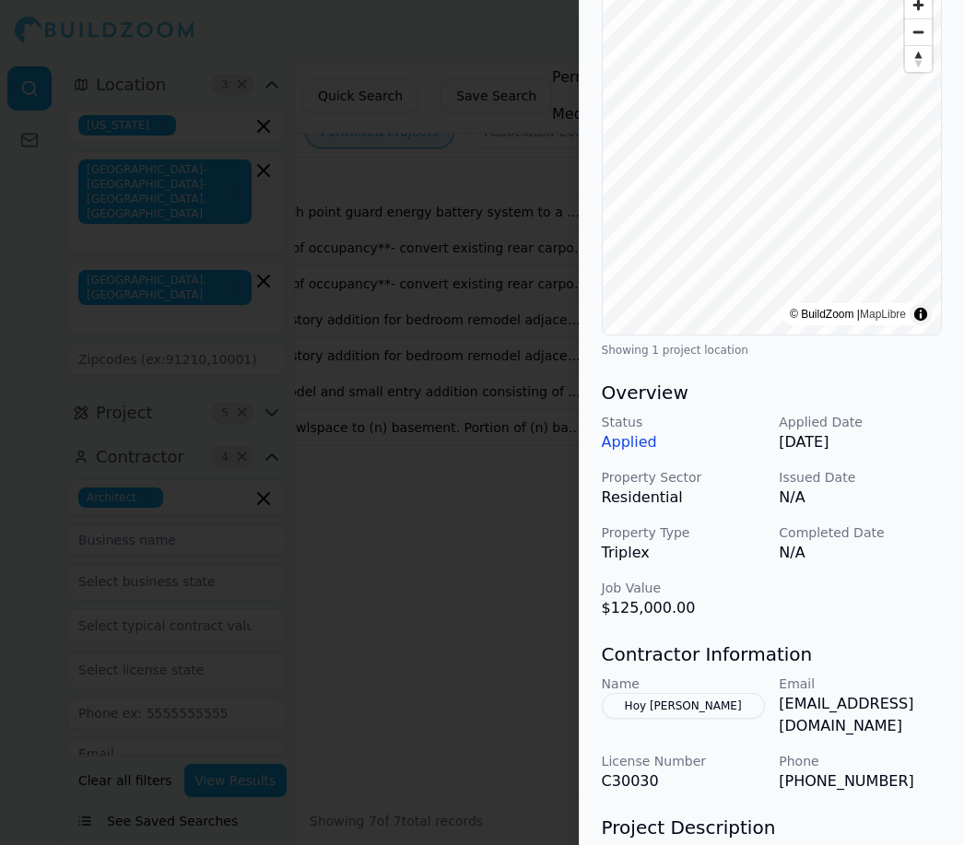
scroll to position [254, 0]
click at [924, 705] on p "[EMAIL_ADDRESS][DOMAIN_NAME]" at bounding box center [860, 714] width 163 height 44
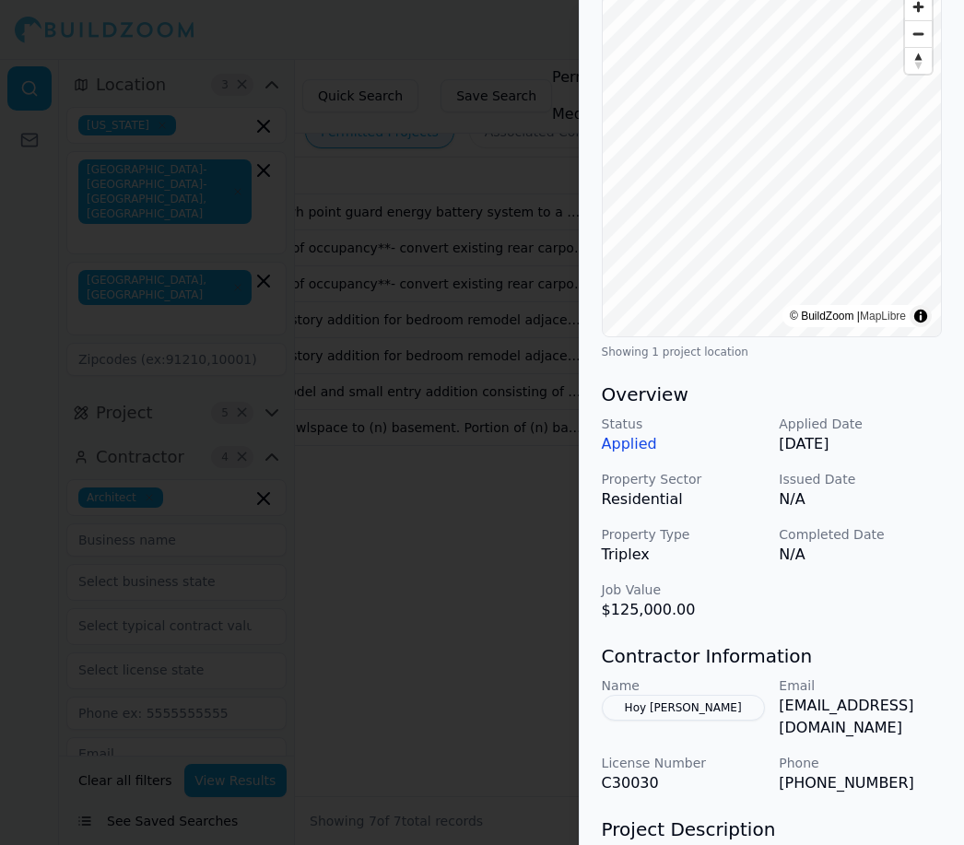
scroll to position [249, 0]
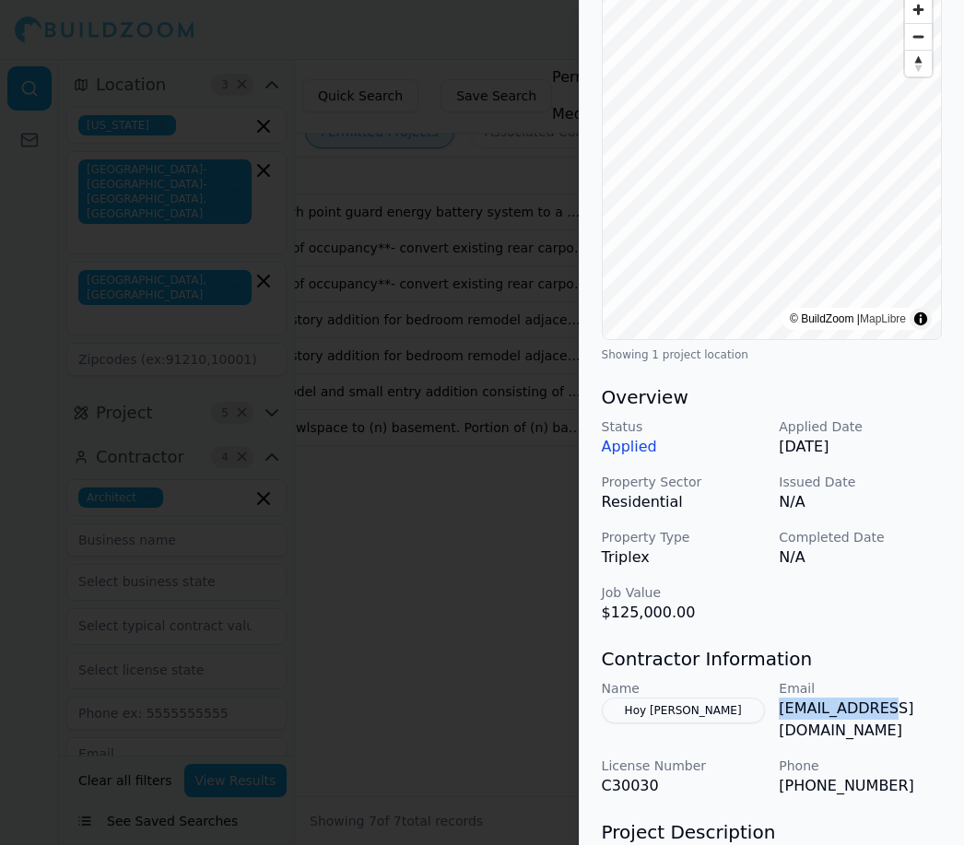
copy p "danielhoyarch"
click at [853, 654] on h3 "Contractor Information" at bounding box center [772, 659] width 340 height 26
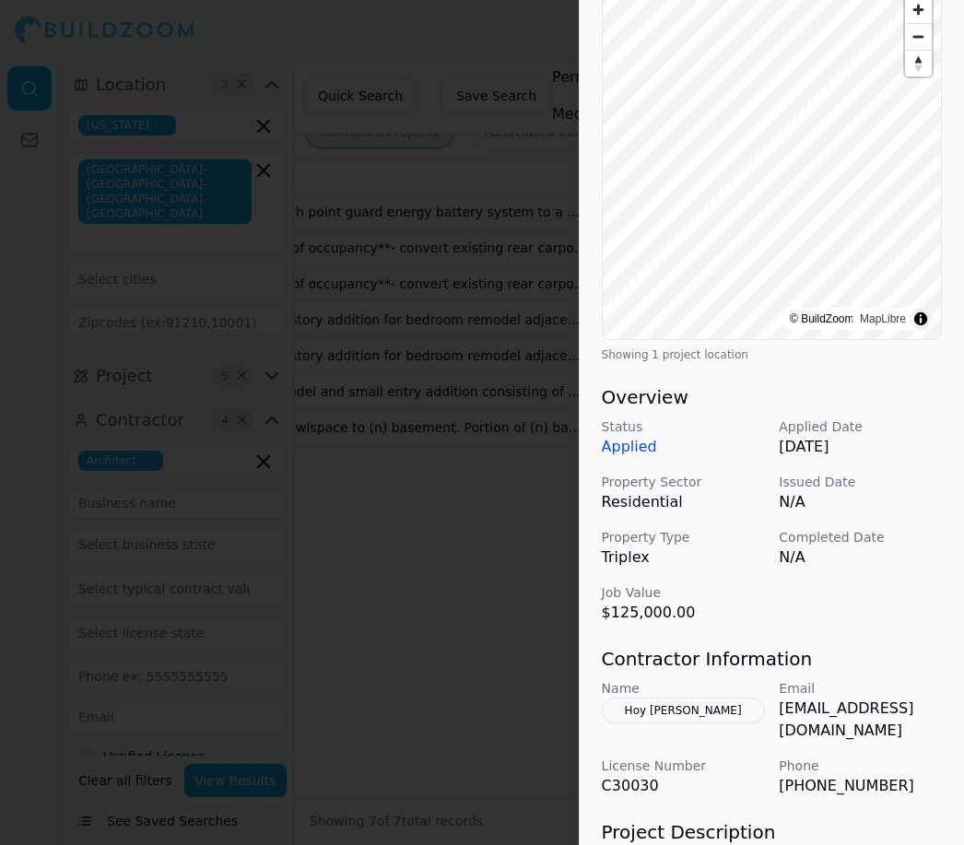
scroll to position [0, 50]
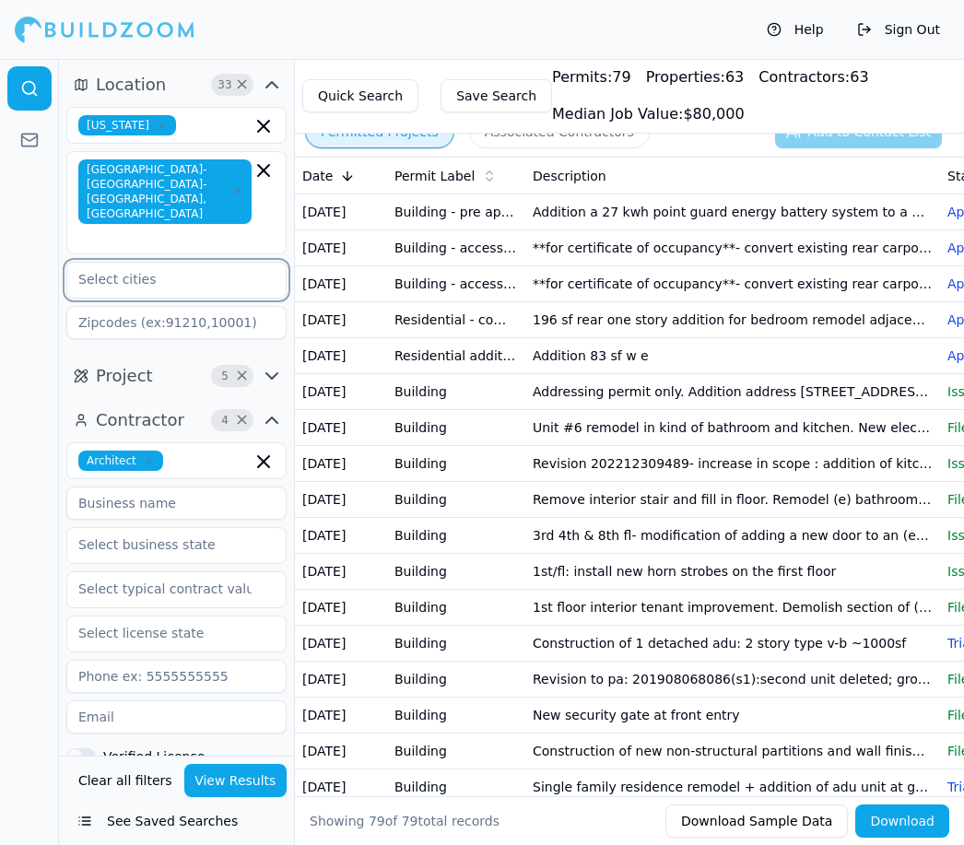
click at [153, 263] on input "text" at bounding box center [164, 279] width 195 height 33
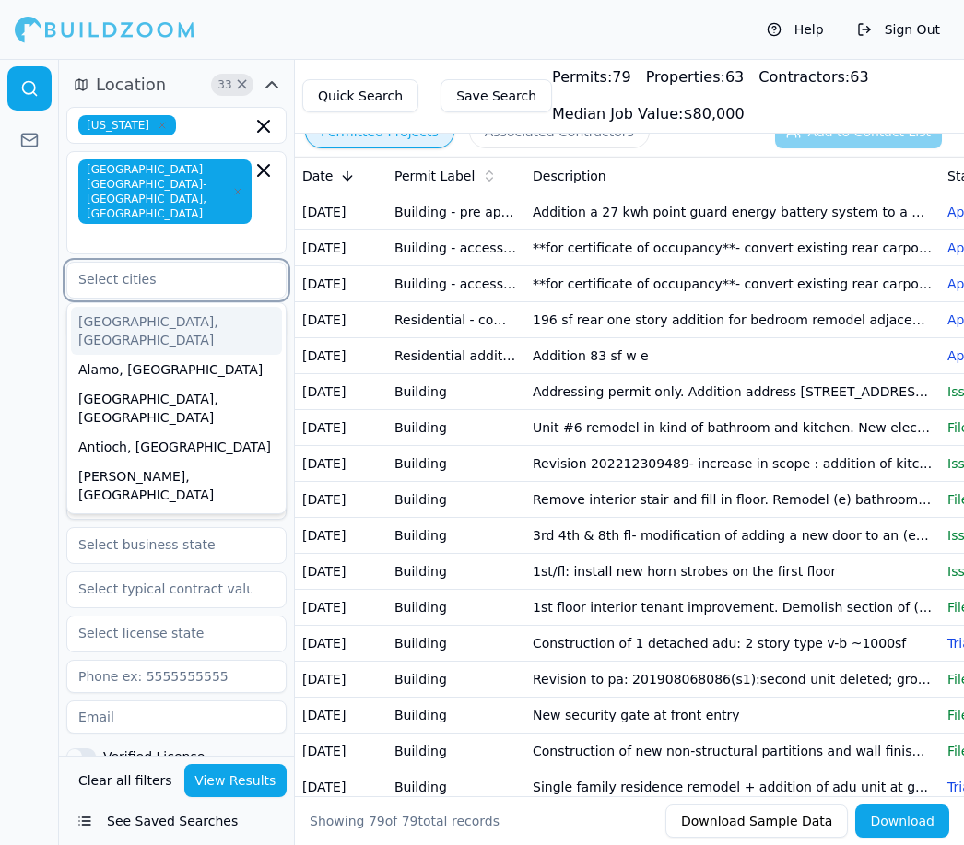
click at [147, 307] on div "[GEOGRAPHIC_DATA], [GEOGRAPHIC_DATA]" at bounding box center [176, 331] width 211 height 48
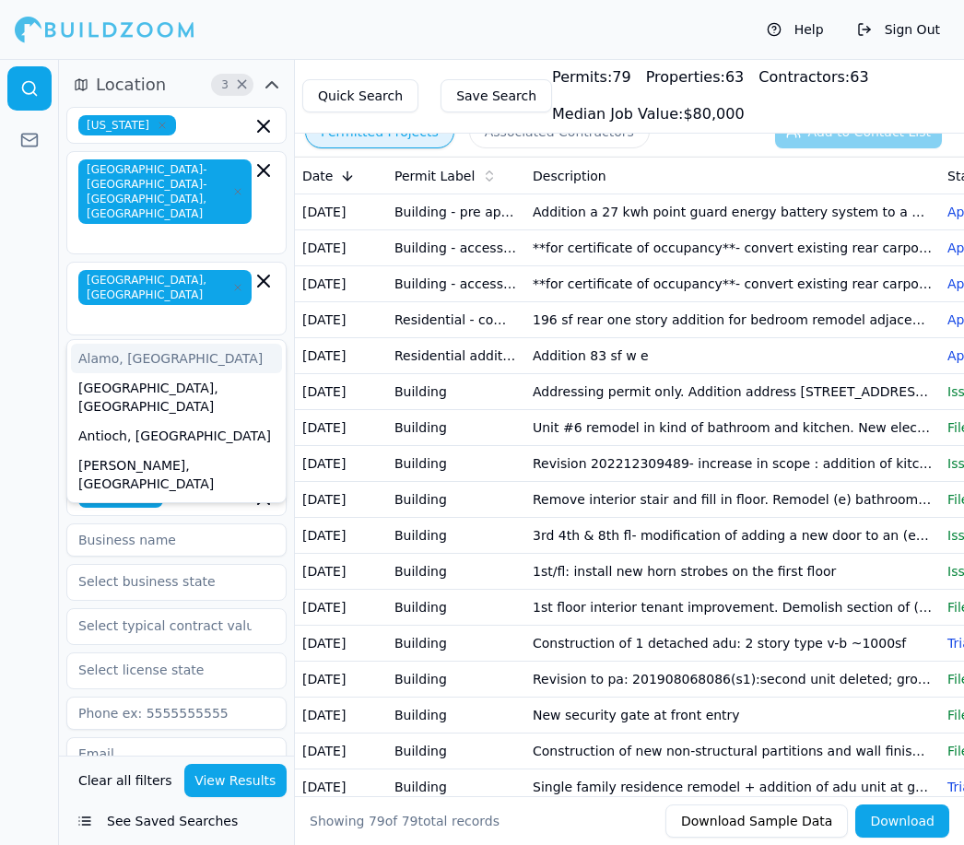
click at [727, 362] on td "Addition 83 sf w e" at bounding box center [732, 356] width 415 height 36
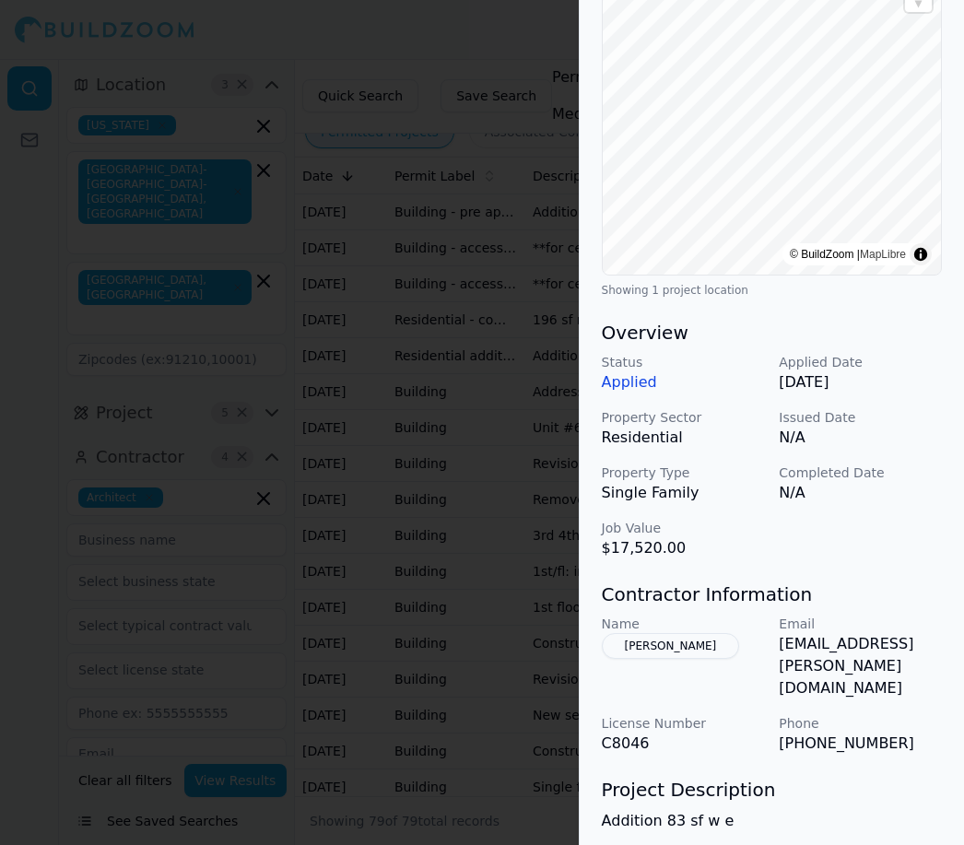
scroll to position [290, 0]
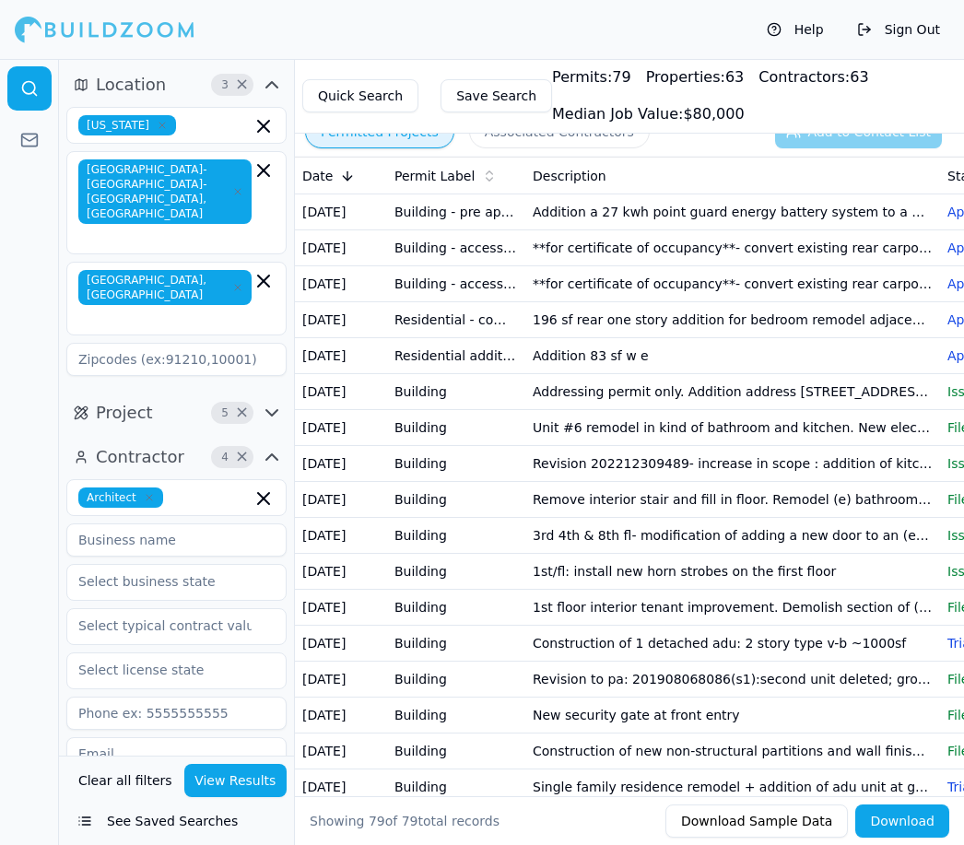
click at [215, 797] on button "View Results" at bounding box center [235, 780] width 103 height 33
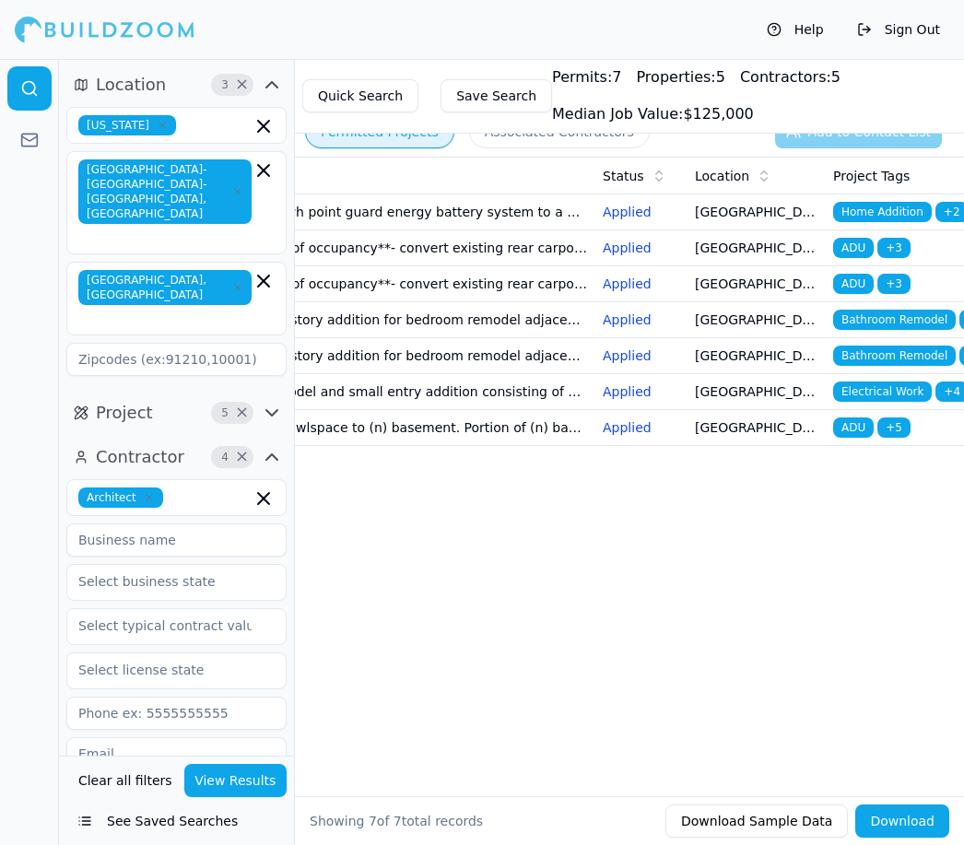
scroll to position [0, 345]
click at [895, 429] on span "+ 5" at bounding box center [894, 428] width 33 height 20
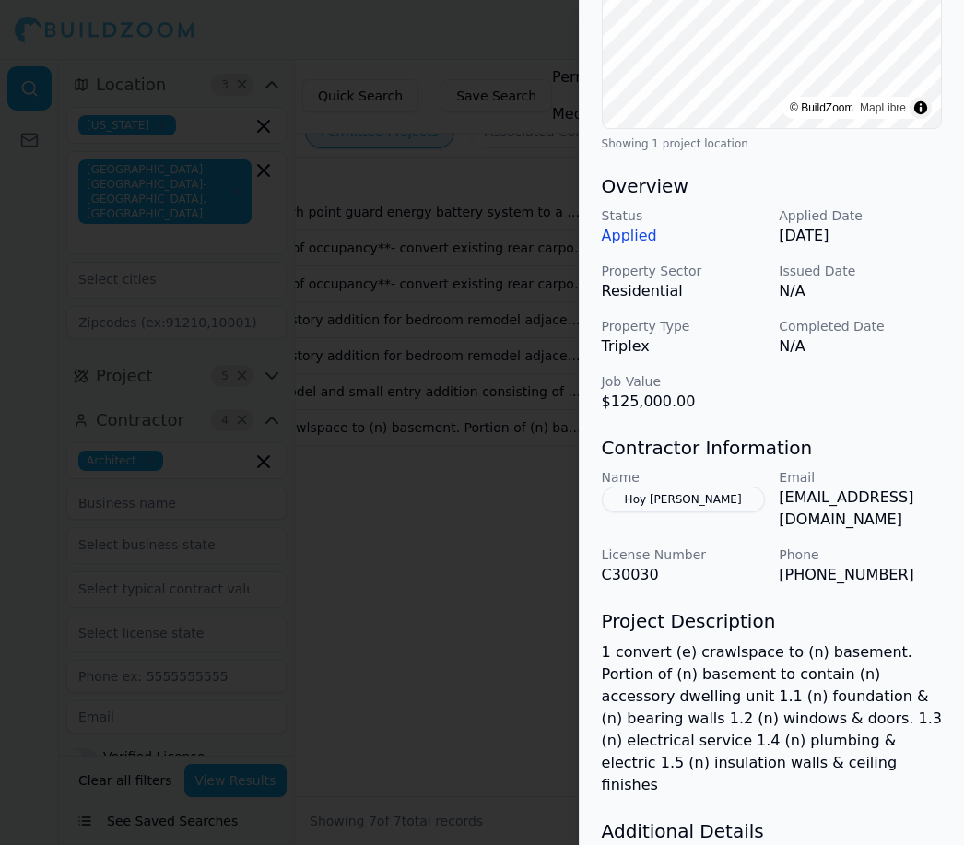
scroll to position [0, 50]
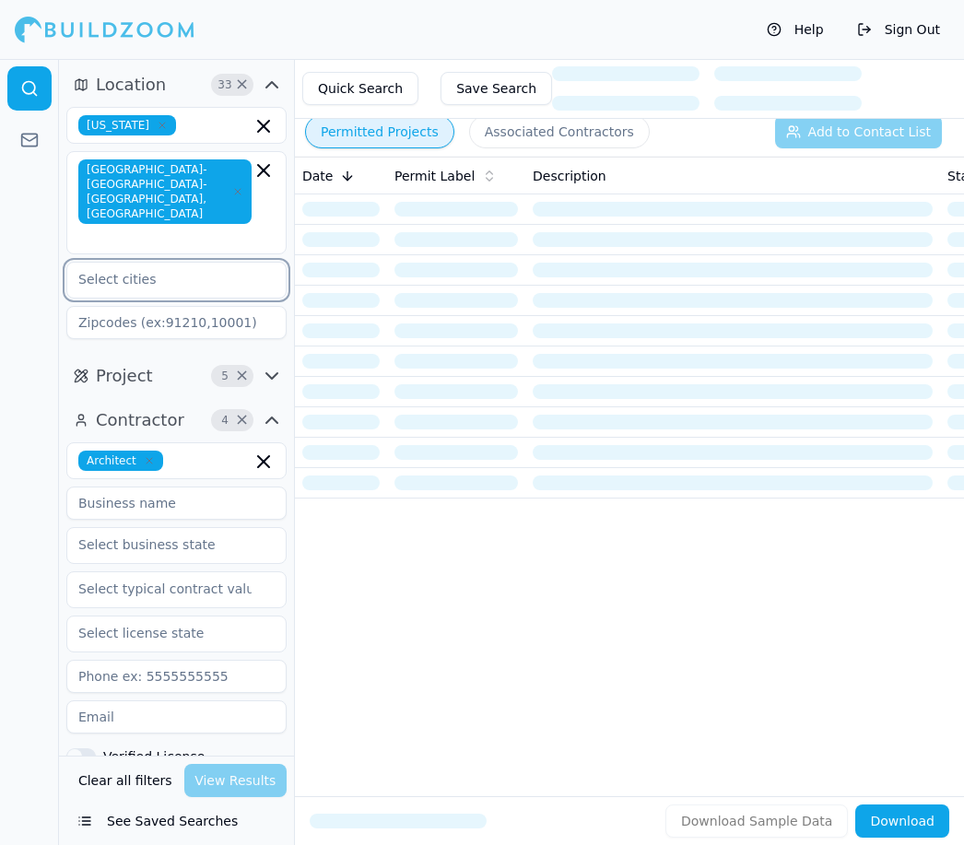
click at [162, 263] on input "text" at bounding box center [164, 279] width 195 height 33
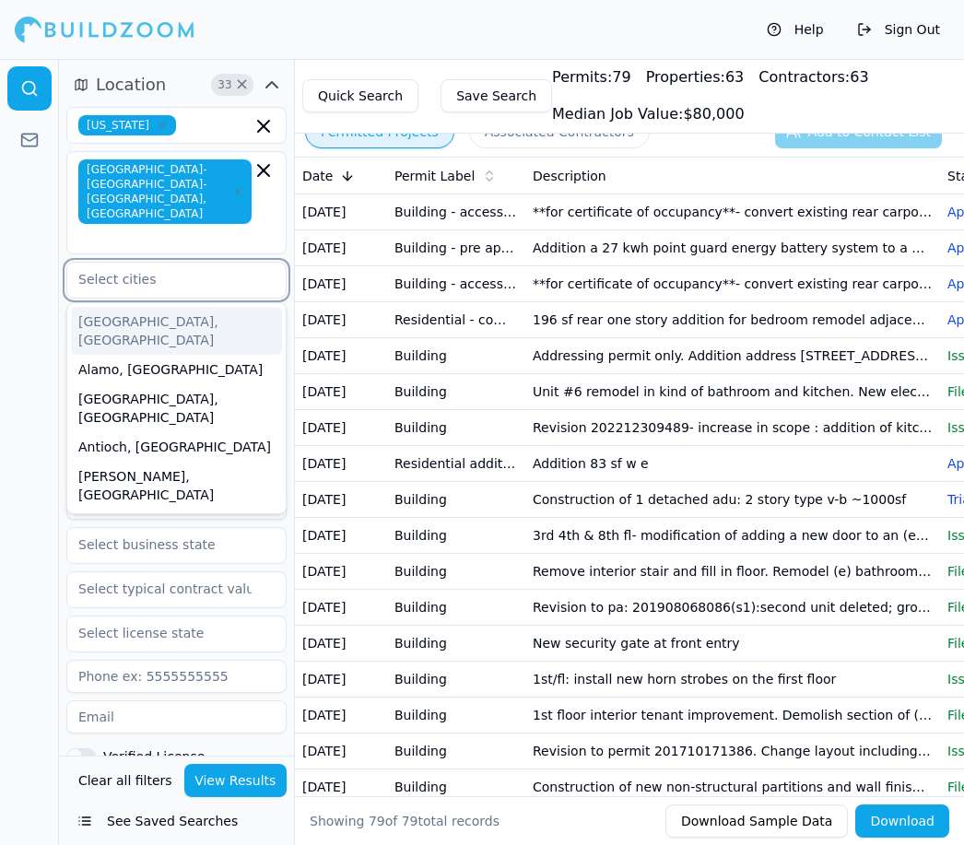
click at [147, 307] on div "[GEOGRAPHIC_DATA], [GEOGRAPHIC_DATA]" at bounding box center [176, 331] width 211 height 48
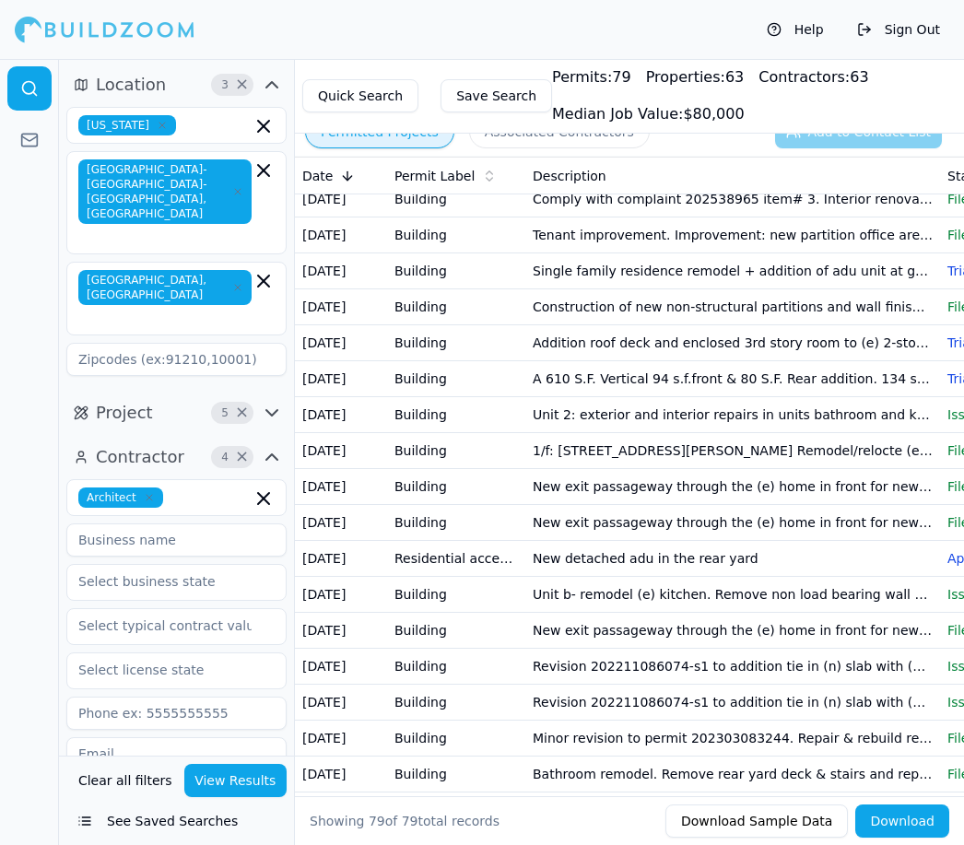
scroll to position [628, 0]
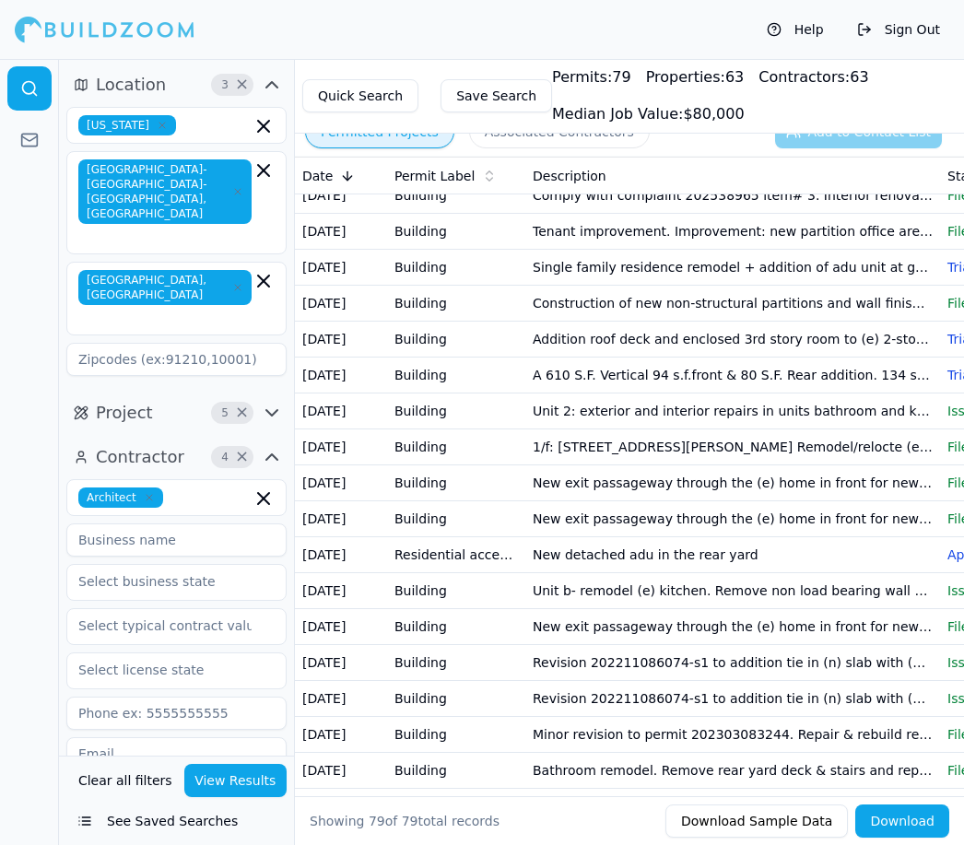
click at [251, 797] on button "View Results" at bounding box center [235, 780] width 103 height 33
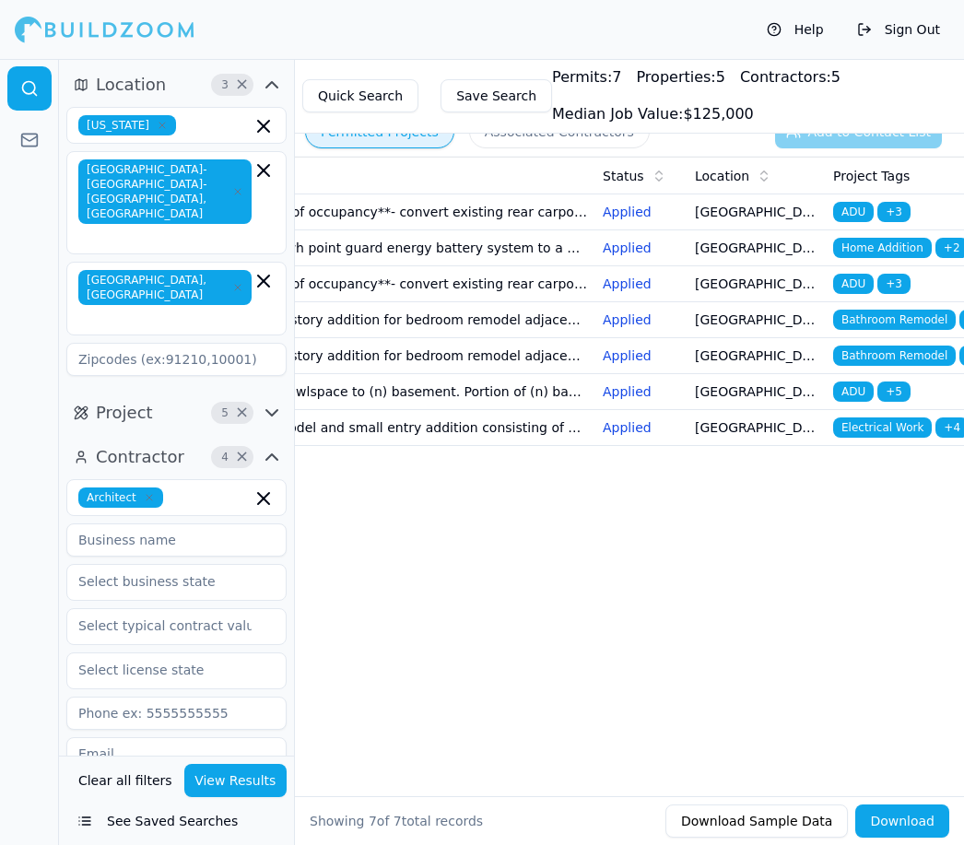
scroll to position [0, 345]
click at [884, 427] on span "Electrical Work" at bounding box center [882, 428] width 99 height 20
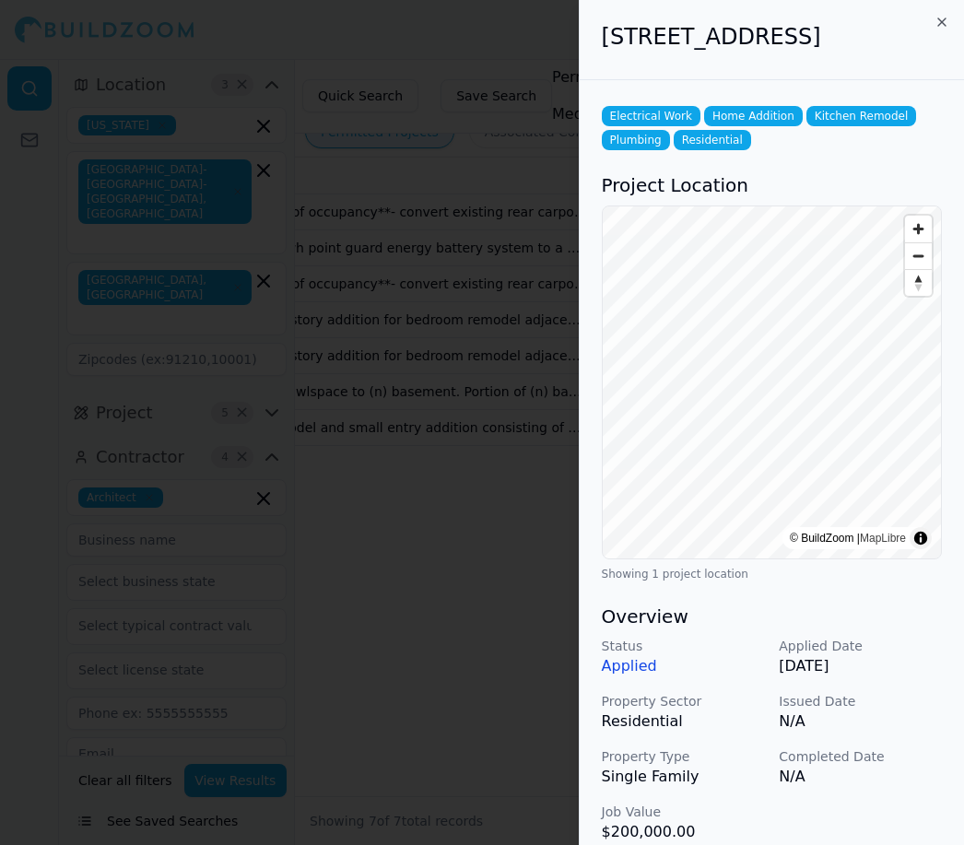
scroll to position [0, 8]
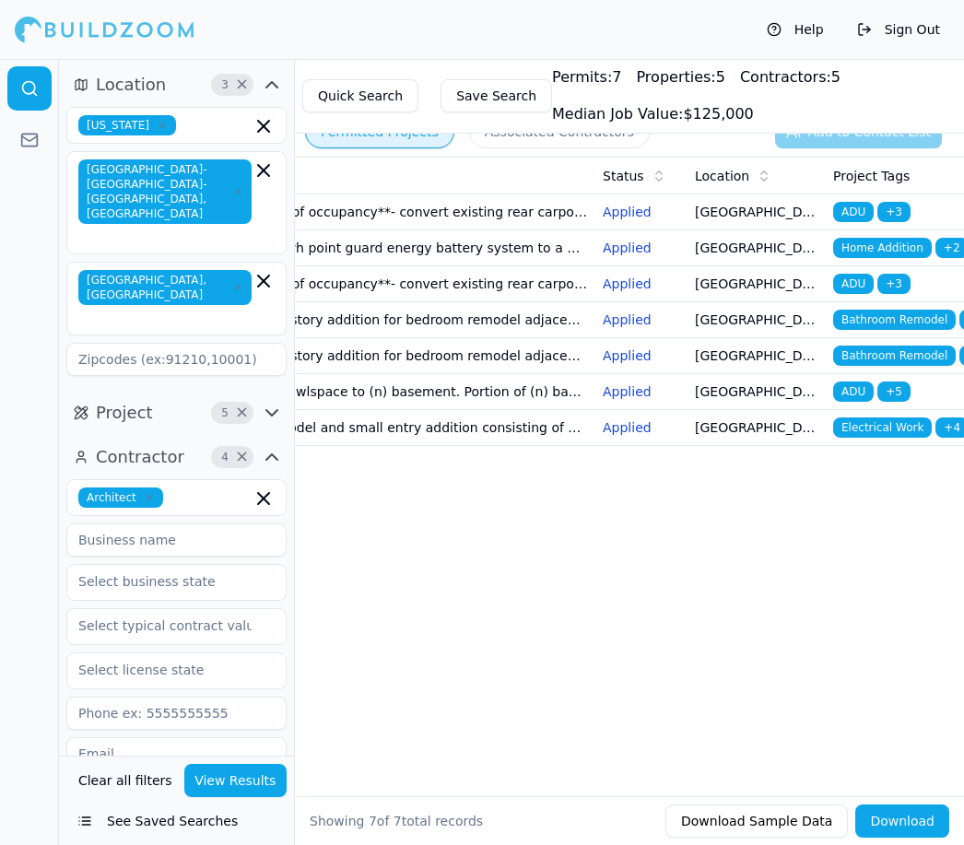
click at [865, 390] on span "ADU" at bounding box center [853, 392] width 41 height 20
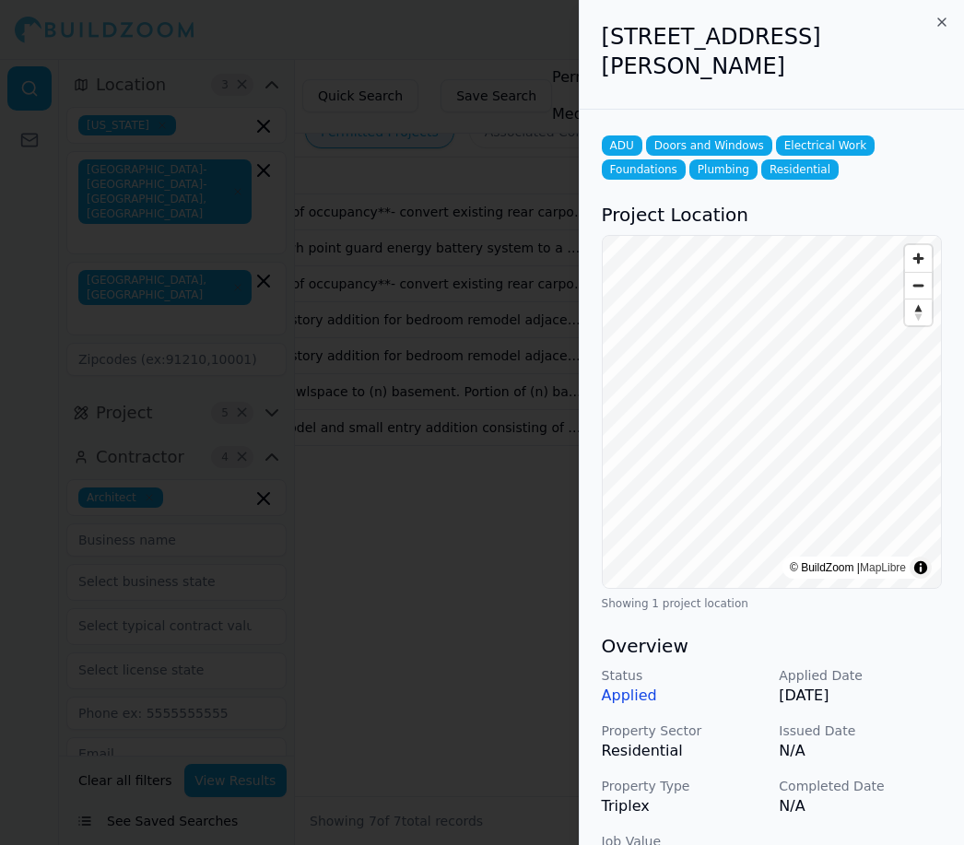
scroll to position [0, 0]
